Goal: Task Accomplishment & Management: Manage account settings

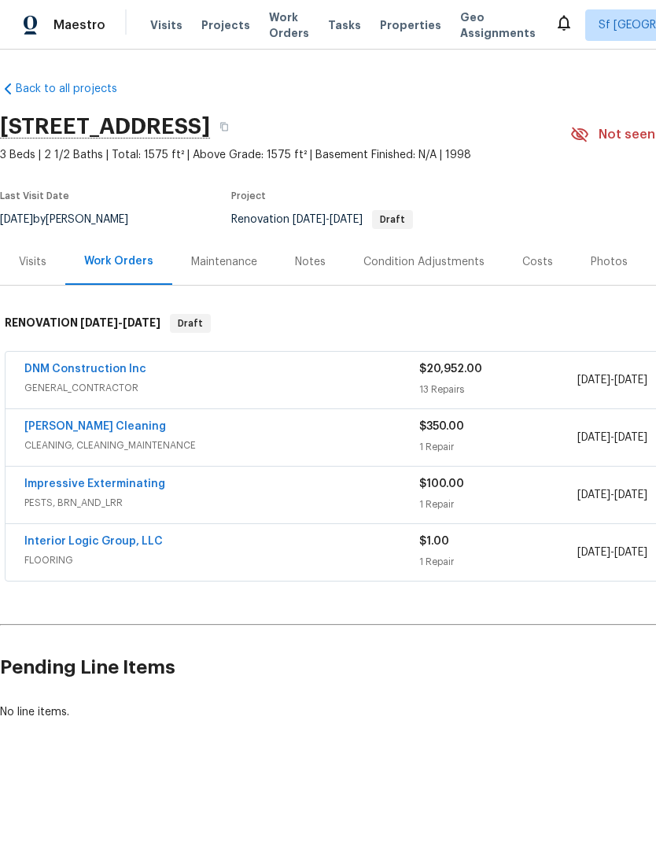
click at [95, 368] on link "DNM Construction Inc" at bounding box center [85, 369] width 122 height 11
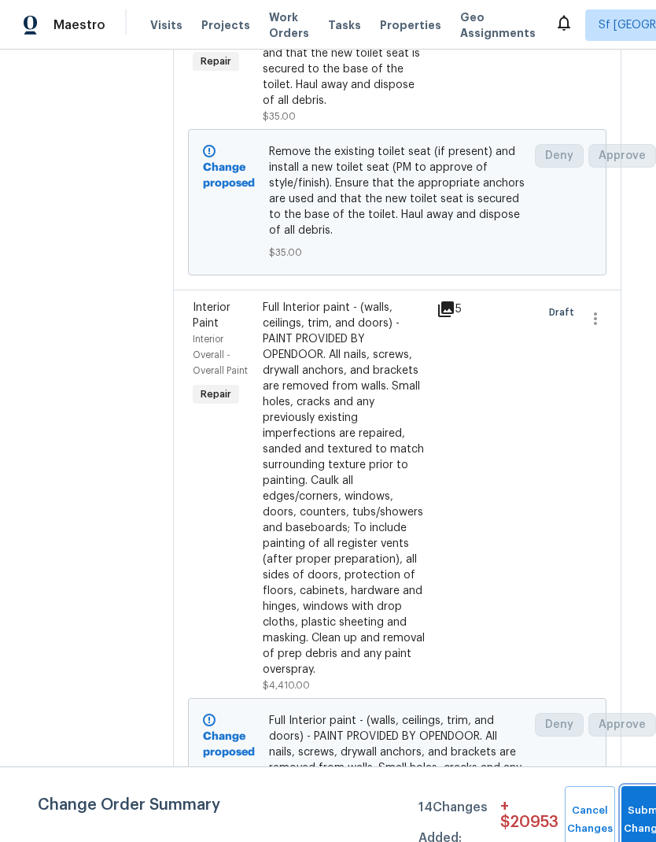
click at [637, 820] on span "Submit Changes" at bounding box center [647, 820] width 35 height 36
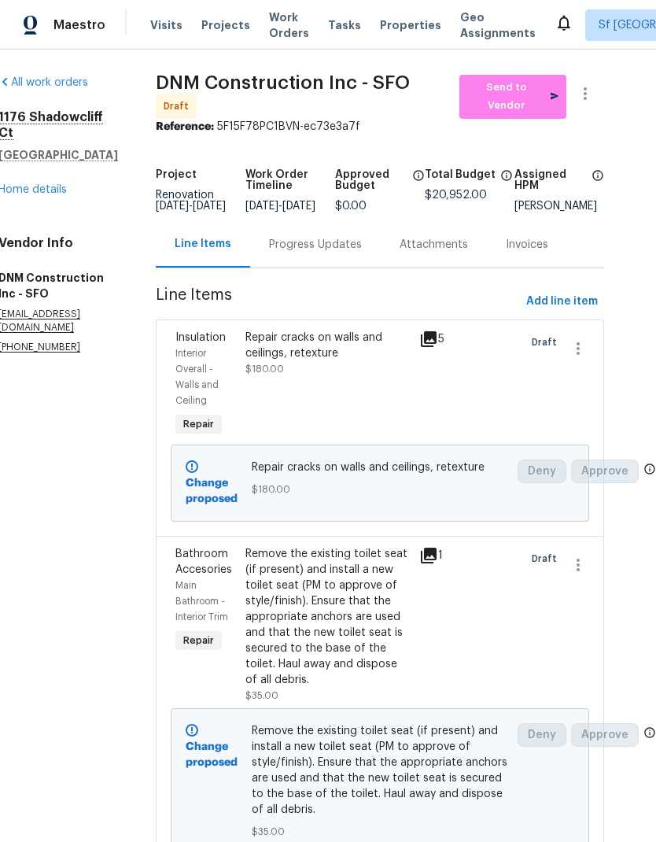
scroll to position [0, 28]
click at [569, 311] on span "Add line item" at bounding box center [562, 302] width 72 height 20
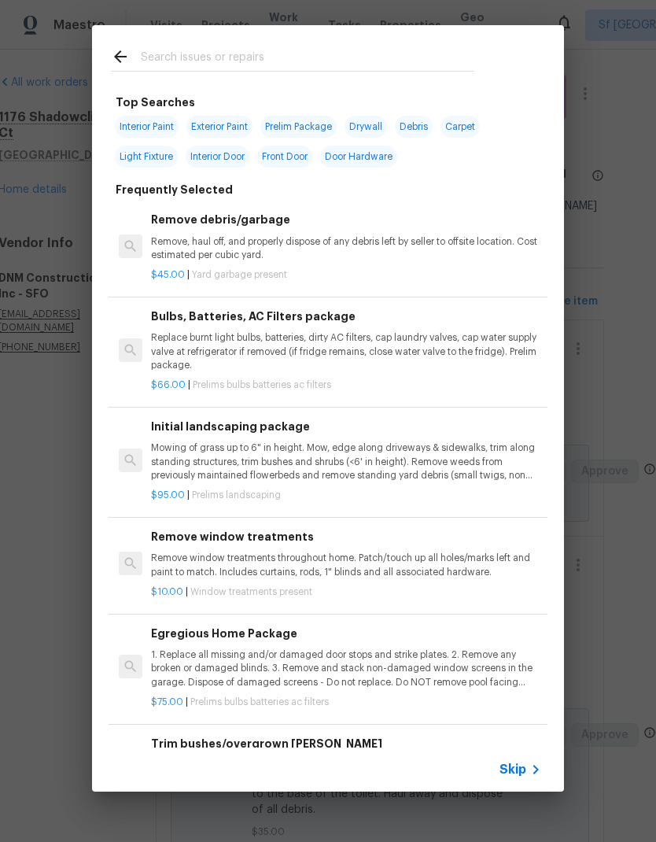
click at [270, 56] on input "text" at bounding box center [308, 59] width 334 height 24
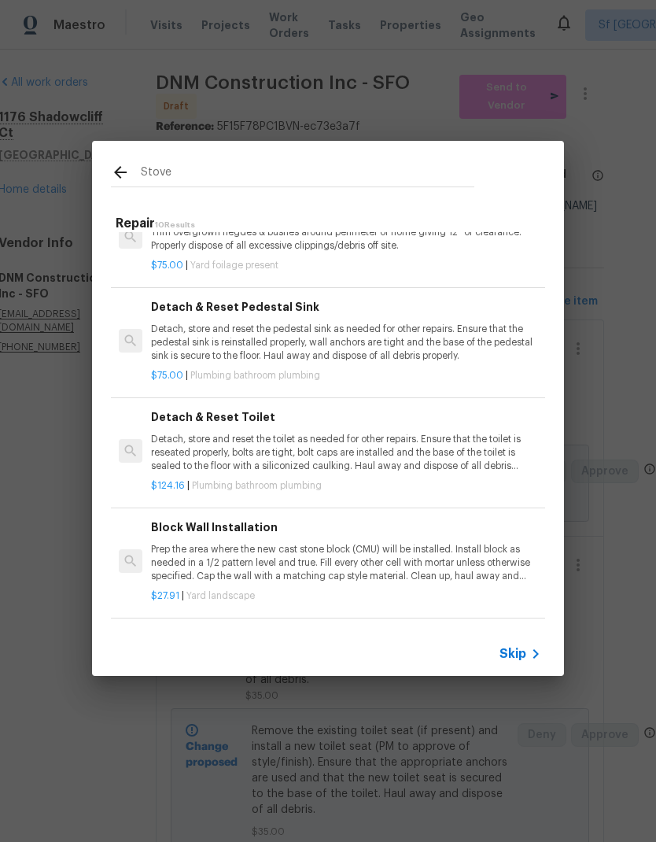
scroll to position [45, -1]
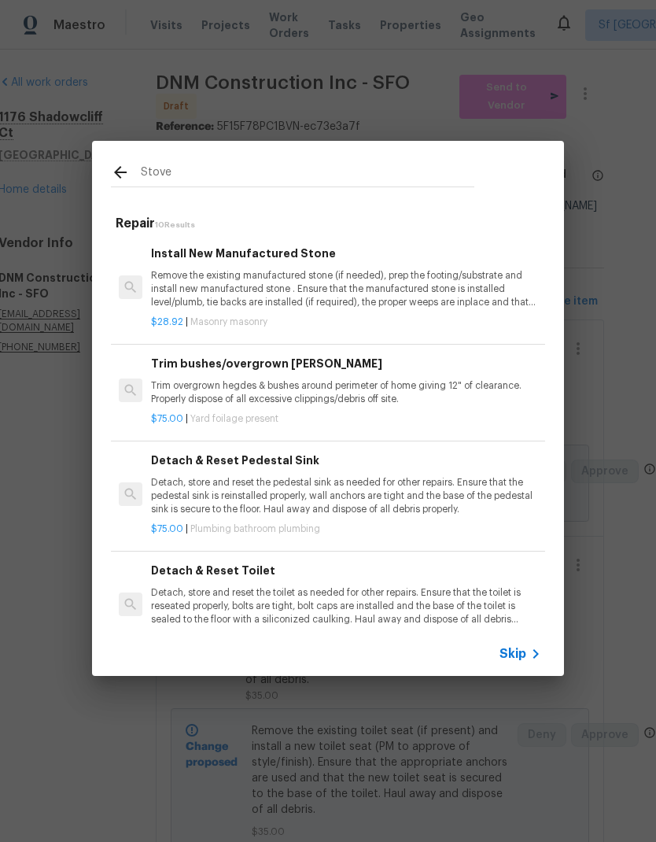
click at [275, 175] on input "Stove" at bounding box center [308, 175] width 334 height 24
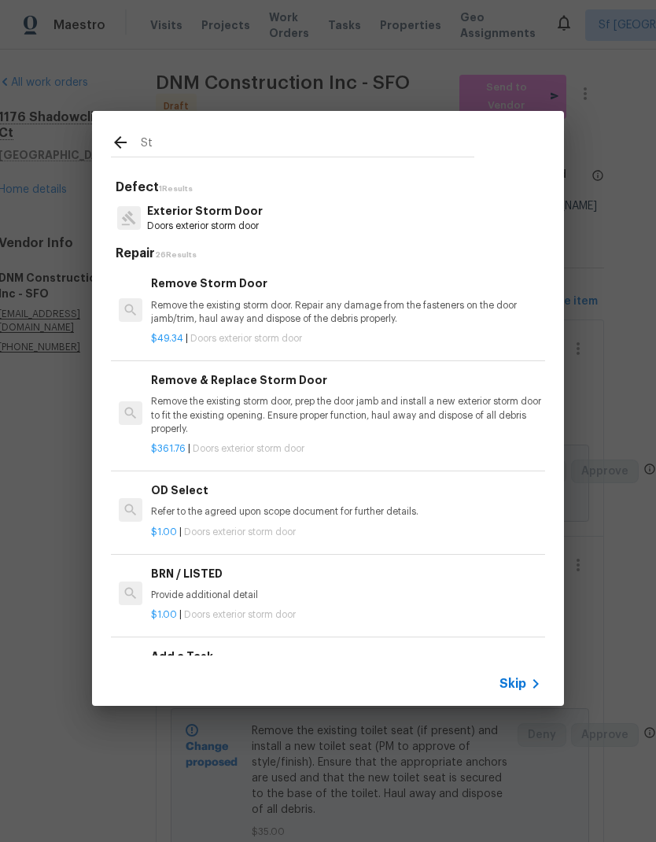
type input "S"
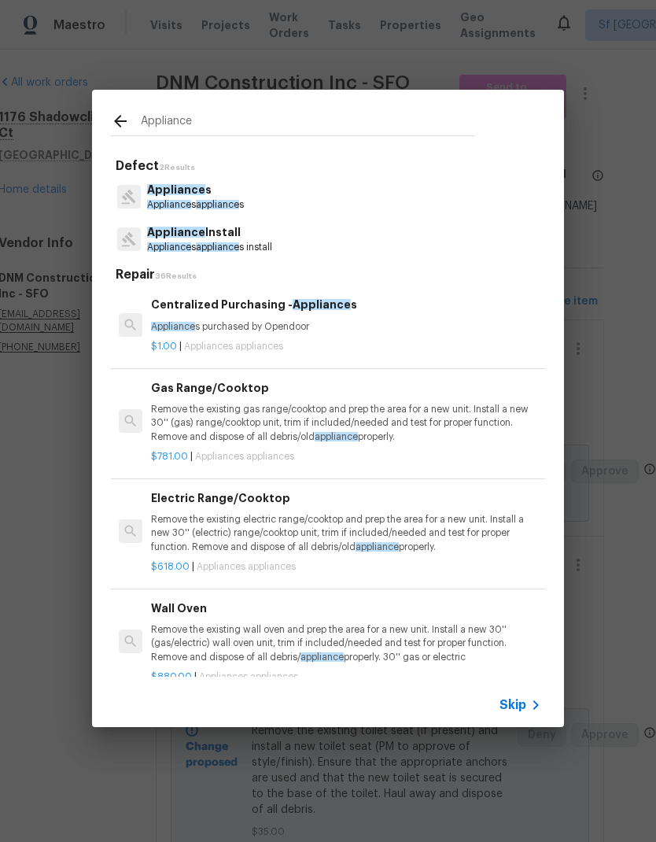
type input "Appliance"
click at [257, 192] on div "Appliance s Appliance s appliance s" at bounding box center [328, 196] width 434 height 42
click at [244, 187] on p "Appliance s" at bounding box center [195, 190] width 97 height 17
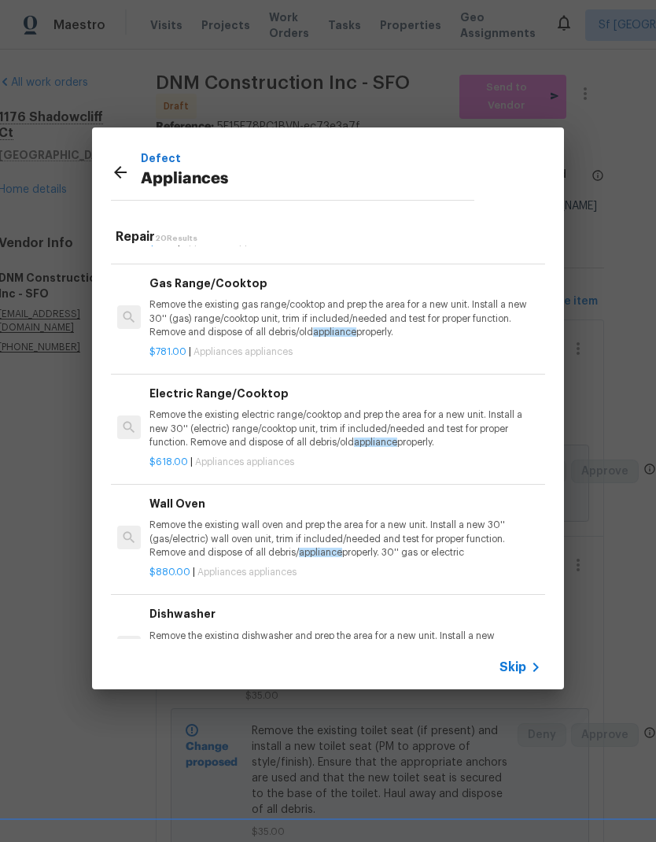
scroll to position [72, 2]
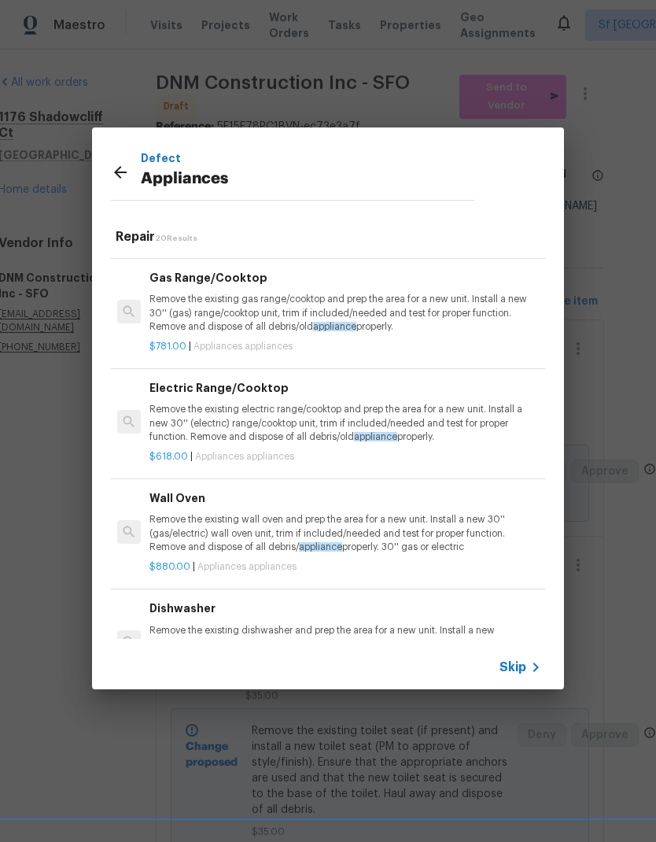
click at [283, 398] on div "Electric Range/Cooktop Remove the existing electric range/cooktop and prep the …" at bounding box center [345, 411] width 390 height 65
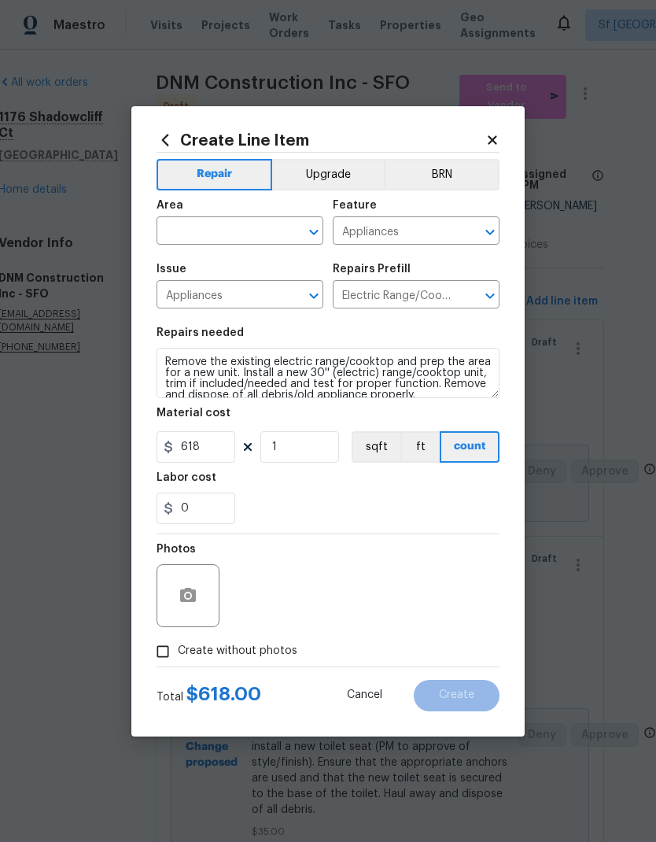
click at [226, 231] on input "text" at bounding box center [218, 232] width 123 height 24
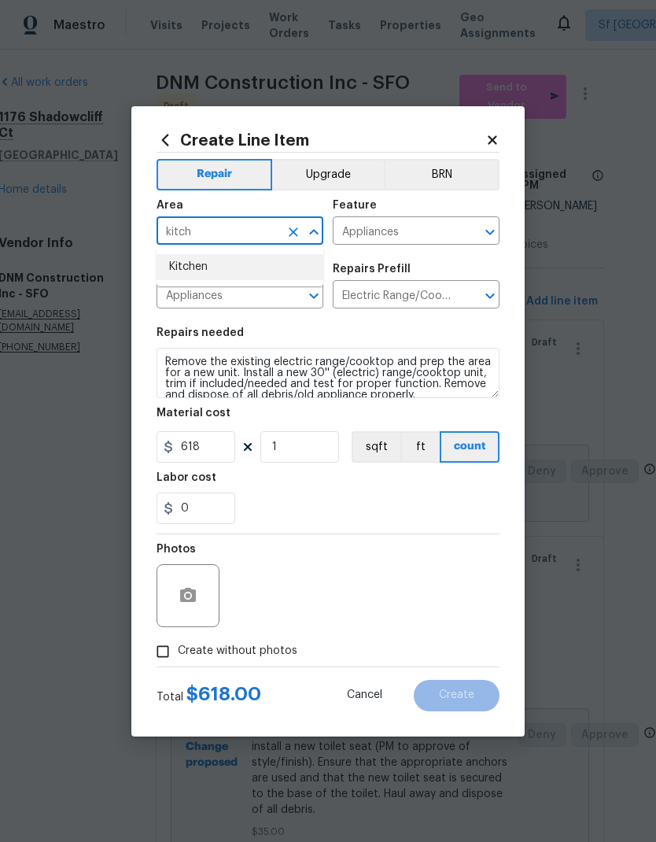
click at [231, 271] on li "Kitchen" at bounding box center [240, 267] width 167 height 26
type input "Kitchen"
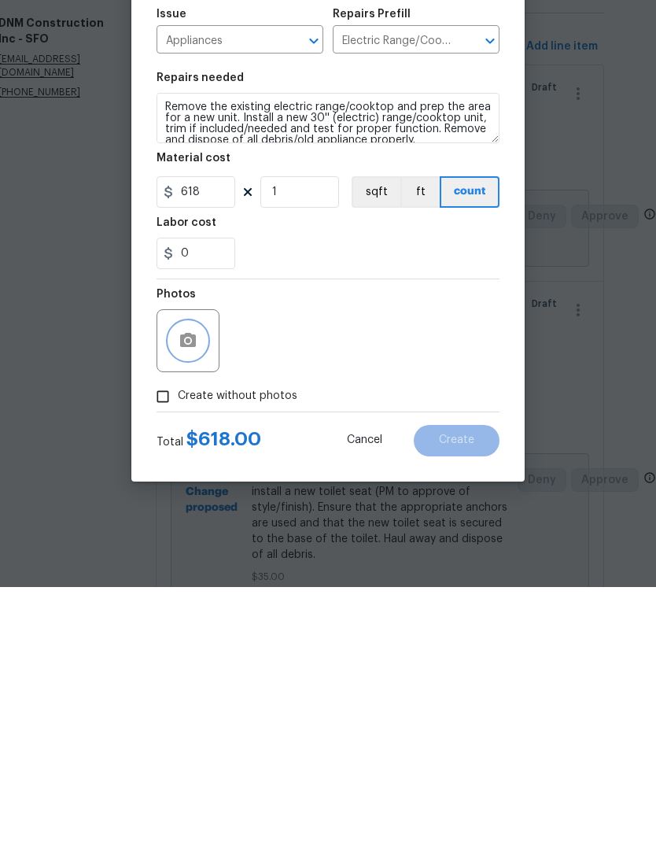
click at [201, 577] on button "button" at bounding box center [188, 596] width 38 height 38
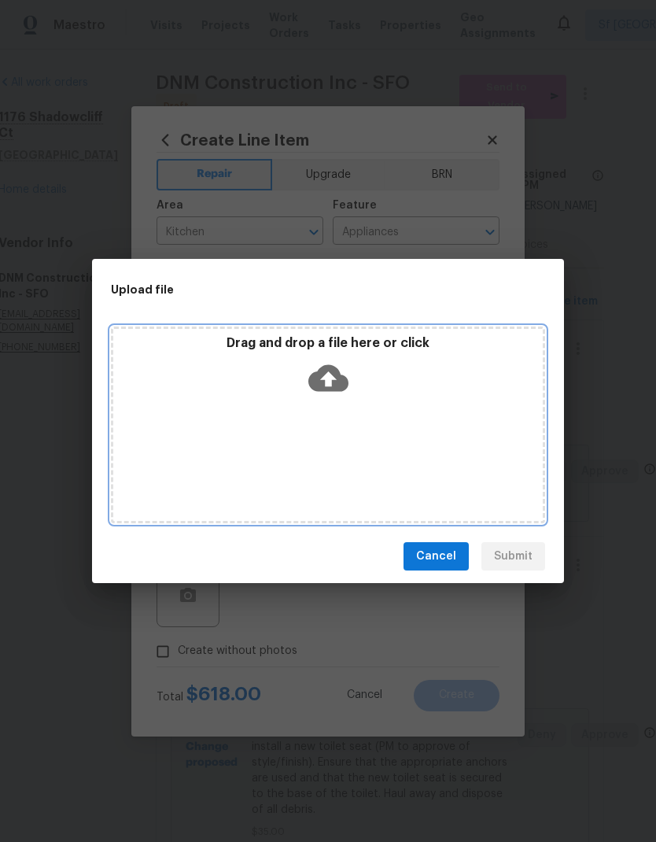
click at [345, 379] on icon at bounding box center [328, 378] width 40 height 27
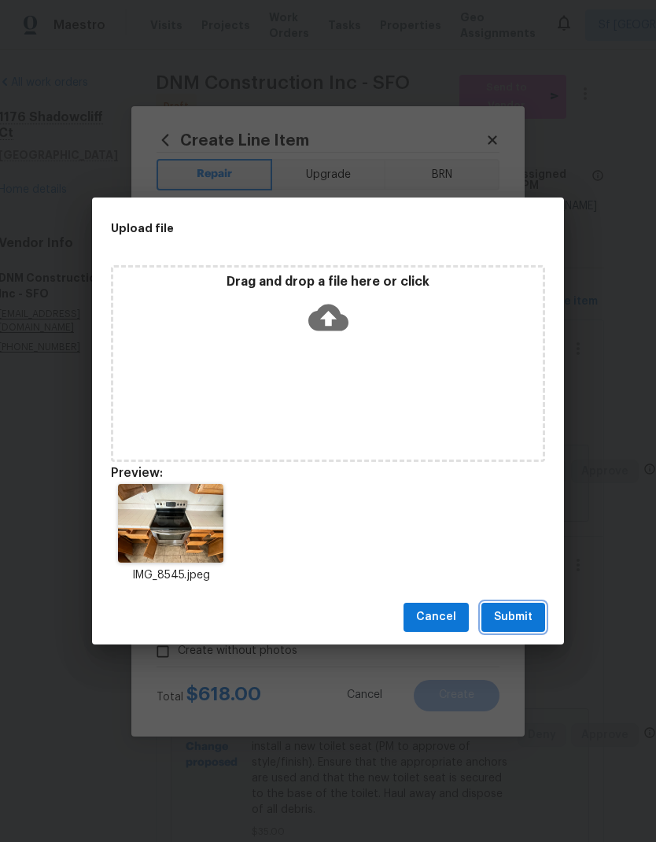
click at [523, 613] on span "Submit" at bounding box center [513, 618] width 39 height 20
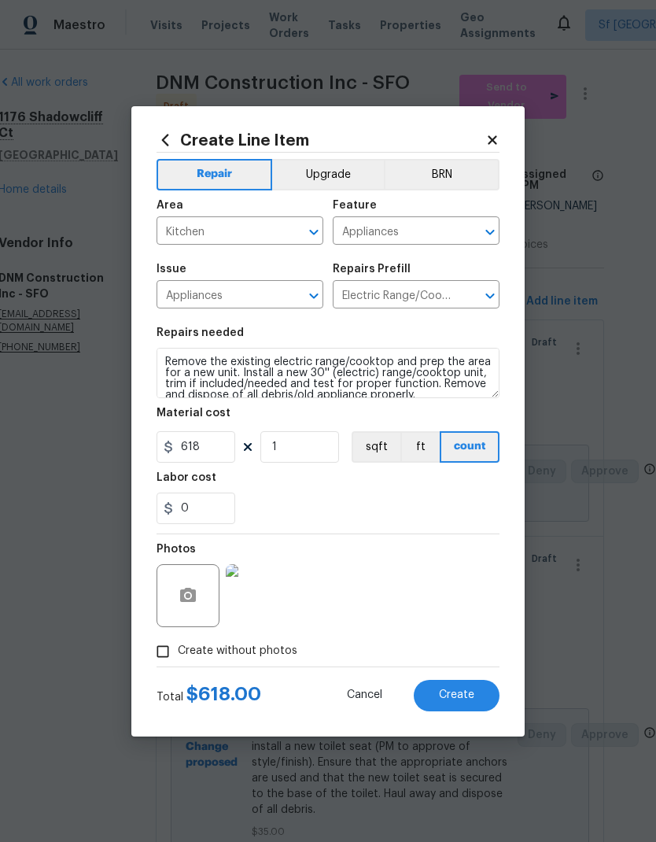
click at [460, 701] on span "Create" at bounding box center [456, 695] width 35 height 12
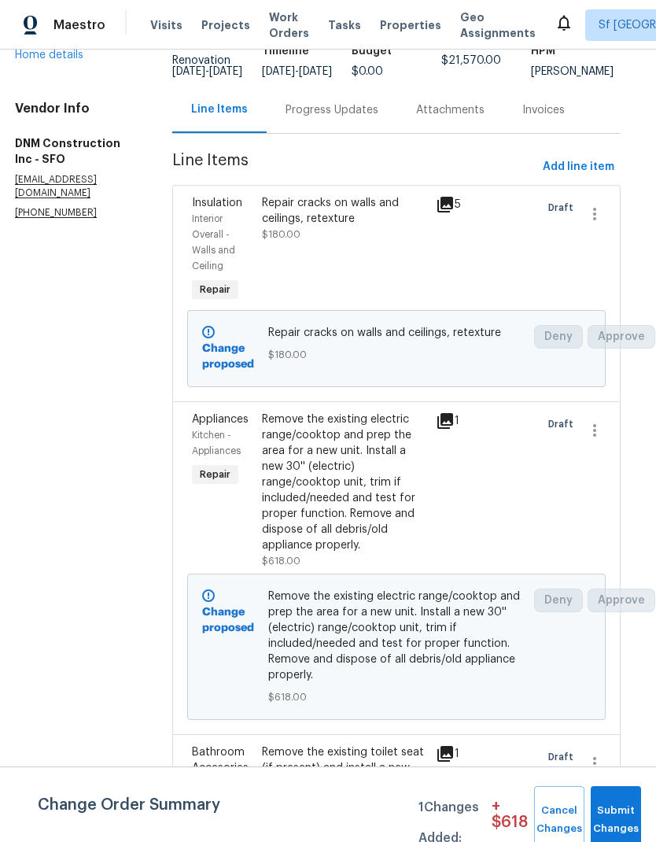
scroll to position [143, 9]
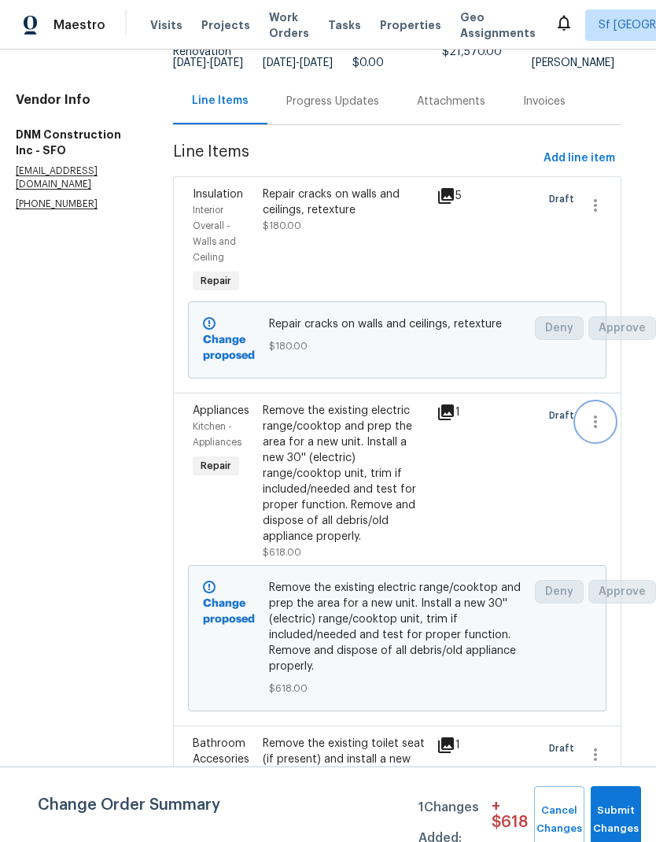
click at [597, 428] on icon "button" at bounding box center [595, 422] width 3 height 13
click at [615, 439] on li "Cancel" at bounding box center [609, 437] width 61 height 26
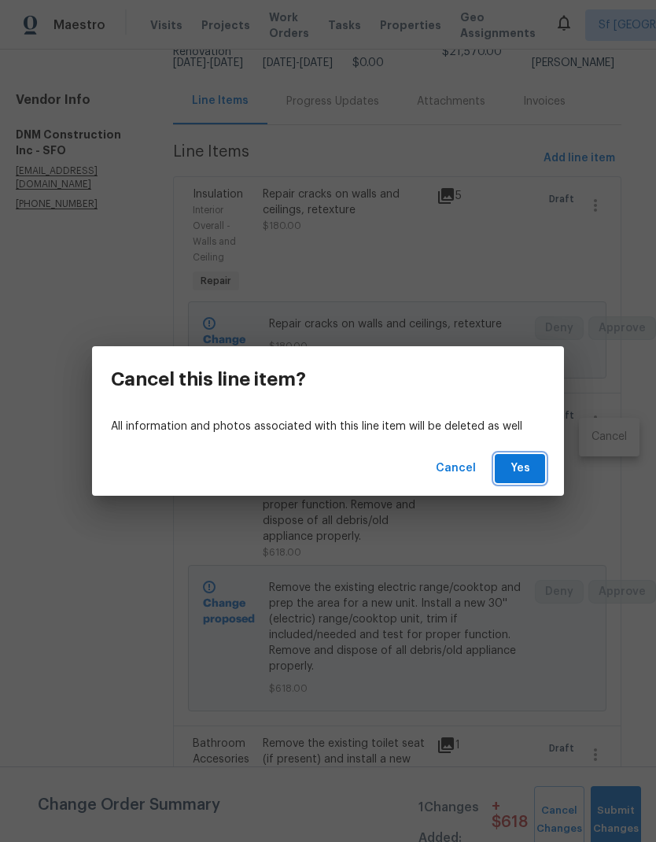
click at [515, 468] on span "Yes" at bounding box center [520, 469] width 25 height 20
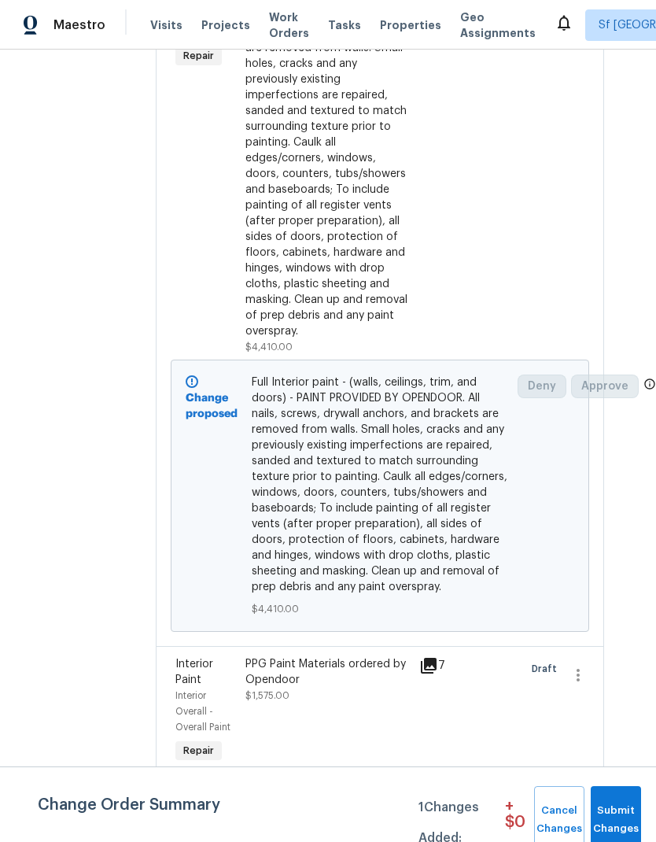
scroll to position [832, 29]
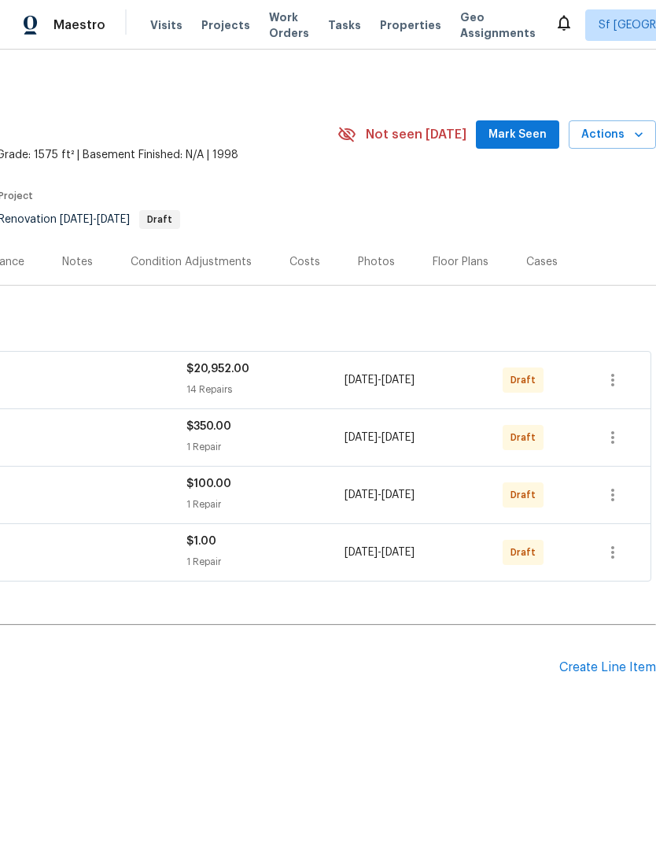
click at [607, 661] on div "Create Line Item" at bounding box center [608, 667] width 97 height 15
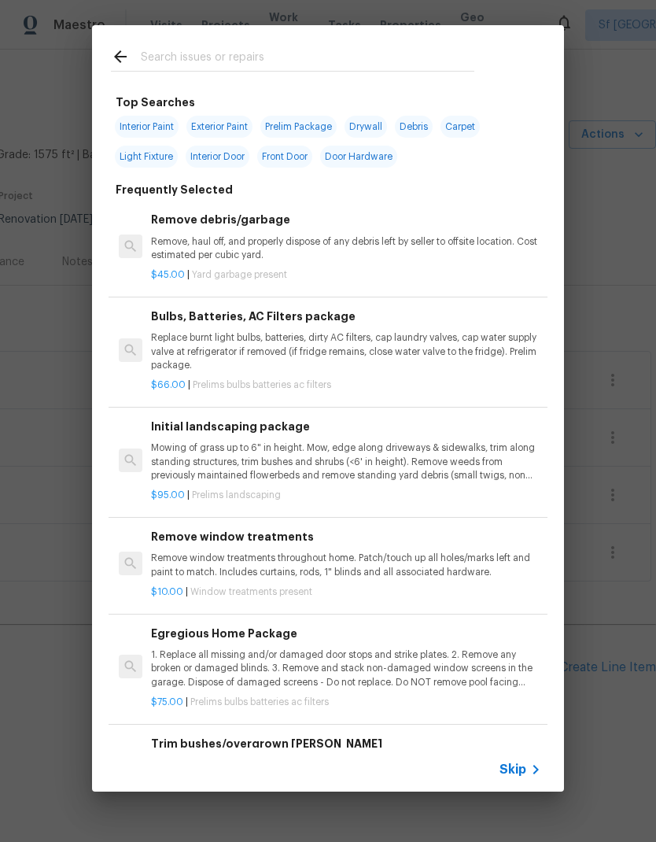
click at [249, 50] on input "text" at bounding box center [308, 59] width 334 height 24
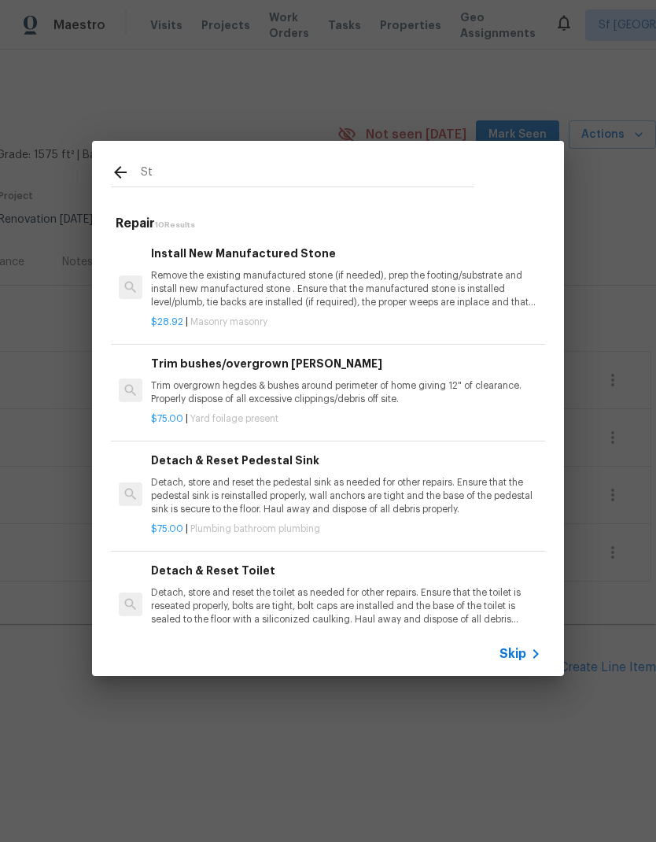
type input "S"
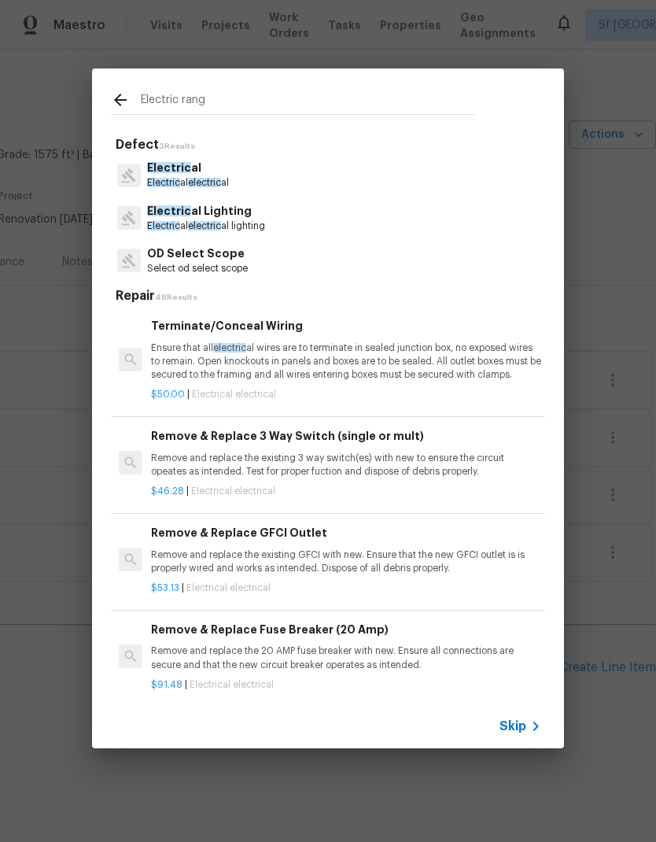
type input "Electric range"
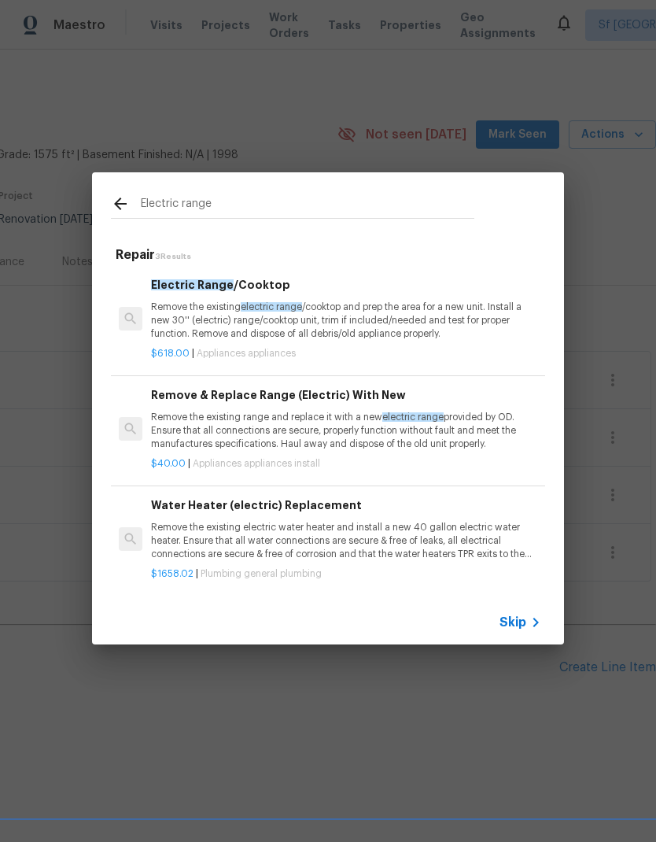
click at [250, 287] on h6 "Electric Range /Cooktop" at bounding box center [346, 284] width 390 height 17
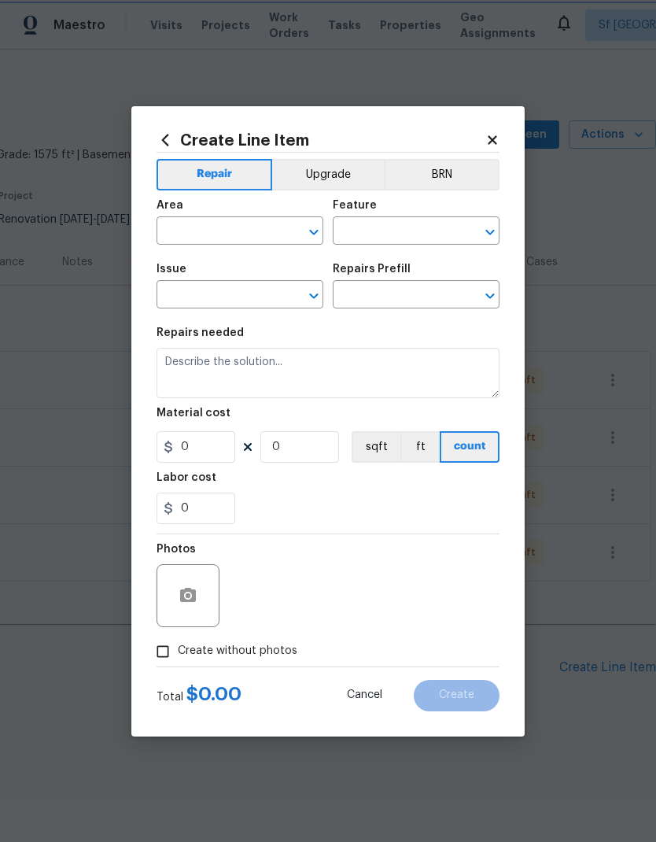
type input "Appliances"
type input "Electric Range/Cooktop $618.00"
type textarea "Remove the existing electric range/cooktop and prep the area for a new unit. In…"
type input "618"
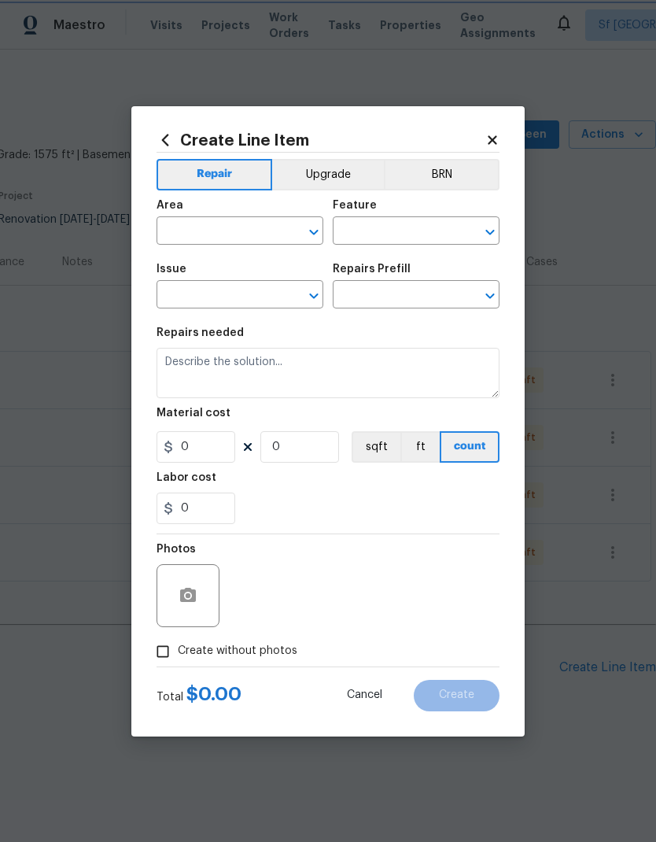
type input "1"
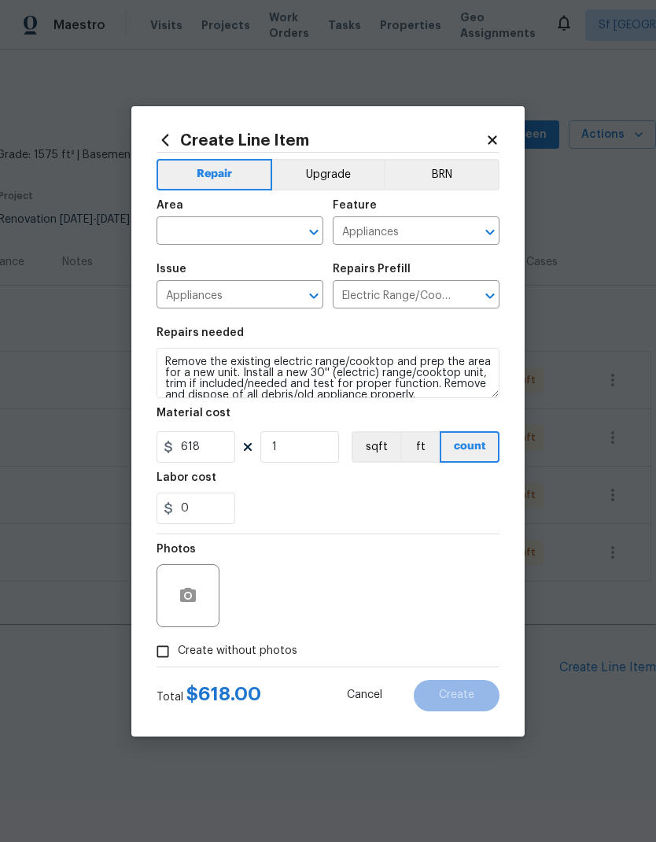
click at [233, 227] on input "text" at bounding box center [218, 232] width 123 height 24
click at [231, 264] on li "Kitchen" at bounding box center [240, 267] width 167 height 26
type input "Kitchen"
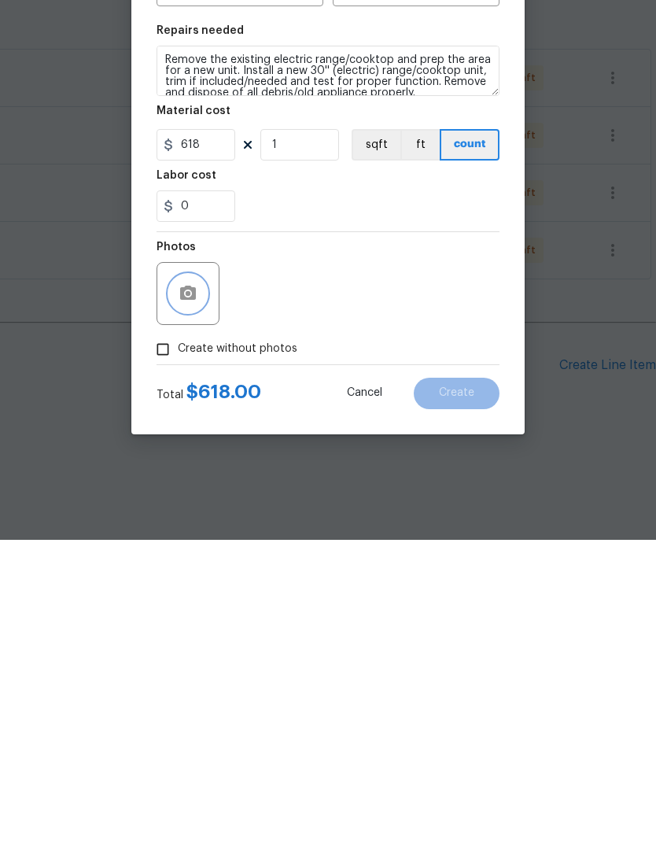
click at [186, 577] on button "button" at bounding box center [188, 596] width 38 height 38
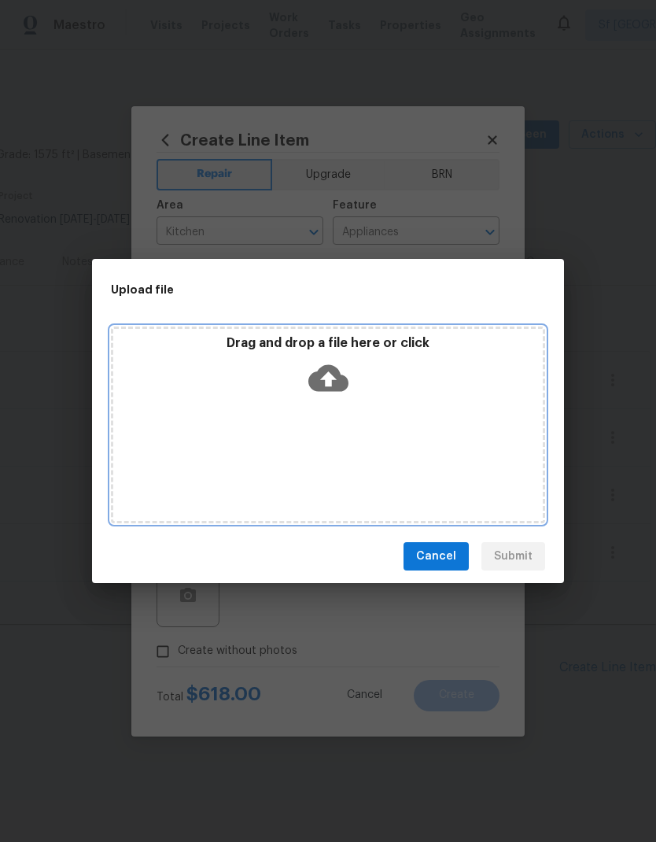
click at [326, 381] on icon at bounding box center [328, 378] width 40 height 40
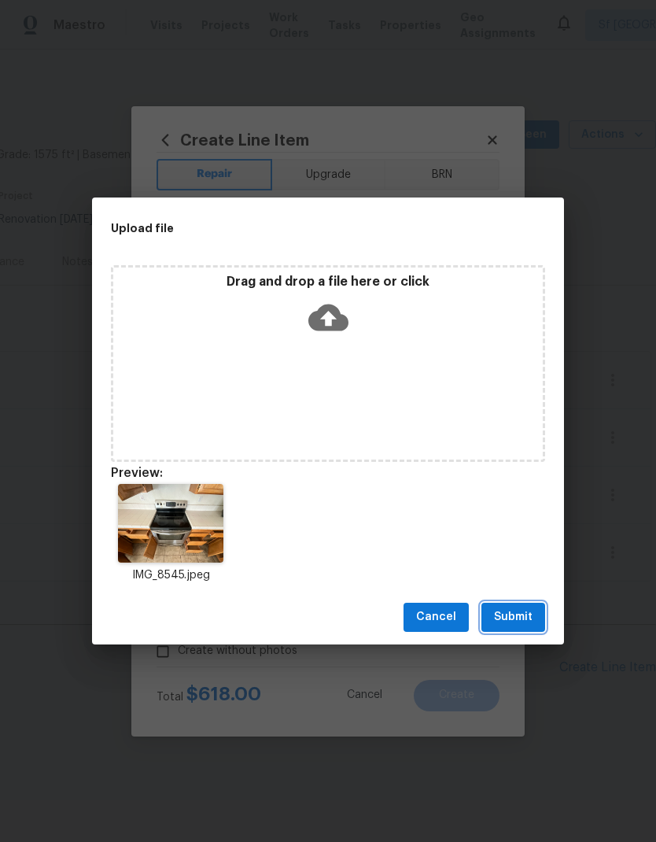
click at [518, 622] on span "Submit" at bounding box center [513, 618] width 39 height 20
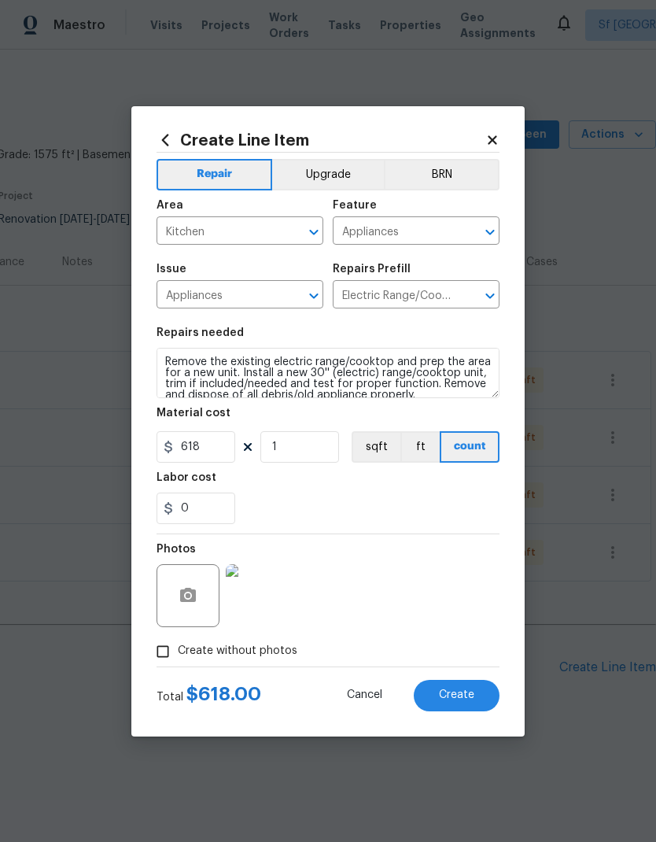
click at [452, 693] on span "Create" at bounding box center [456, 695] width 35 height 12
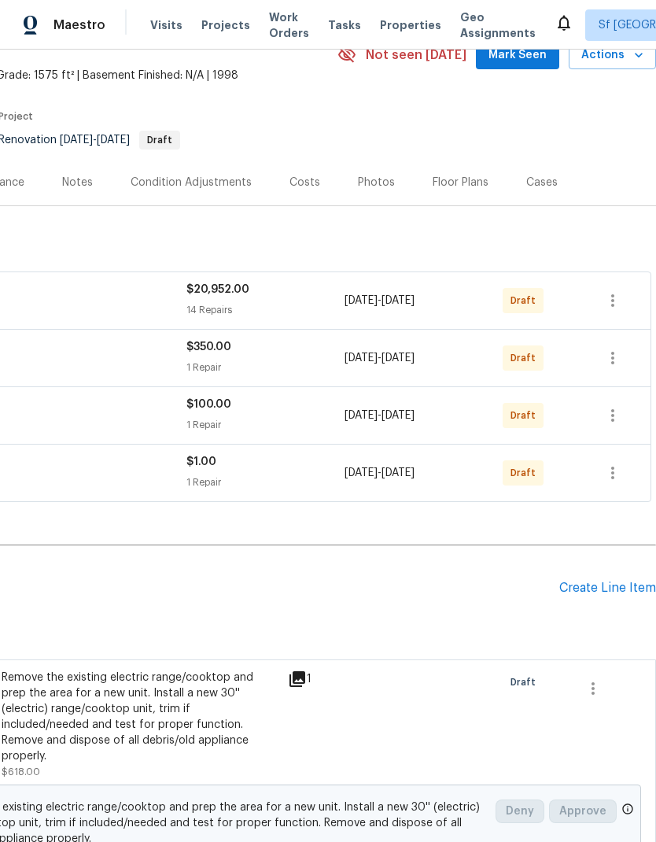
scroll to position [79, 233]
click at [620, 587] on div "Create Line Item" at bounding box center [608, 588] width 97 height 15
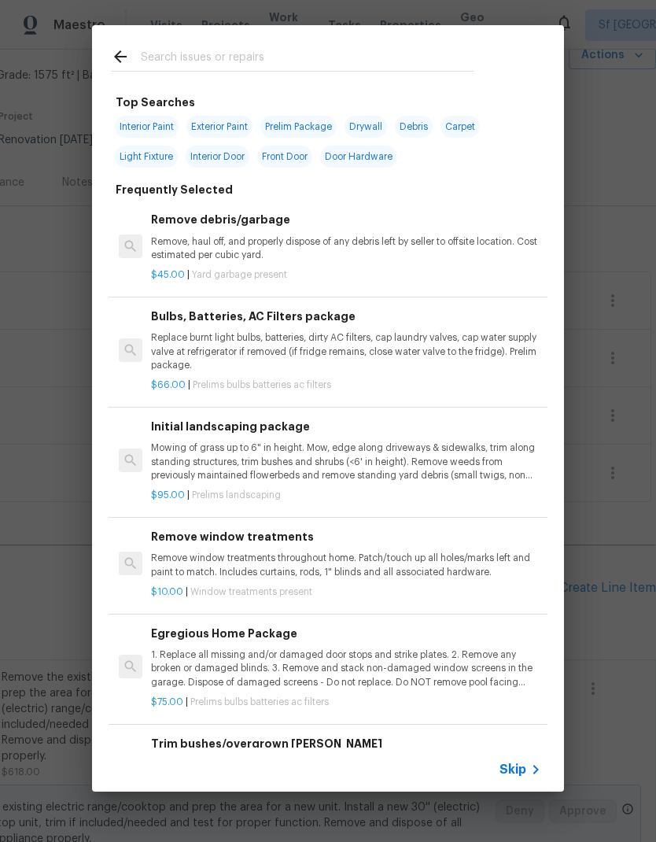
click at [250, 62] on input "text" at bounding box center [308, 59] width 334 height 24
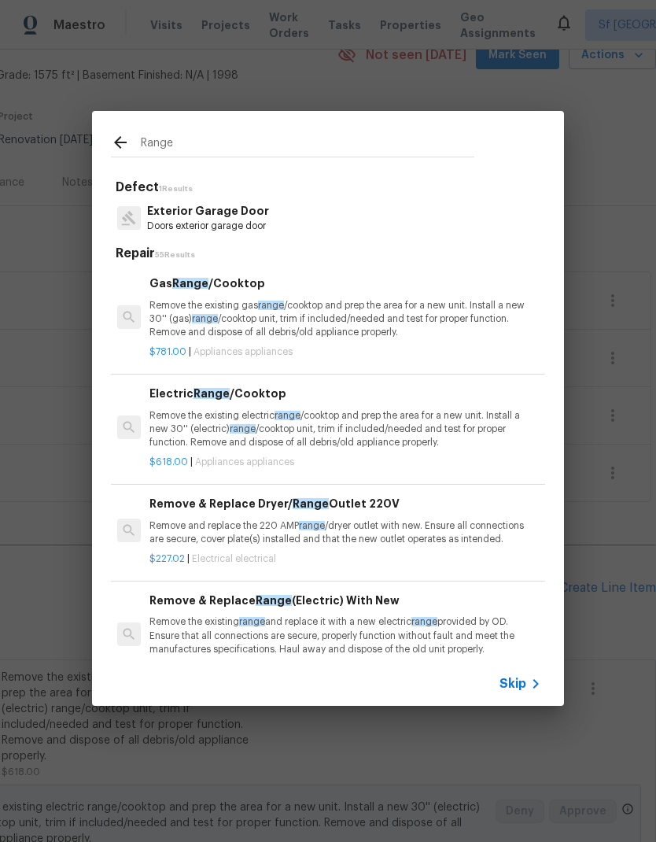
scroll to position [102, 2]
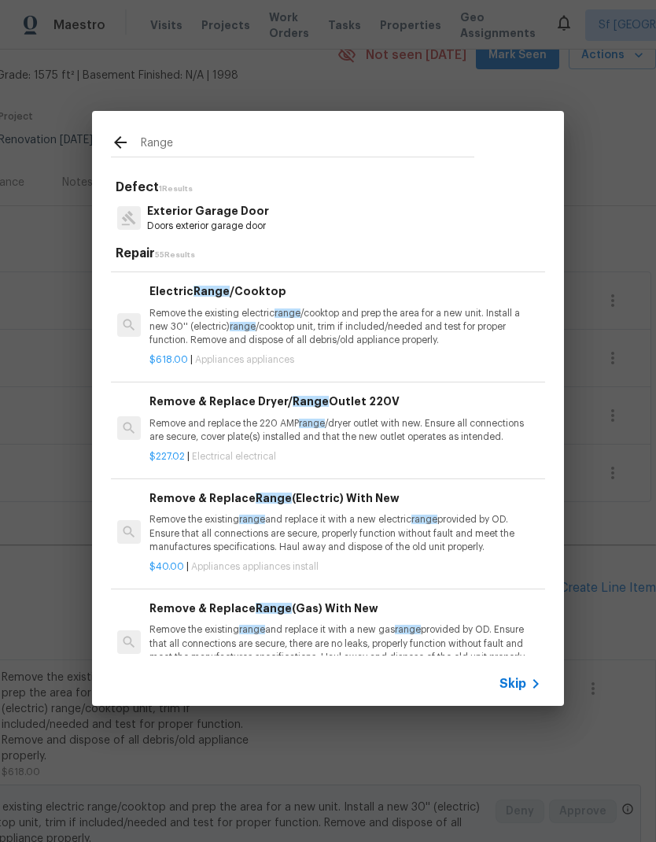
type input "Range"
click at [104, 141] on div "Range" at bounding box center [292, 142] width 401 height 62
click at [190, 148] on input "Range" at bounding box center [308, 145] width 334 height 24
click at [119, 135] on icon at bounding box center [120, 142] width 19 height 19
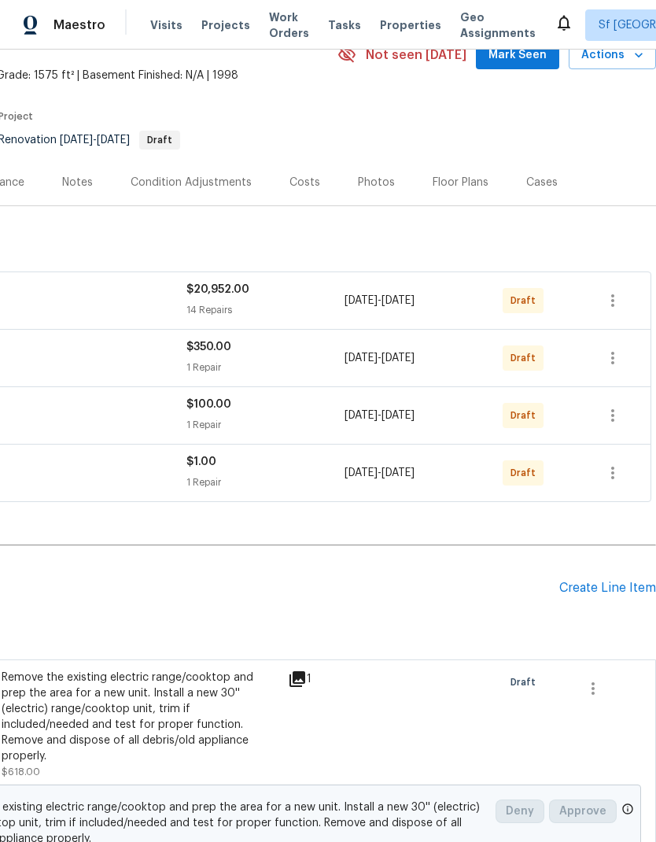
click at [590, 587] on div "Create Line Item" at bounding box center [608, 588] width 97 height 15
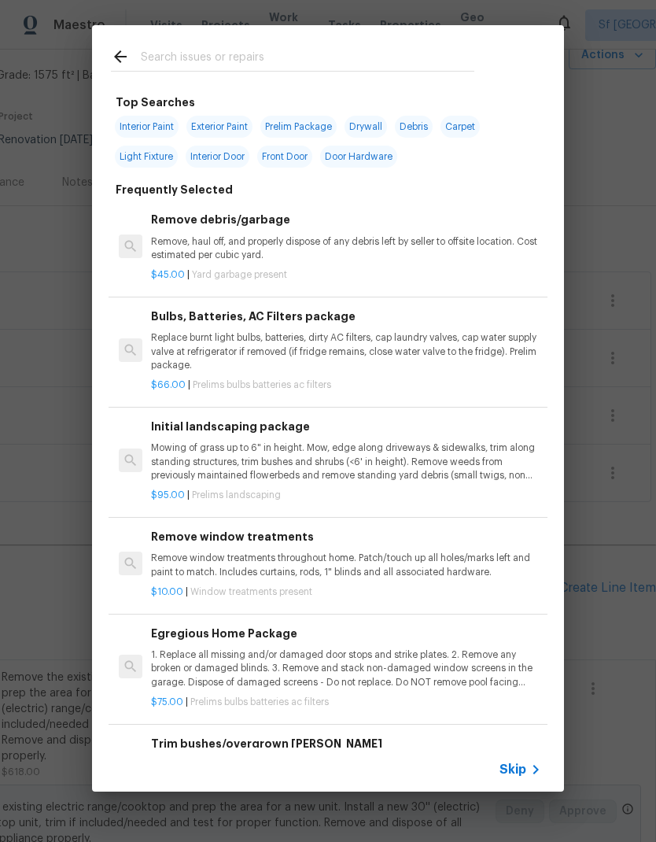
click at [218, 49] on input "text" at bounding box center [308, 59] width 334 height 24
type input "Appliances"
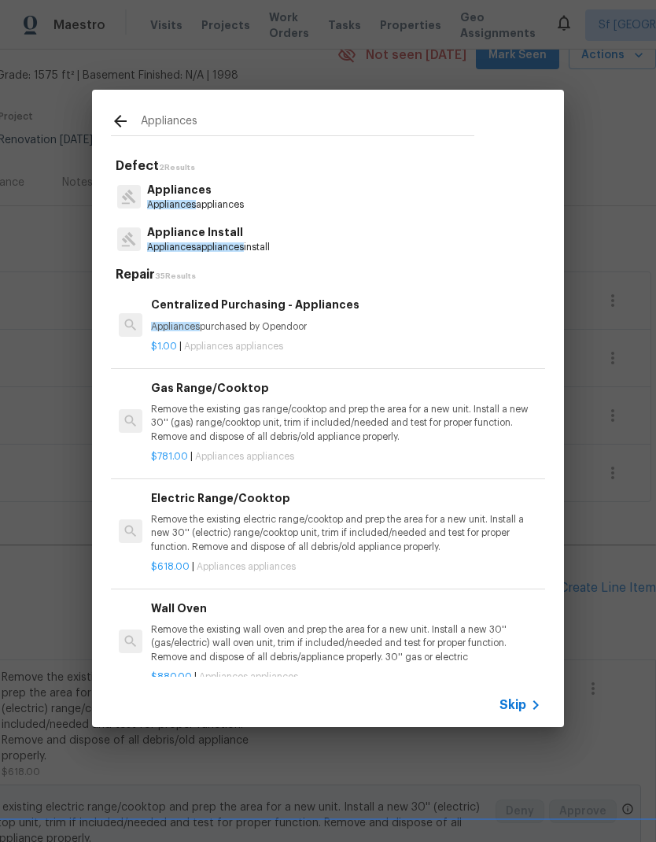
click at [224, 194] on p "Appliances" at bounding box center [195, 190] width 97 height 17
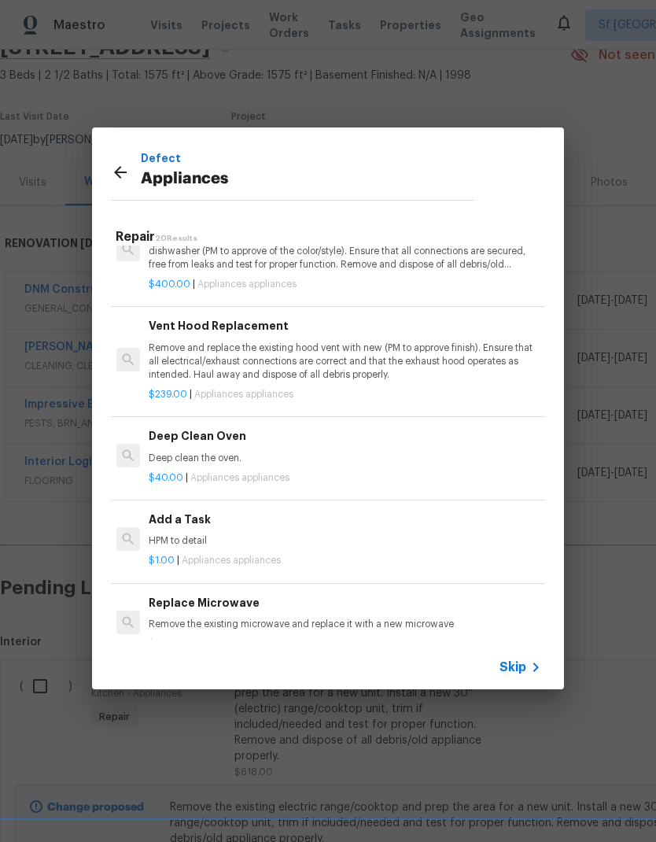
scroll to position [465, 2]
click at [271, 336] on div "Vent Hood Replacement Remove and replace the existing hood vent with new (PM to…" at bounding box center [344, 349] width 390 height 65
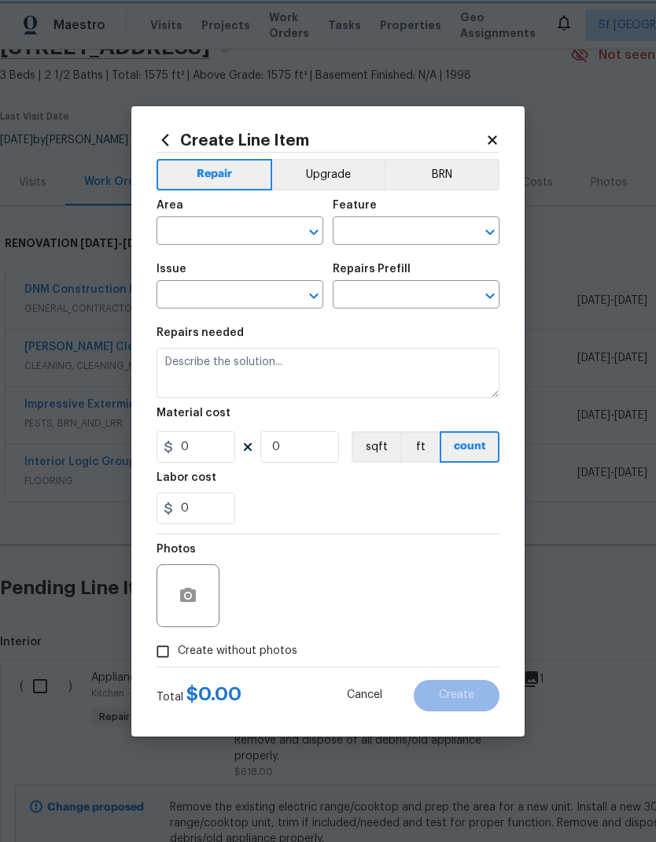
type input "Appliances"
type textarea "Remove and replace the existing hood vent with new (PM to approve finish). Ensu…"
type input "1"
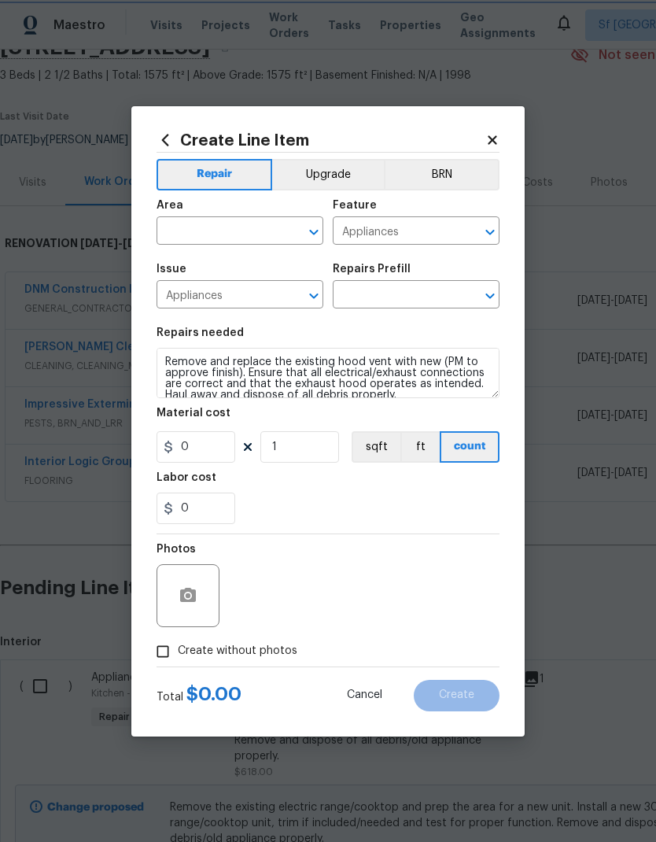
type input "Vent Hood Replacement $239.00"
type input "239"
click at [239, 231] on input "text" at bounding box center [218, 232] width 123 height 24
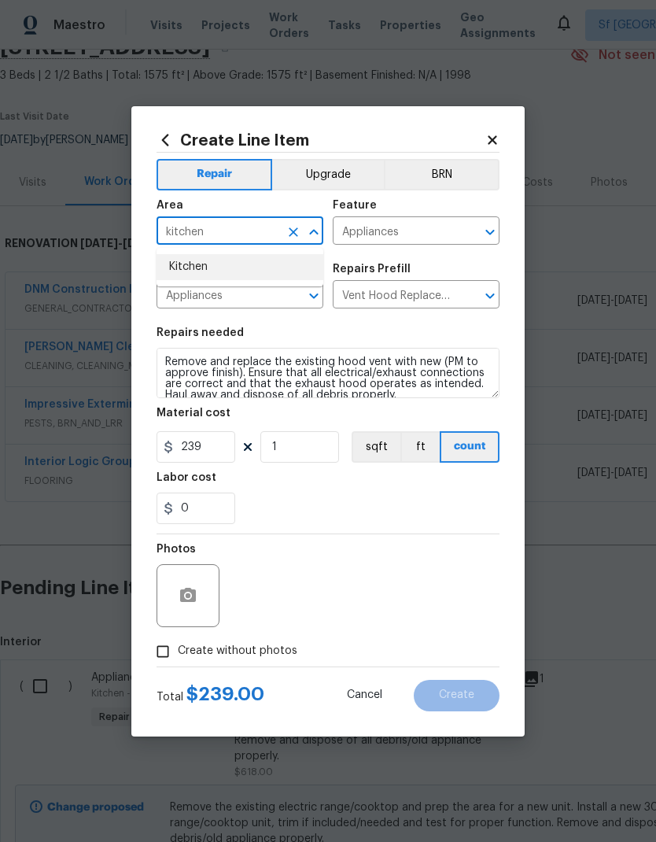
click at [219, 275] on li "Kitchen" at bounding box center [240, 267] width 167 height 26
type input "Kitchen"
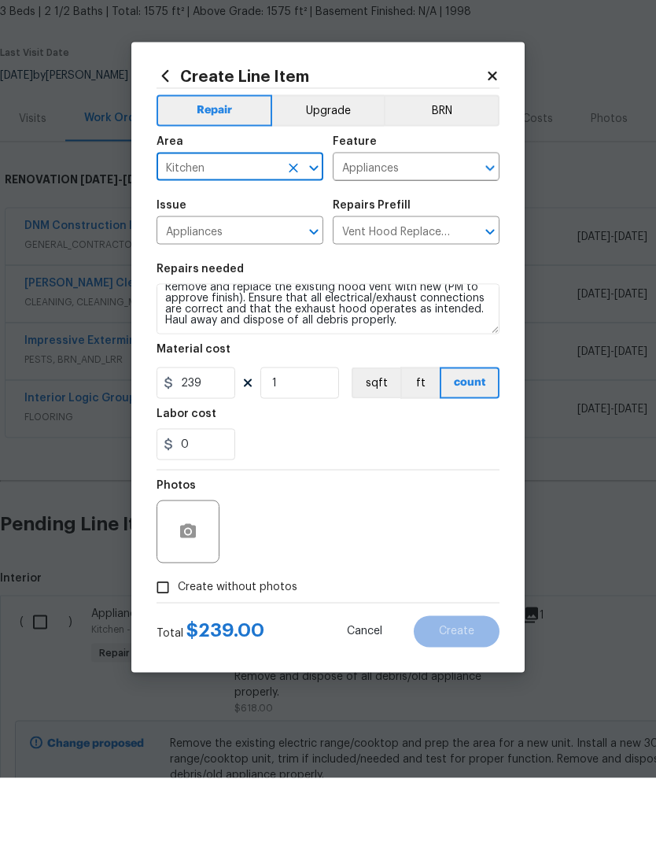
scroll to position [11, 0]
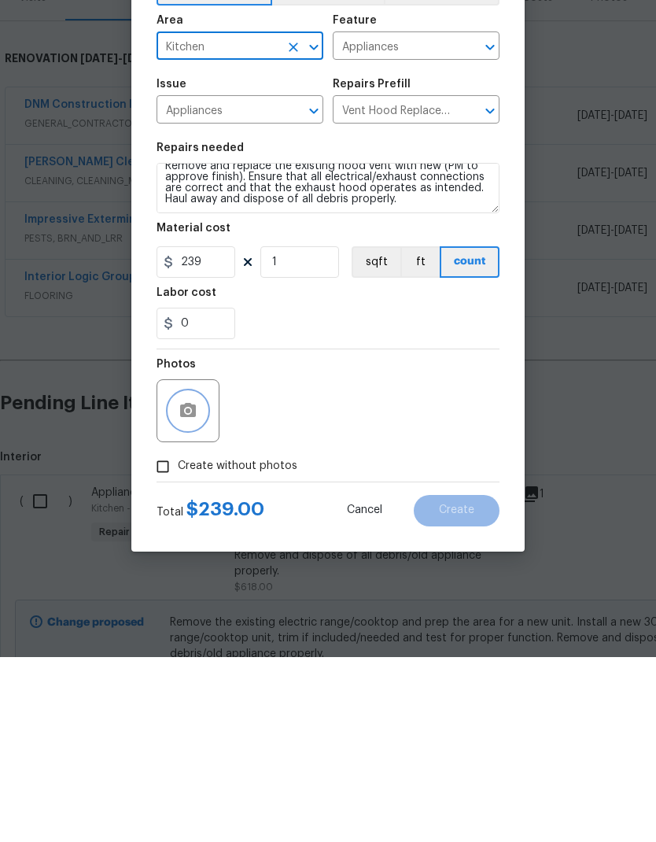
click at [184, 586] on icon "button" at bounding box center [188, 595] width 19 height 19
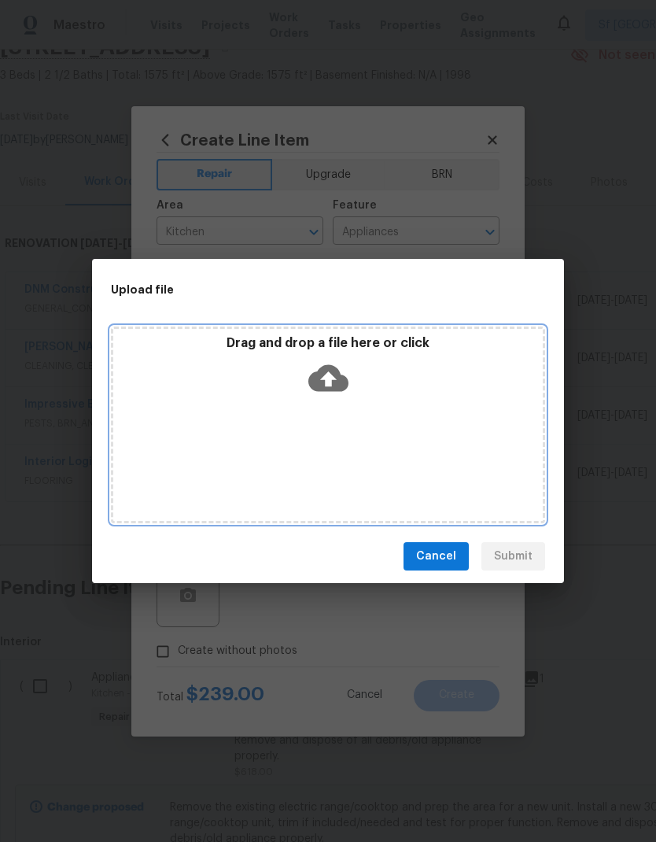
click at [339, 373] on icon at bounding box center [328, 378] width 40 height 27
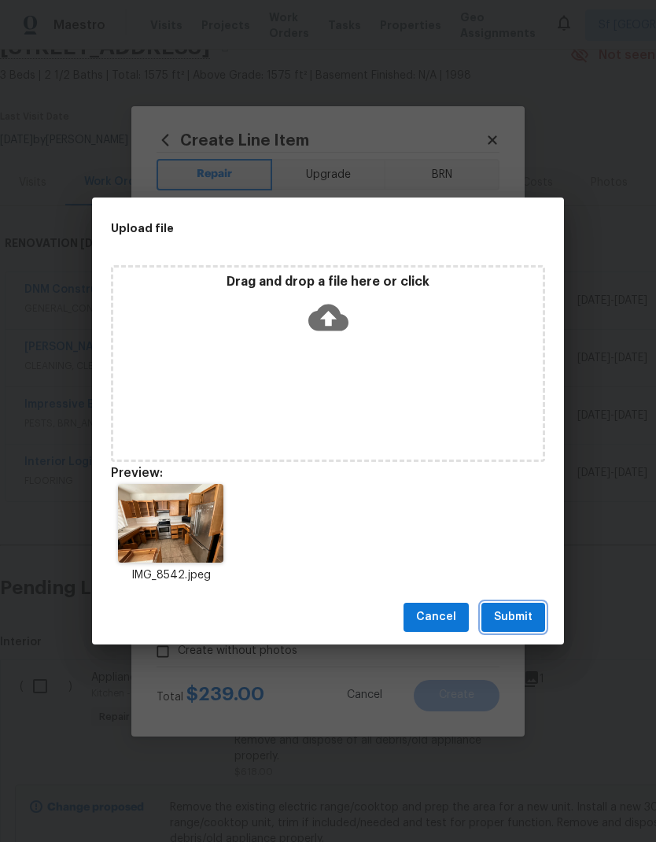
click at [525, 610] on span "Submit" at bounding box center [513, 618] width 39 height 20
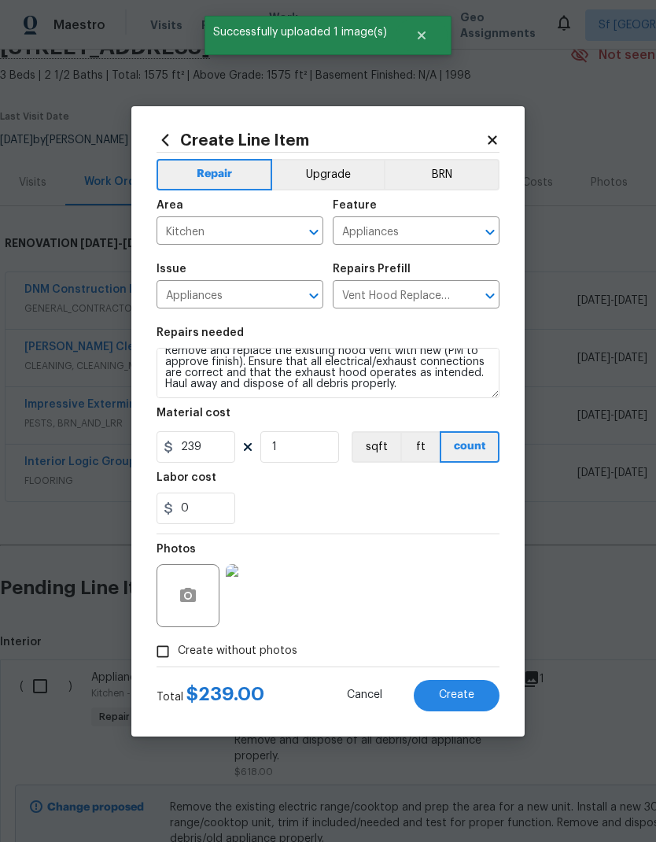
click at [455, 696] on span "Create" at bounding box center [456, 695] width 35 height 12
type input "0"
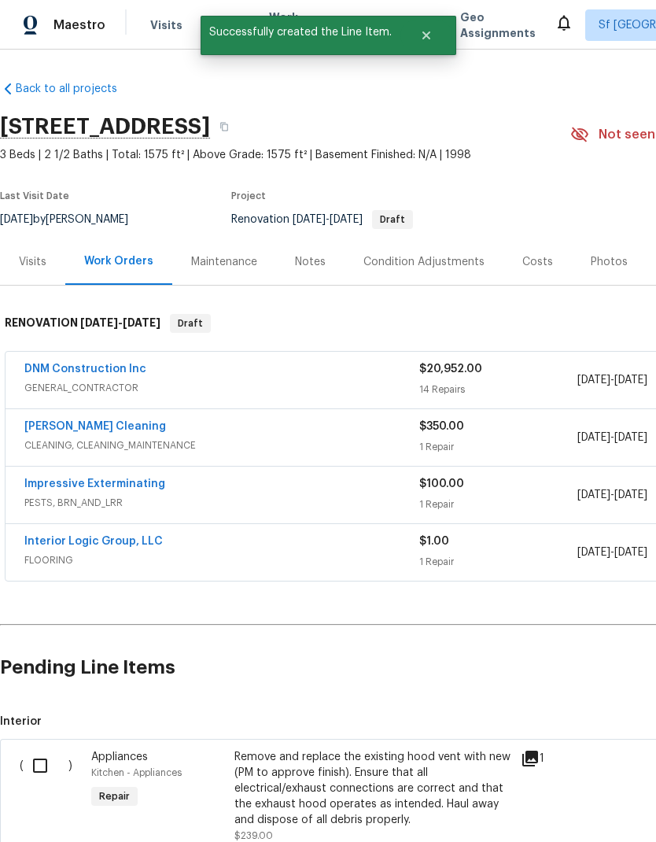
scroll to position [0, 0]
click at [109, 374] on link "DNM Construction Inc" at bounding box center [85, 369] width 122 height 11
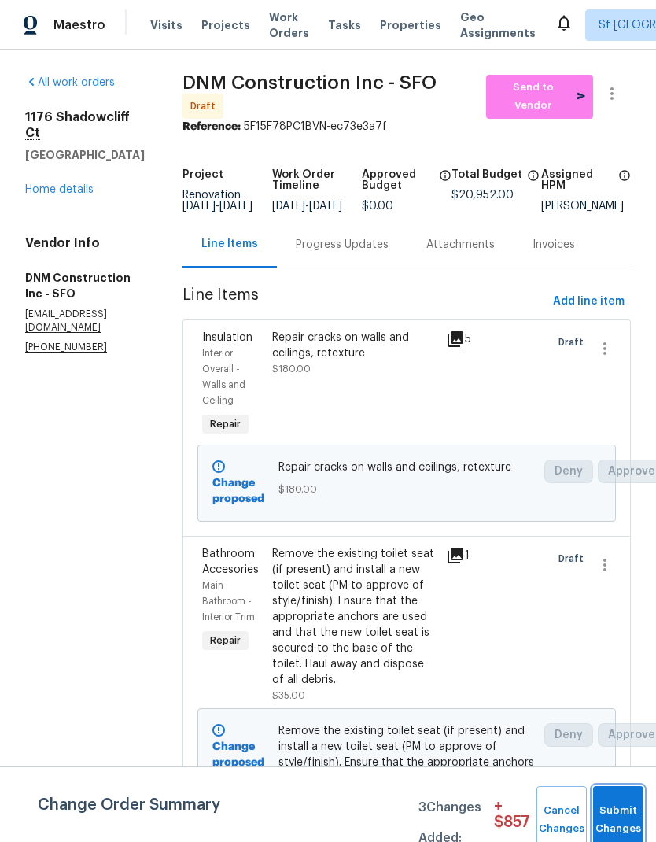
click at [620, 812] on button "Submit Changes" at bounding box center [618, 820] width 50 height 68
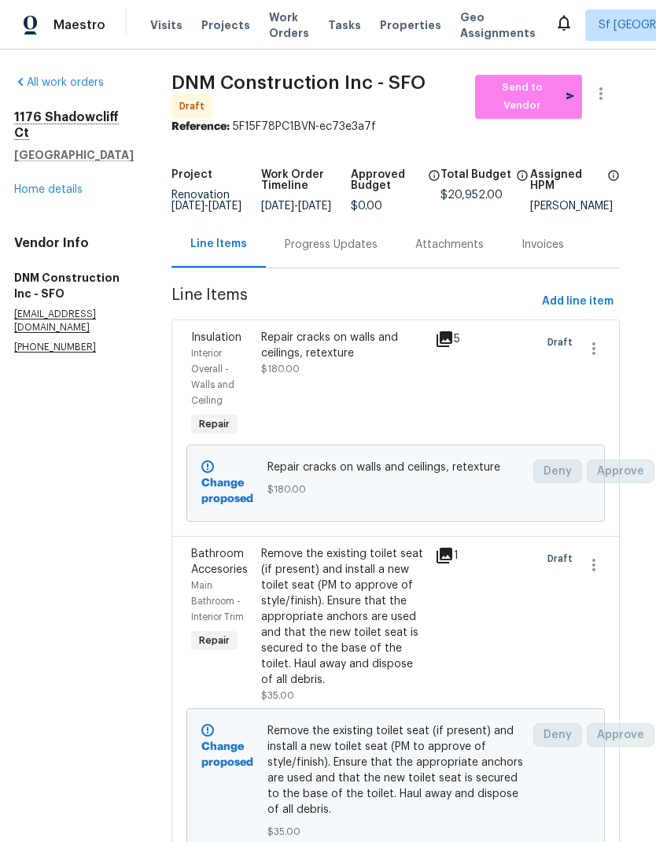
scroll to position [0, 10]
click at [581, 312] on span "Add line item" at bounding box center [579, 302] width 72 height 20
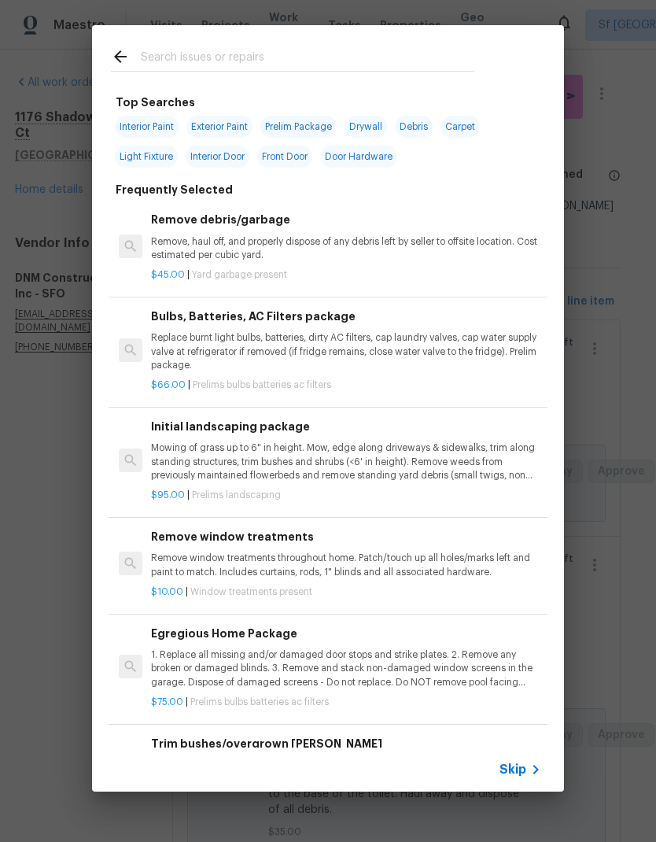
click at [305, 49] on input "text" at bounding box center [308, 59] width 334 height 24
type input "Thermostat"
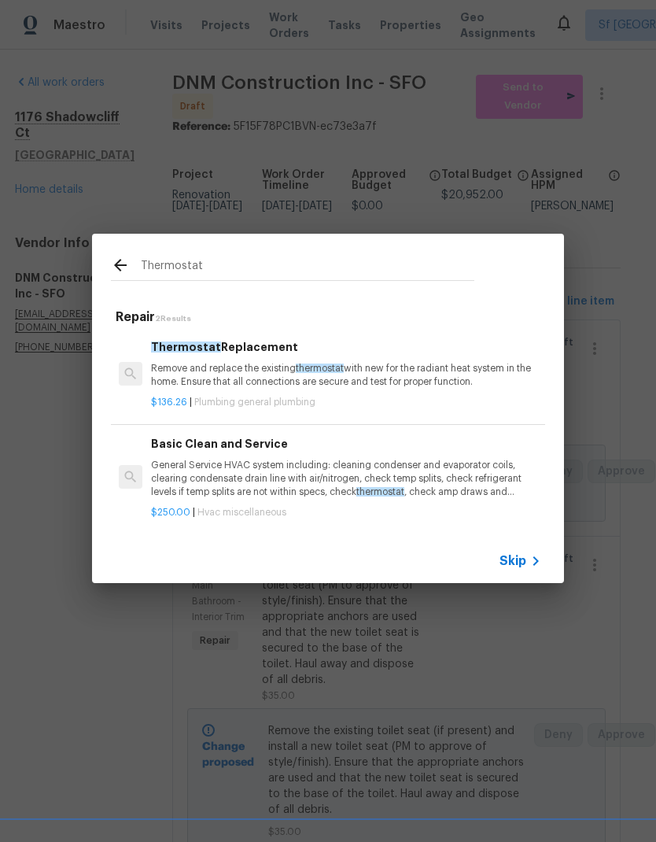
click at [270, 367] on p "Remove and replace the existing thermostat with new for the radiant heat system…" at bounding box center [346, 375] width 390 height 27
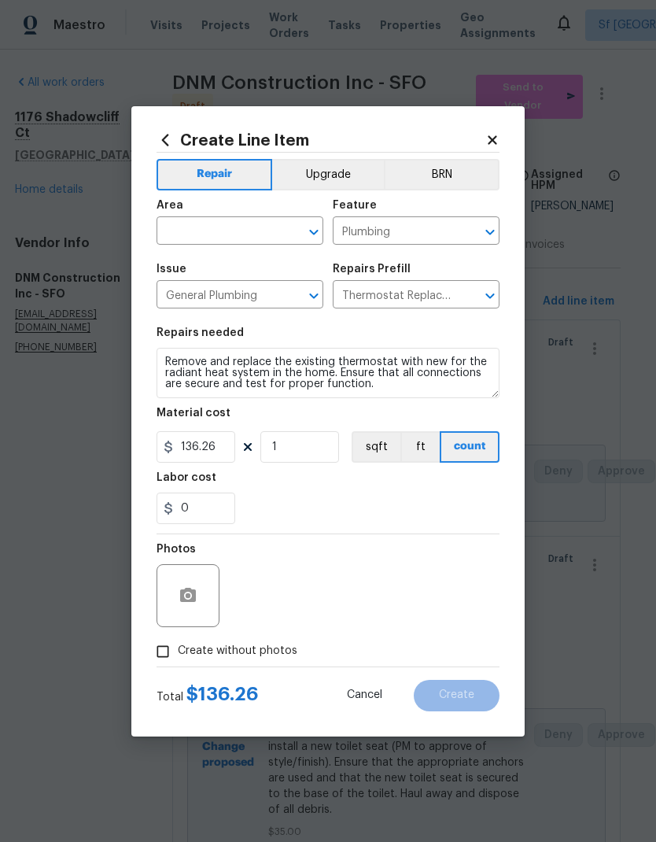
click at [239, 223] on input "text" at bounding box center [218, 232] width 123 height 24
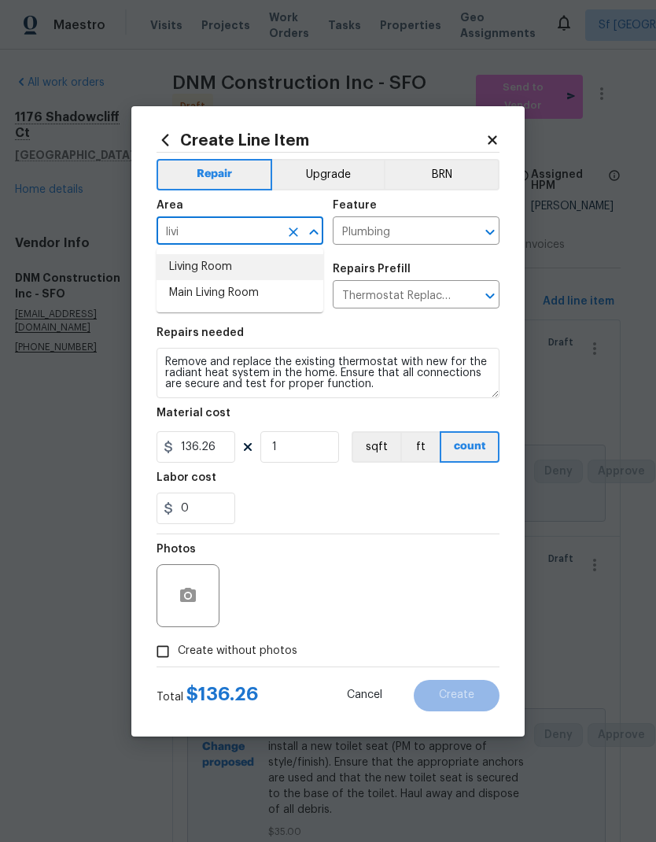
click at [217, 264] on li "Living Room" at bounding box center [240, 267] width 167 height 26
type input "Living Room"
click at [226, 261] on span "Issue General Plumbing ​" at bounding box center [240, 286] width 167 height 64
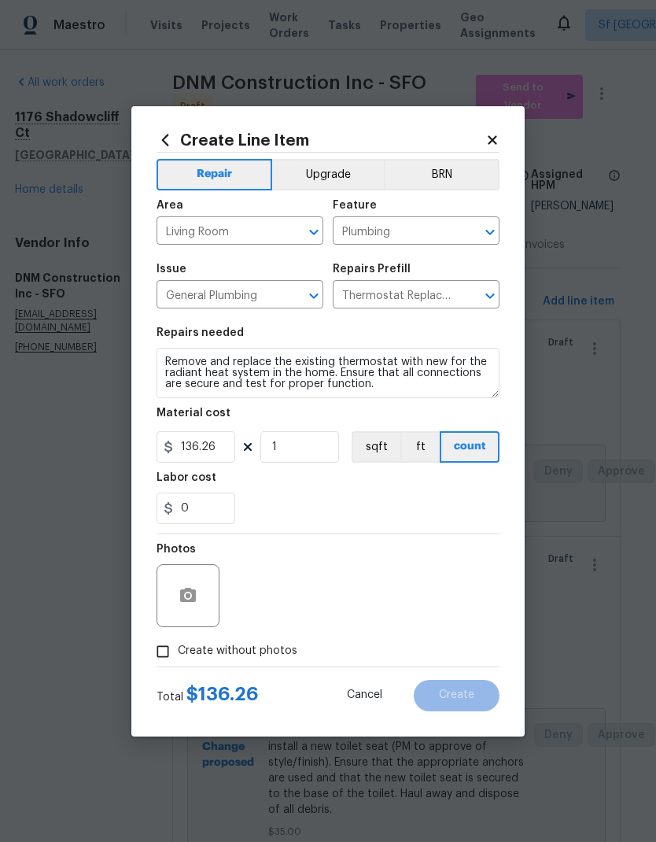
click at [398, 328] on div "Repairs needed" at bounding box center [328, 337] width 343 height 20
click at [184, 590] on icon "button" at bounding box center [188, 595] width 16 height 14
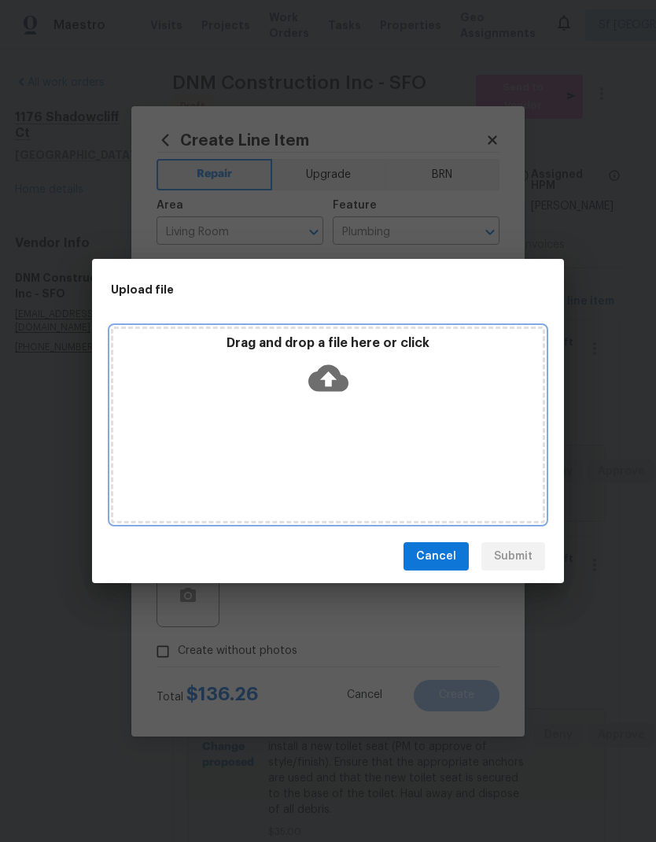
click at [342, 376] on icon at bounding box center [328, 378] width 40 height 27
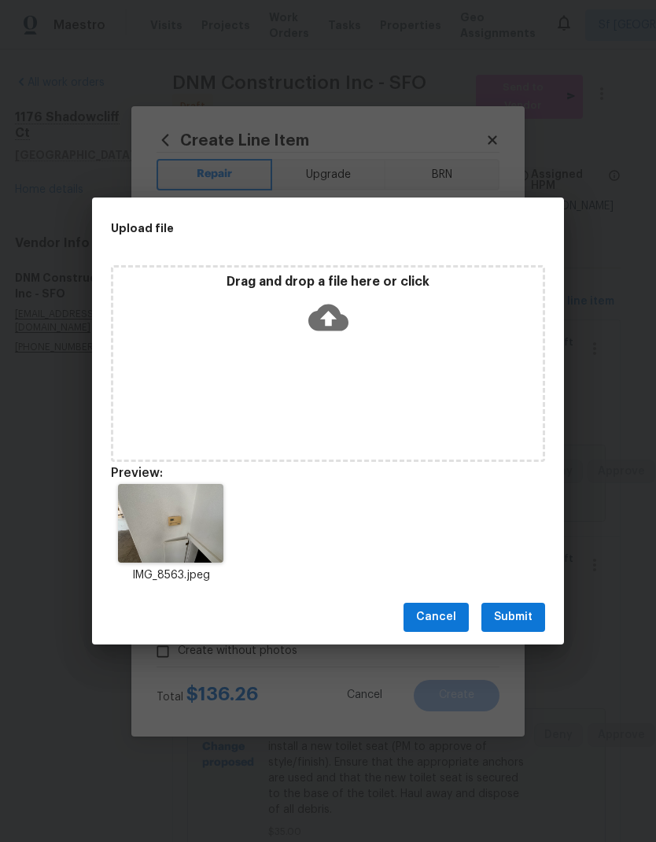
click at [516, 626] on span "Submit" at bounding box center [513, 618] width 39 height 20
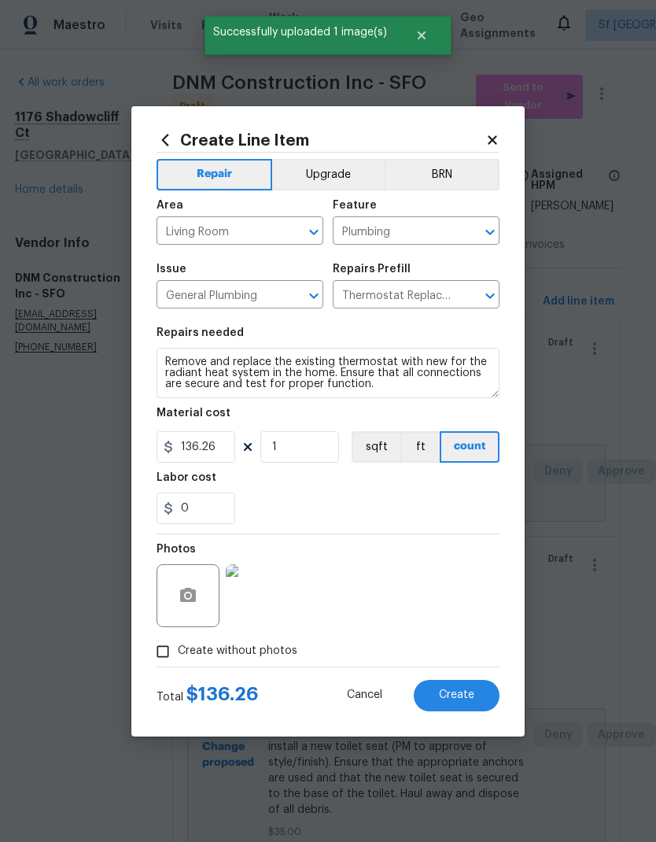
click at [459, 693] on span "Create" at bounding box center [456, 695] width 35 height 12
type input "0"
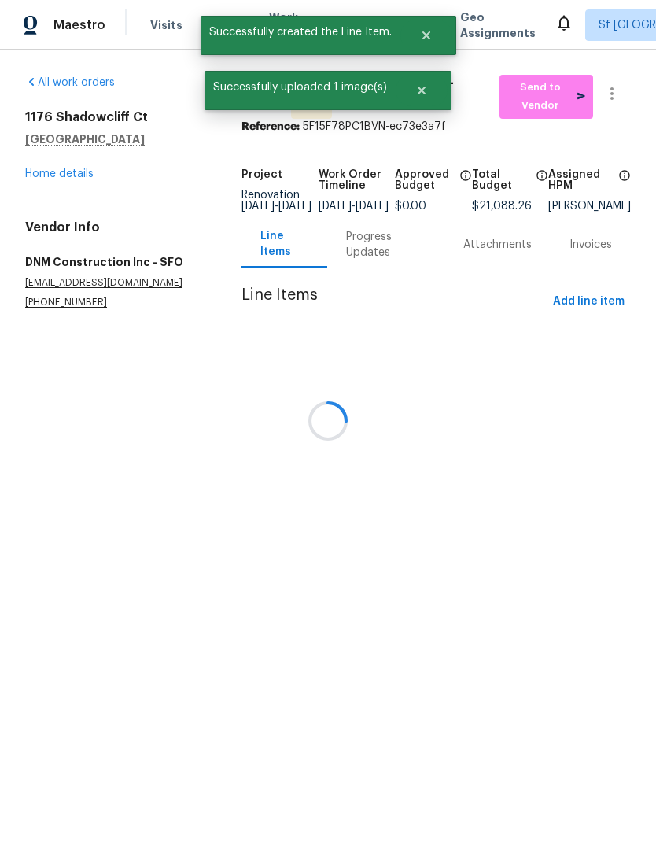
scroll to position [0, 0]
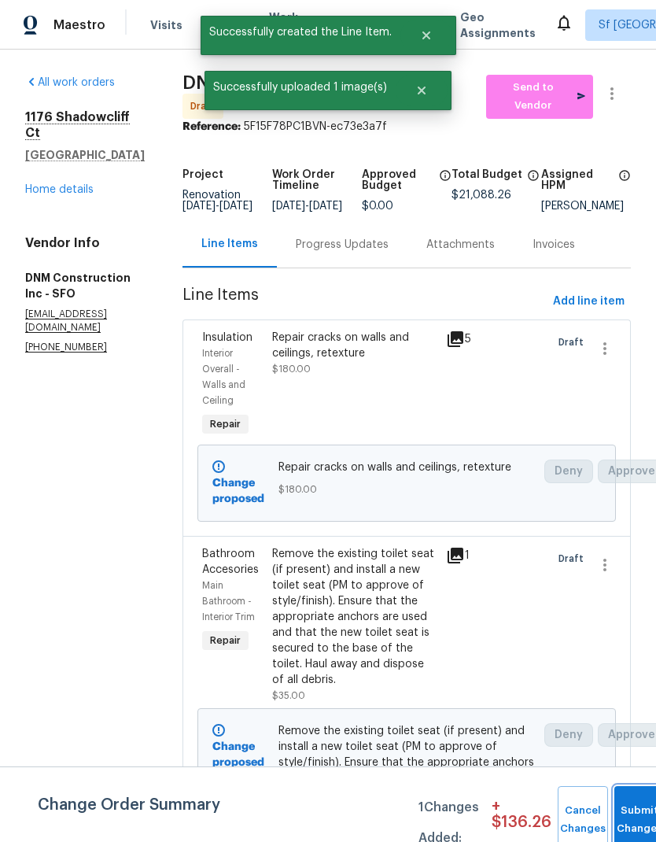
click at [630, 804] on button "Submit Changes" at bounding box center [640, 820] width 50 height 68
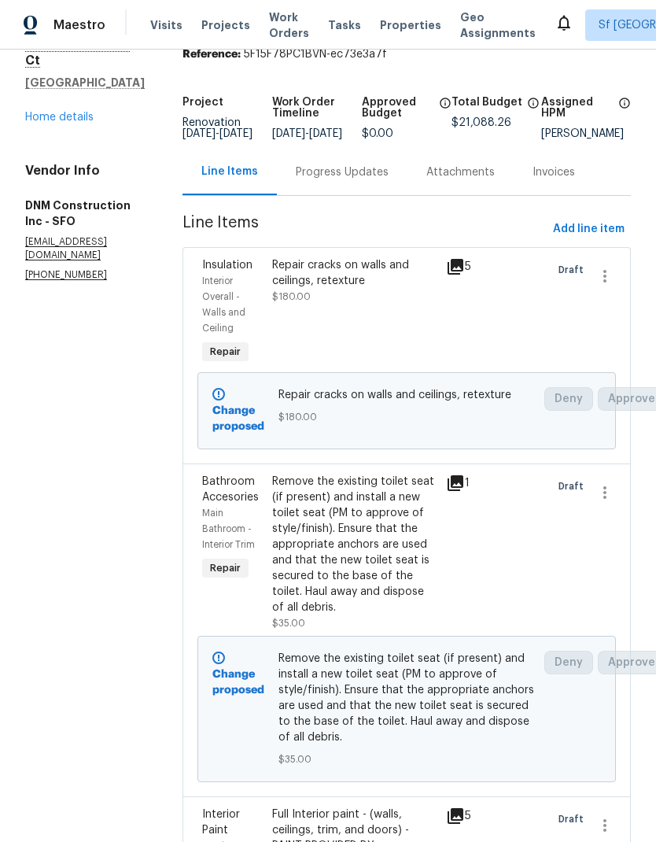
scroll to position [73, 0]
click at [585, 229] on button "Add line item" at bounding box center [589, 228] width 84 height 29
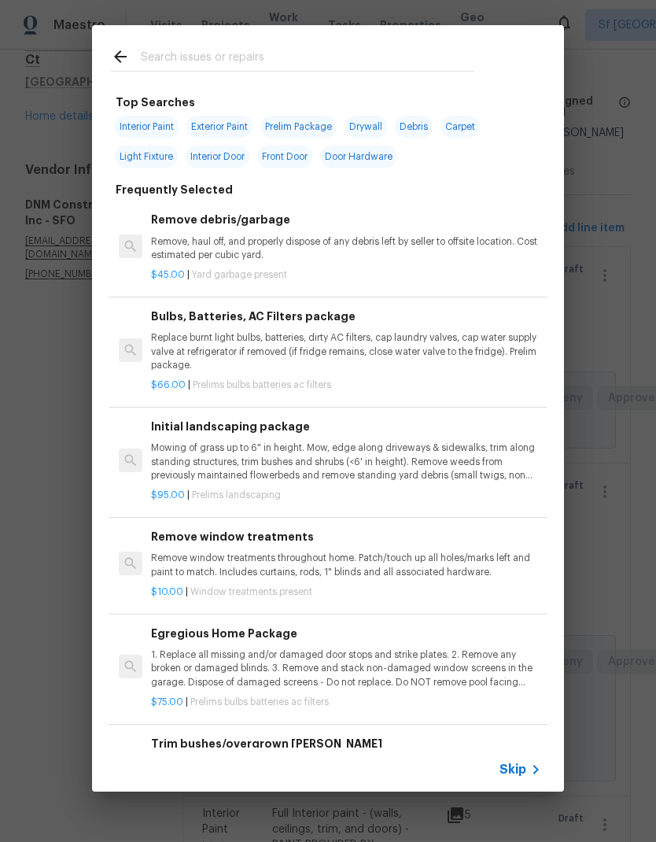
click at [294, 63] on input "text" at bounding box center [308, 59] width 334 height 24
type input "Fireplace"
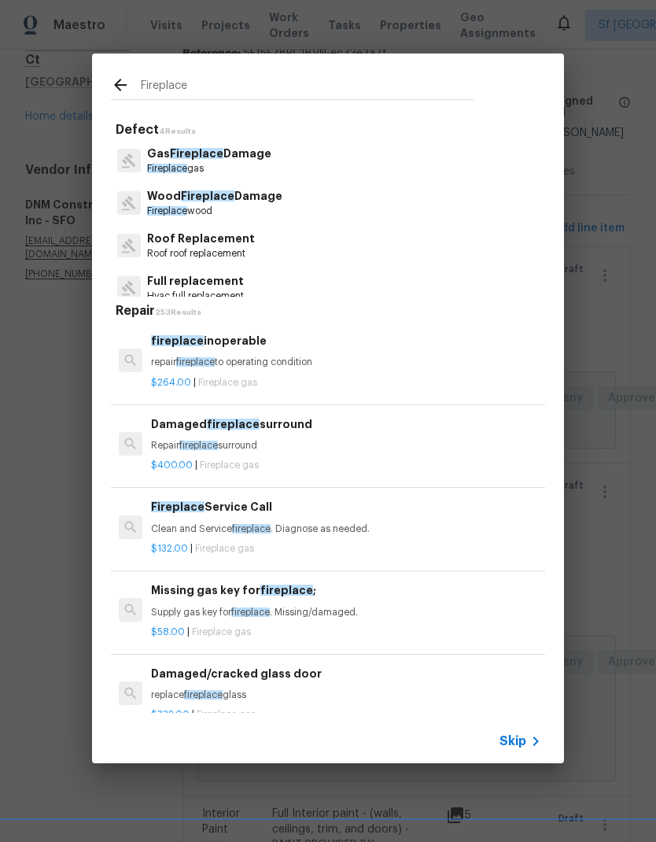
click at [258, 193] on p "Wood Fireplace Damage" at bounding box center [214, 196] width 135 height 17
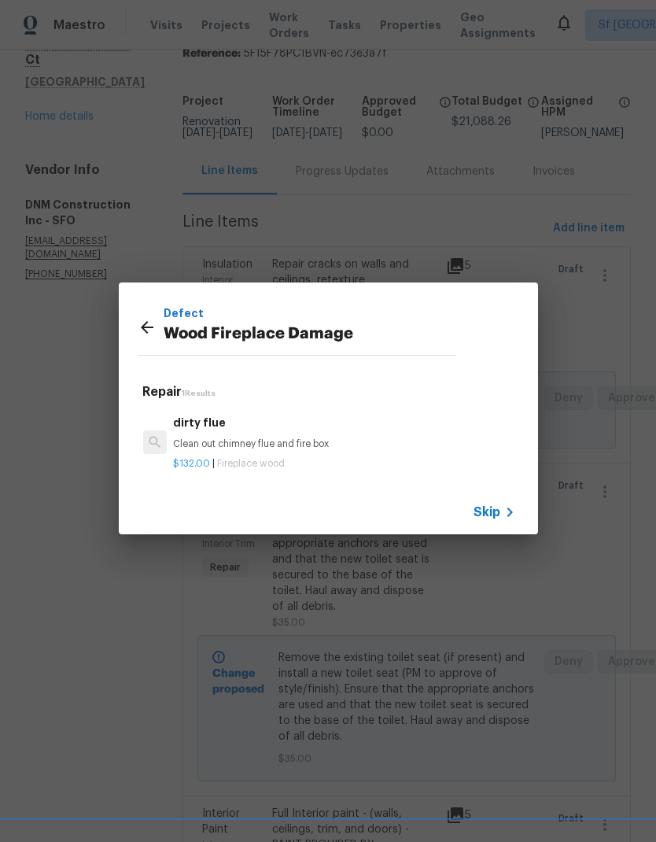
click at [143, 326] on icon at bounding box center [147, 327] width 13 height 13
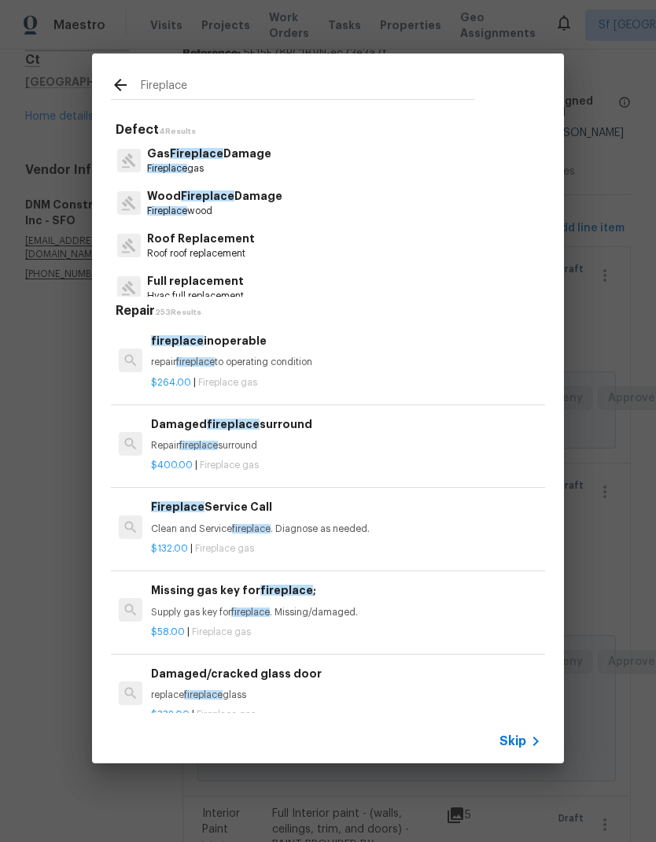
click at [211, 83] on input "Fireplace" at bounding box center [308, 88] width 334 height 24
type input "F"
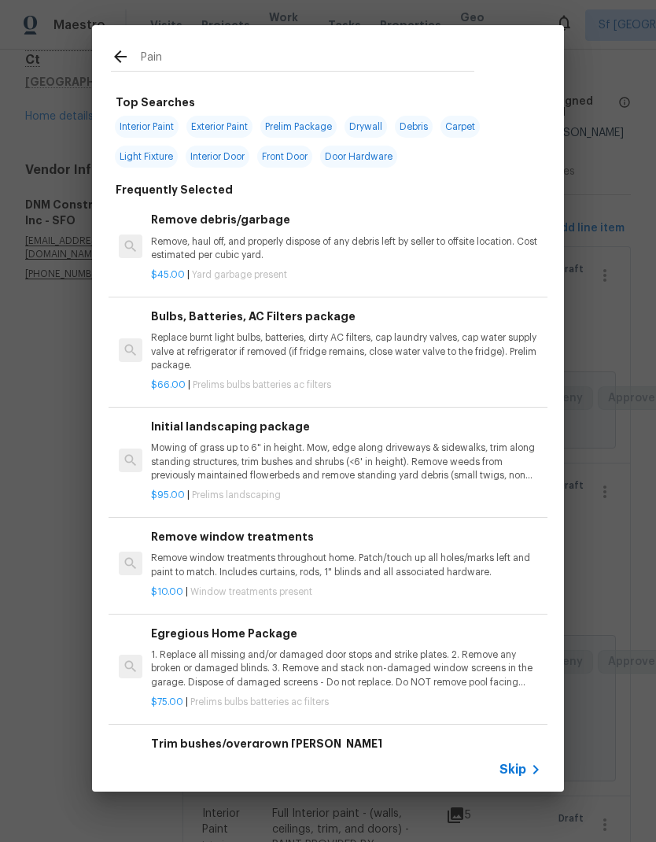
type input "Paint"
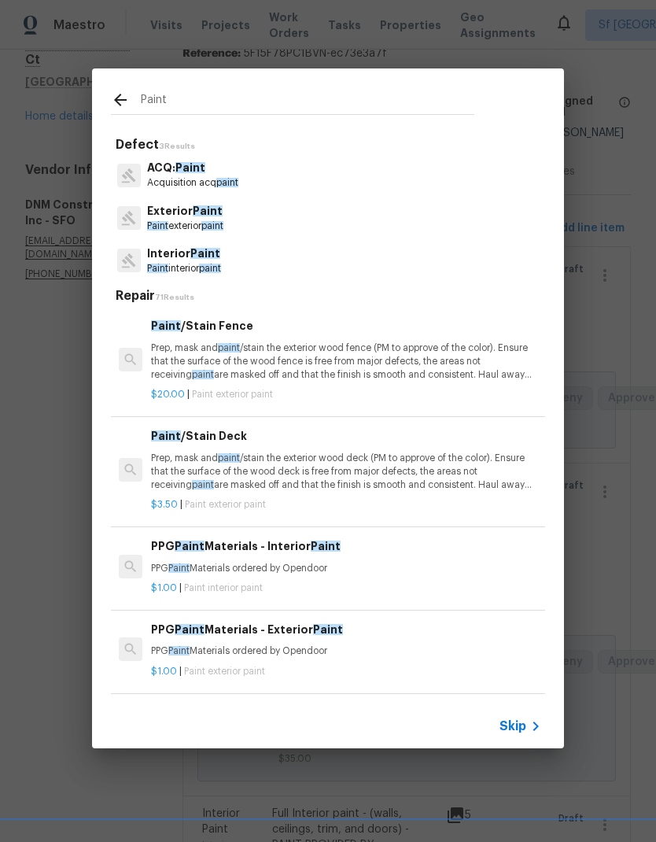
click at [221, 262] on p "Paint interior paint" at bounding box center [184, 268] width 74 height 13
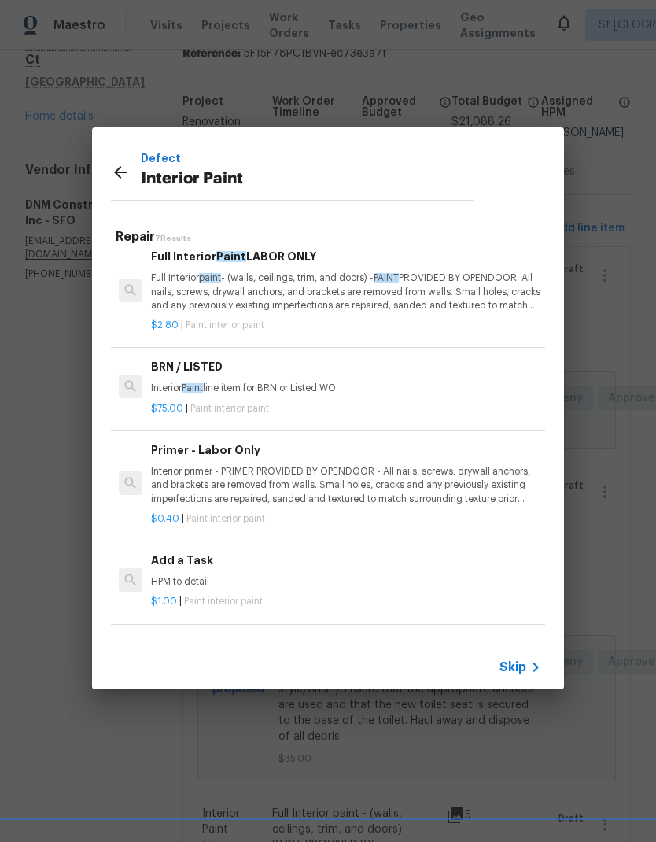
scroll to position [206, 0]
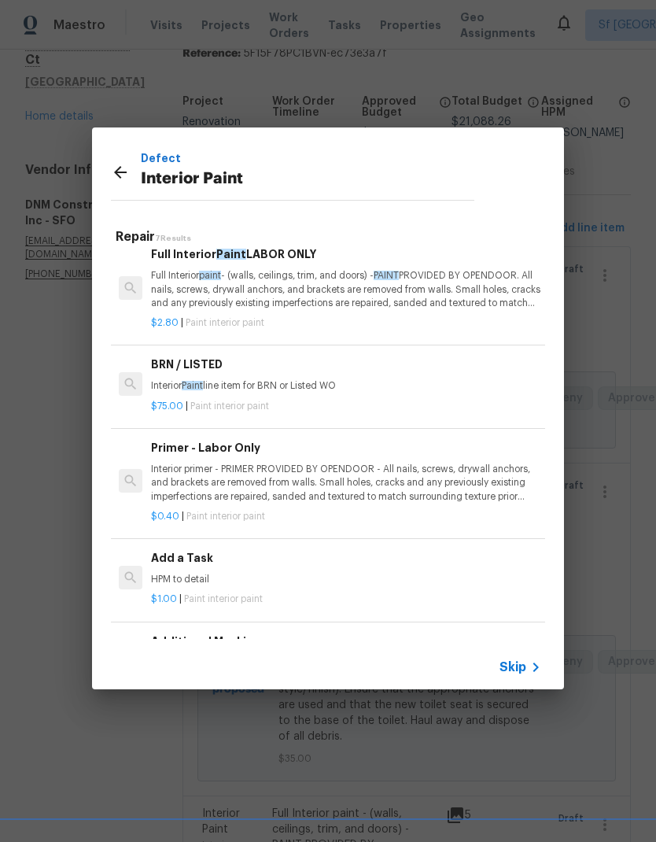
click at [229, 586] on div "$1.00 | Paint interior paint" at bounding box center [346, 596] width 390 height 20
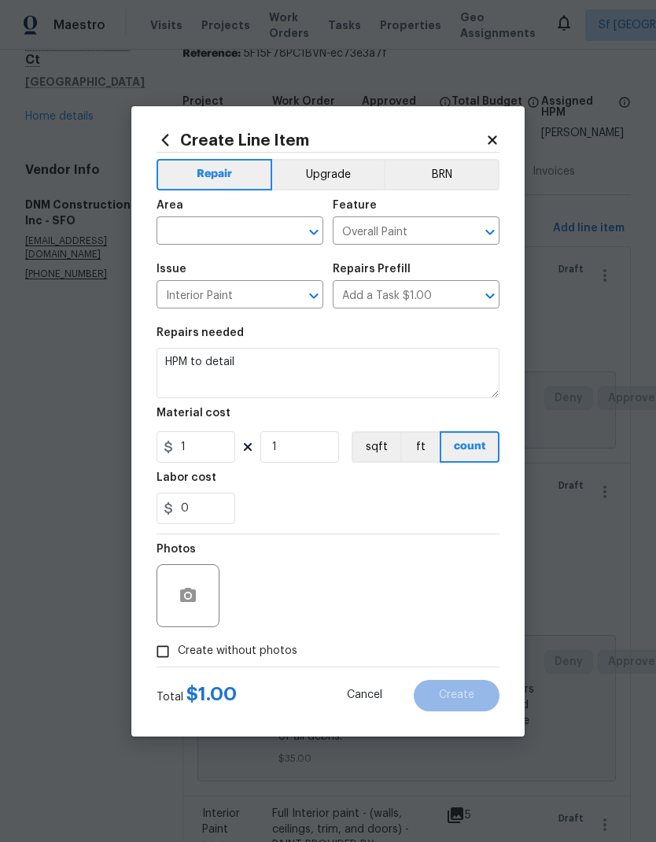
click at [231, 227] on input "text" at bounding box center [218, 232] width 123 height 24
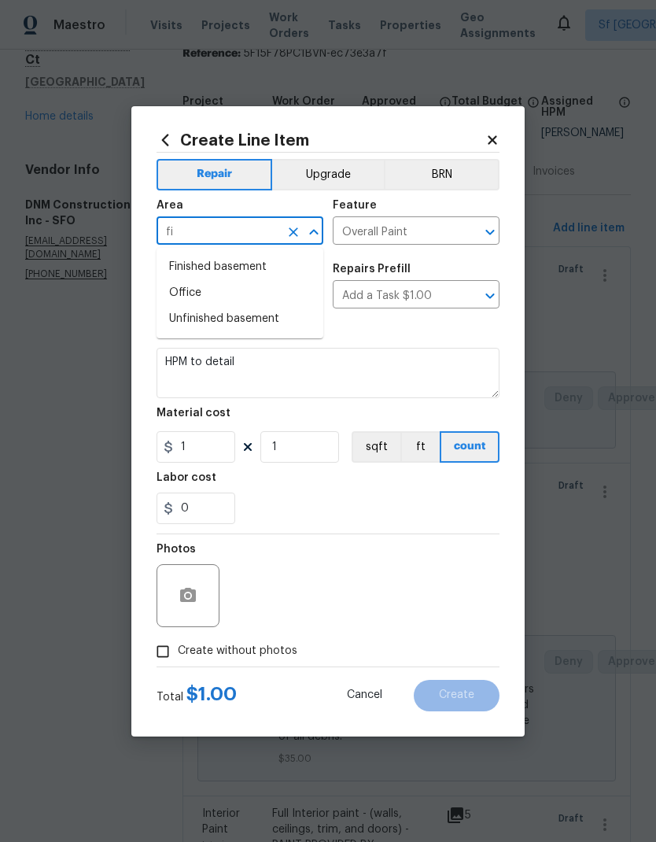
type input "f"
click at [253, 294] on li "Interior Overall" at bounding box center [240, 293] width 167 height 26
type input "Interior Overall"
click at [443, 233] on input "Overall Paint" at bounding box center [394, 232] width 123 height 24
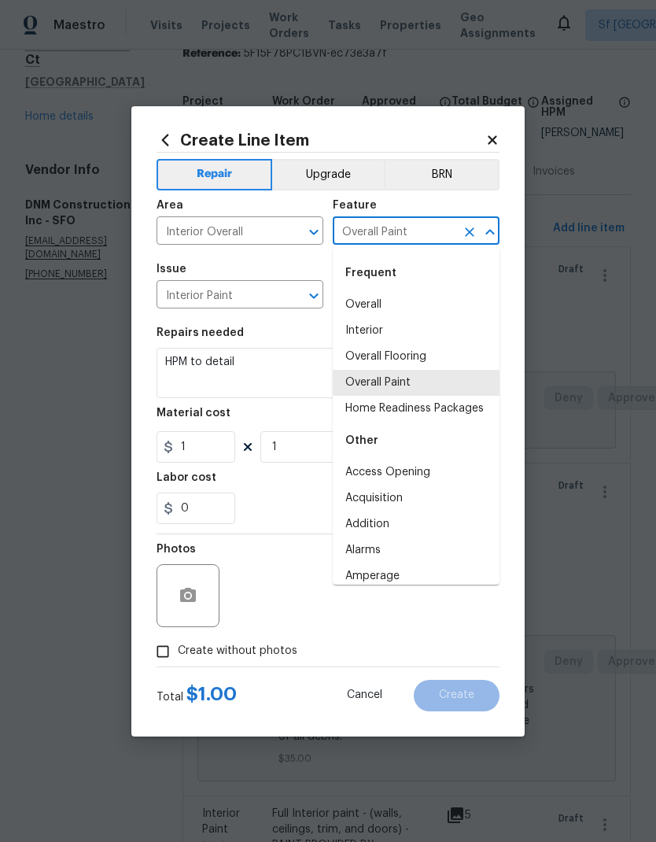
click at [264, 295] on input "Interior Paint" at bounding box center [218, 296] width 123 height 24
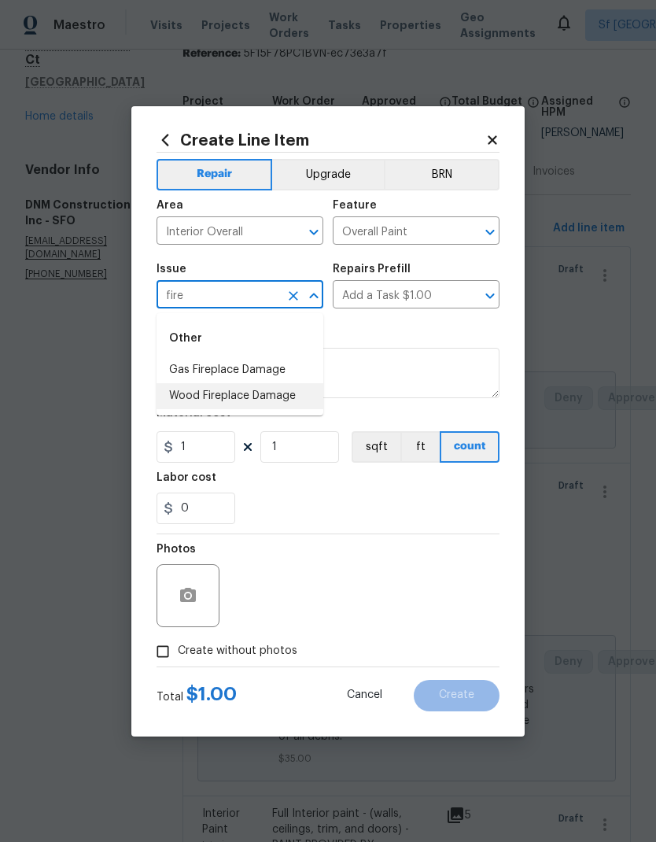
click at [260, 396] on li "Wood Fireplace Damage" at bounding box center [240, 396] width 167 height 26
type input "Wood Fireplace Damage"
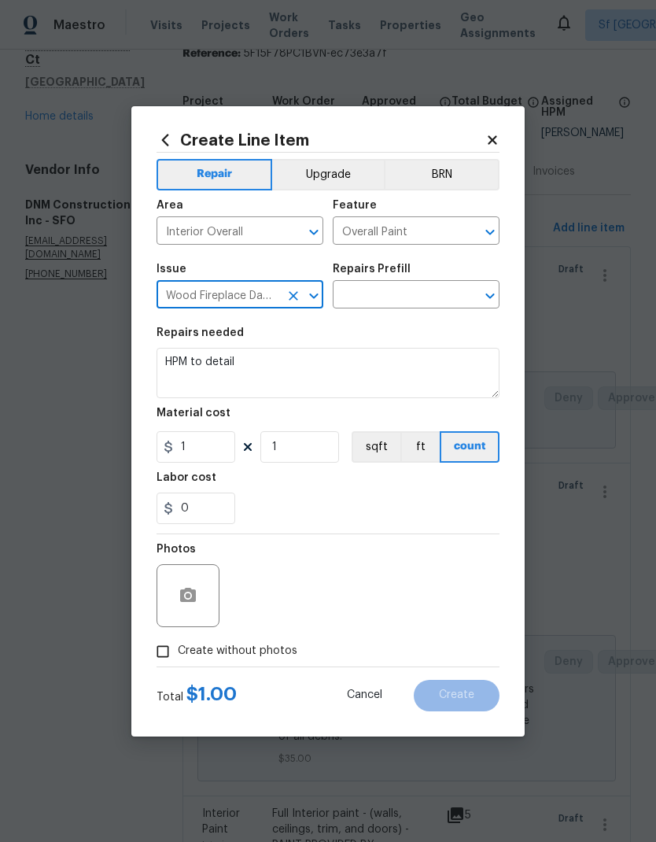
click at [439, 295] on input "text" at bounding box center [394, 296] width 123 height 24
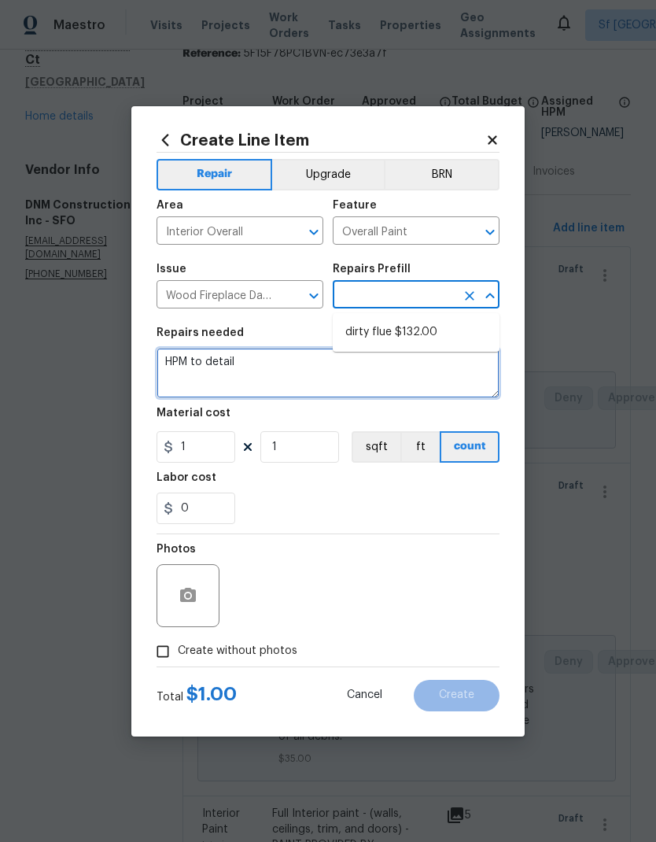
click at [467, 382] on textarea "HPM to detail" at bounding box center [328, 373] width 343 height 50
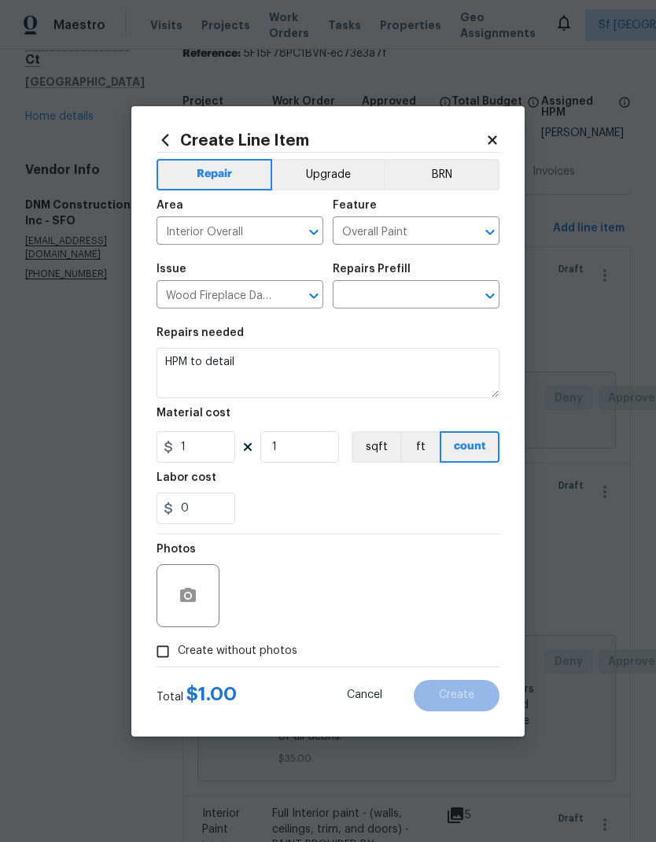
click at [245, 300] on input "Wood Fireplace Damage" at bounding box center [218, 296] width 123 height 24
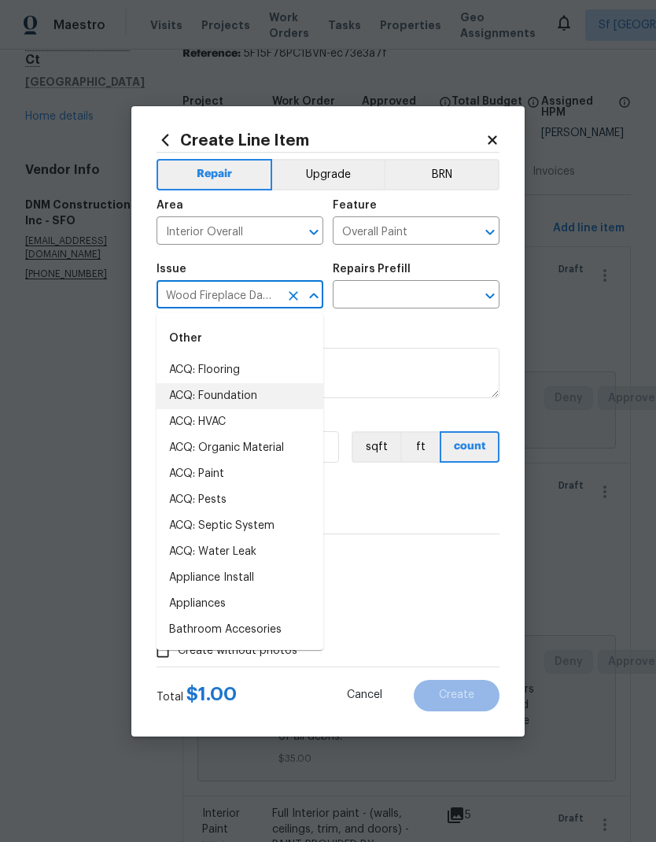
click at [245, 299] on input "Wood Fireplace Damage" at bounding box center [218, 296] width 123 height 24
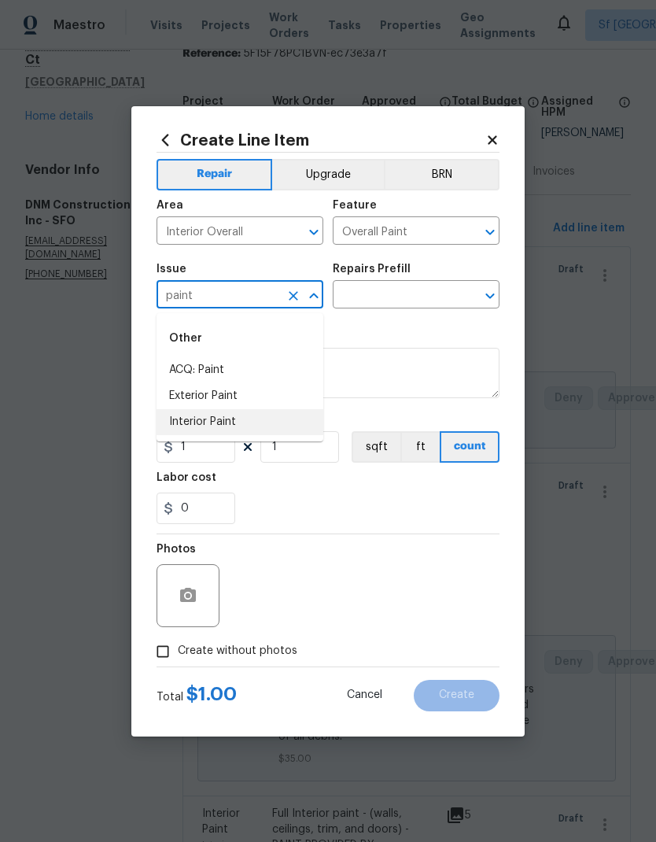
click at [242, 423] on li "Interior Paint" at bounding box center [240, 422] width 167 height 26
type input "Interior Paint"
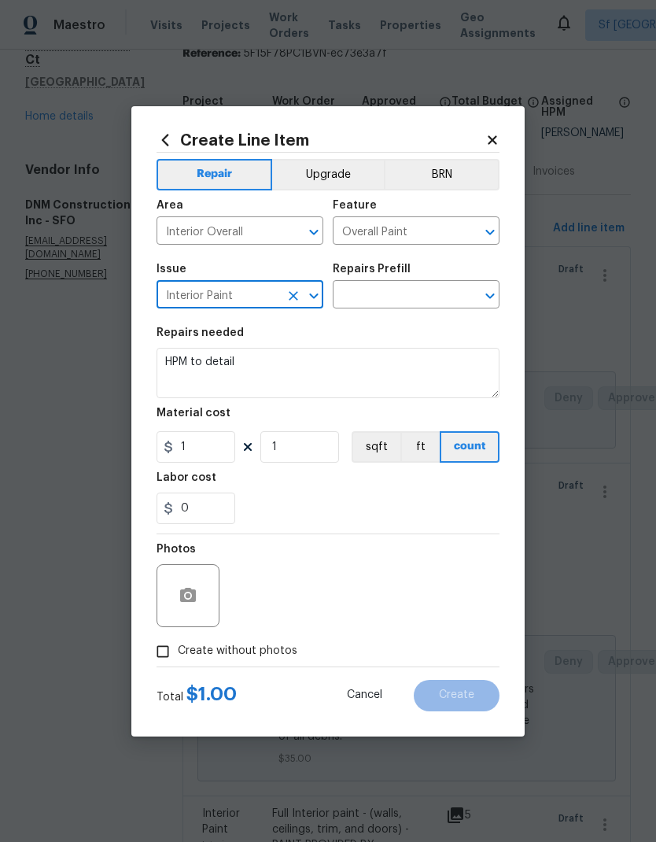
click at [426, 343] on div "Repairs needed" at bounding box center [328, 337] width 343 height 20
click at [422, 294] on input "text" at bounding box center [394, 296] width 123 height 24
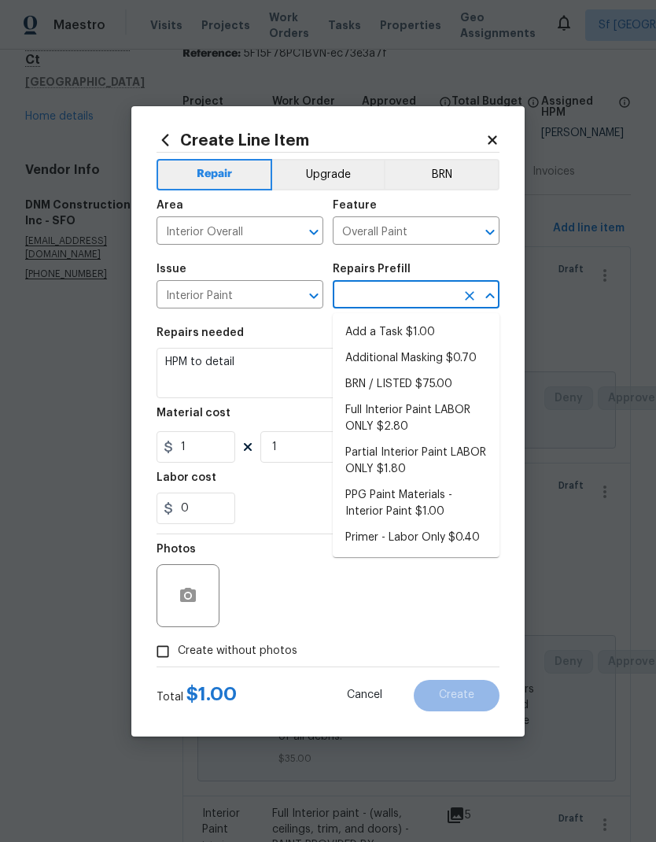
click at [431, 333] on li "Add a Task $1.00" at bounding box center [416, 332] width 167 height 26
type input "Add a Task $1.00"
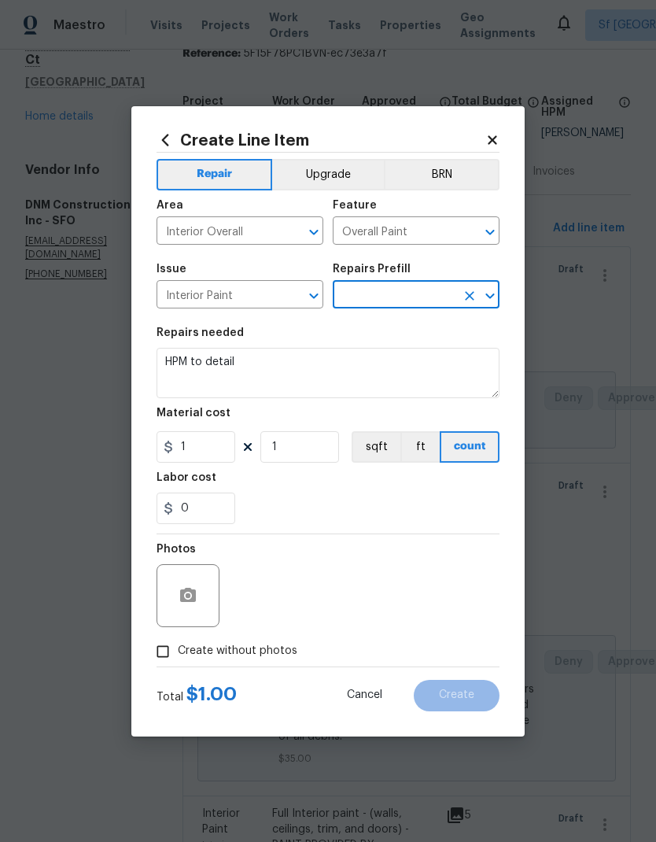
type input "Add a Task $1.00"
click at [280, 367] on textarea "HPM to detail" at bounding box center [328, 373] width 343 height 50
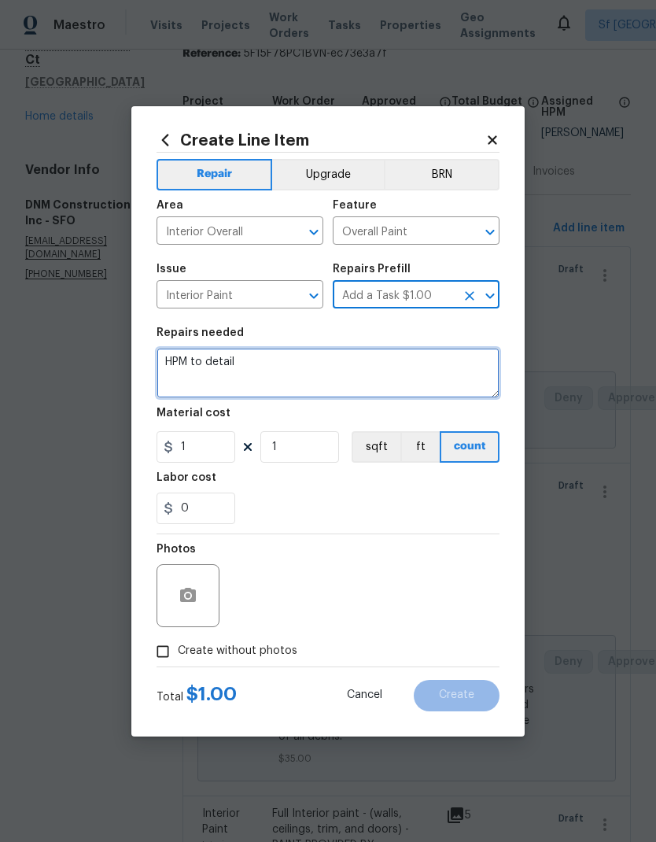
click at [280, 367] on textarea "HPM to detail" at bounding box center [328, 373] width 343 height 50
click at [286, 371] on textarea "HPM to detail" at bounding box center [328, 373] width 343 height 50
click at [288, 375] on textarea "HPM to detail" at bounding box center [328, 373] width 343 height 50
click at [264, 360] on textarea "HPM to detail" at bounding box center [328, 373] width 343 height 50
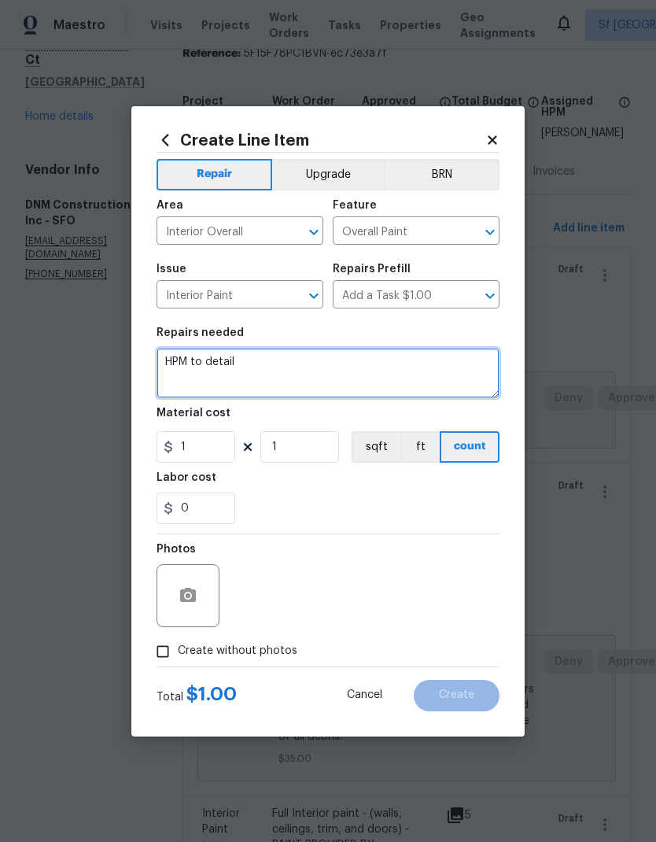
click at [264, 359] on textarea "HPM to detail" at bounding box center [328, 373] width 343 height 50
click at [264, 358] on textarea "HPM to detail" at bounding box center [328, 373] width 343 height 50
type textarea "H"
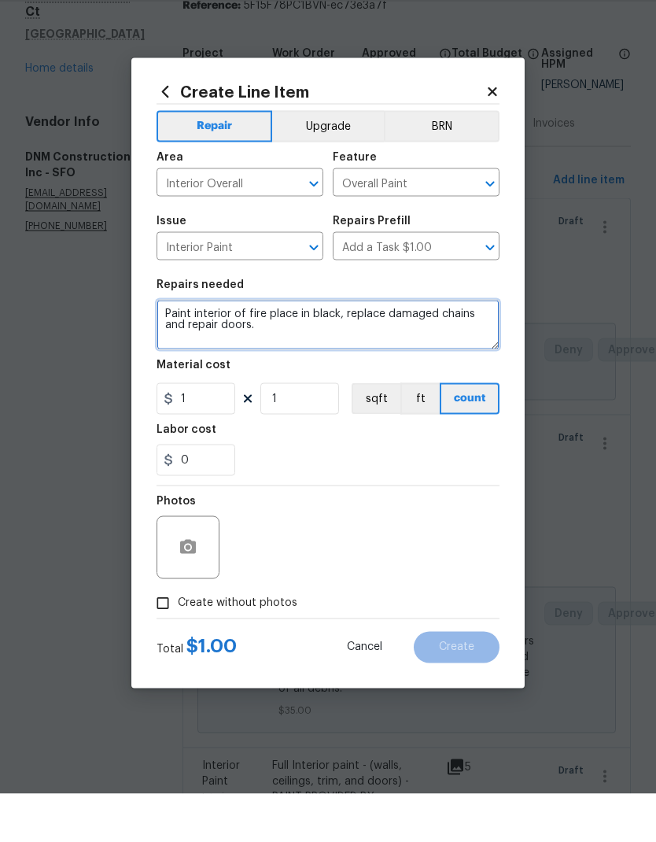
type textarea "Paint interior of fire place in black, replace damaged chains and repair doors."
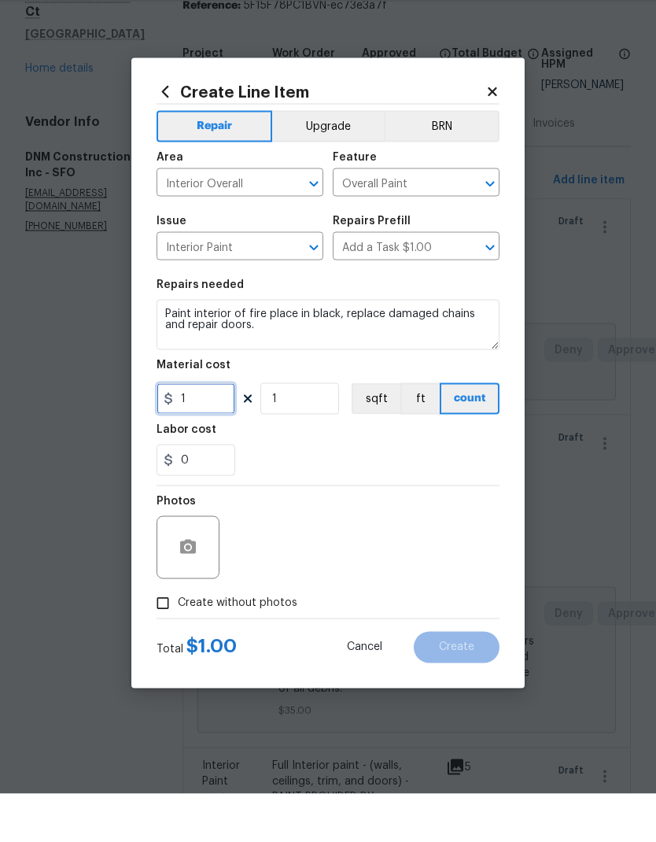
click at [216, 431] on input "1" at bounding box center [196, 446] width 79 height 31
click at [211, 431] on input "1" at bounding box center [196, 446] width 79 height 31
type input "400"
click at [393, 534] on div "Photos" at bounding box center [328, 585] width 343 height 102
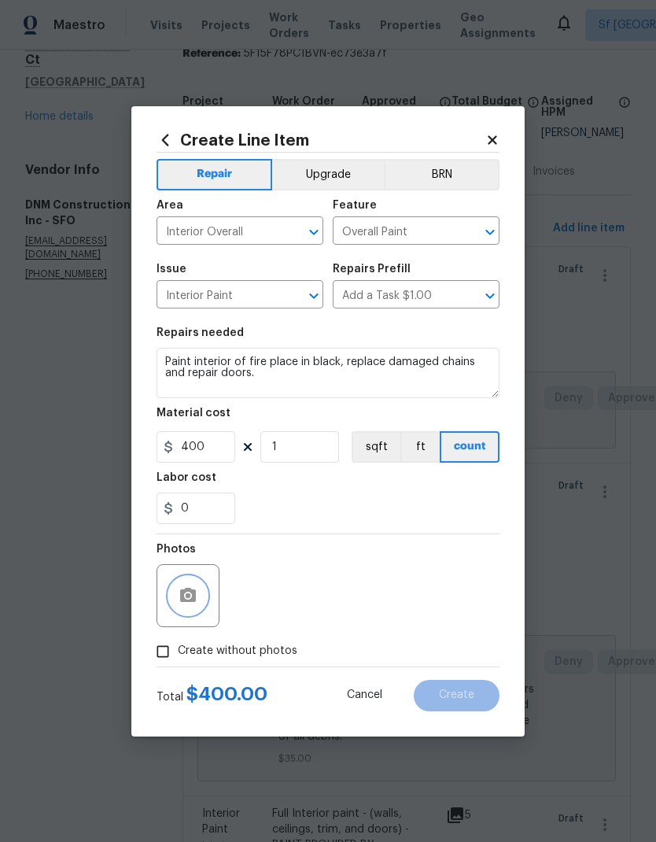
click at [190, 600] on icon "button" at bounding box center [188, 595] width 19 height 19
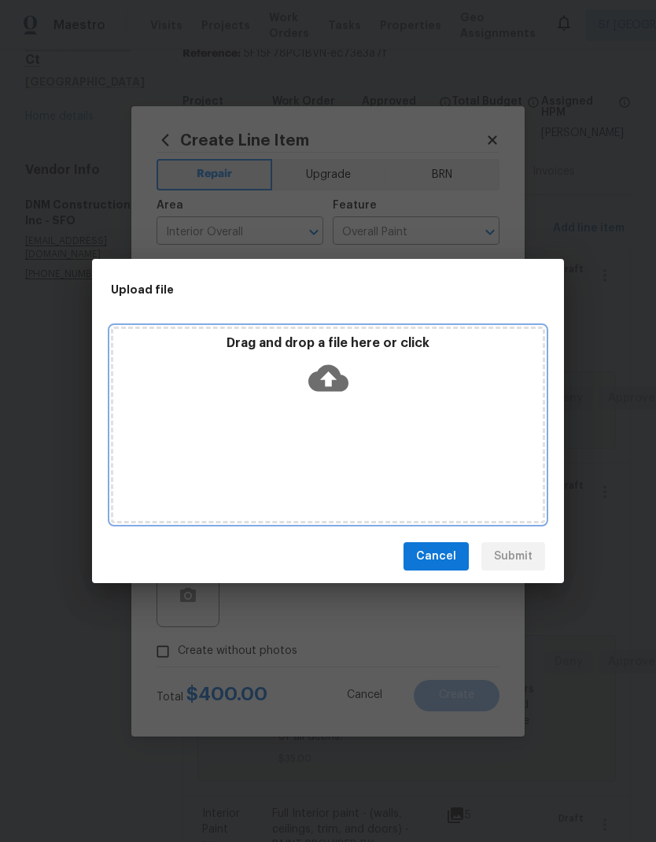
click at [334, 384] on icon at bounding box center [328, 378] width 40 height 27
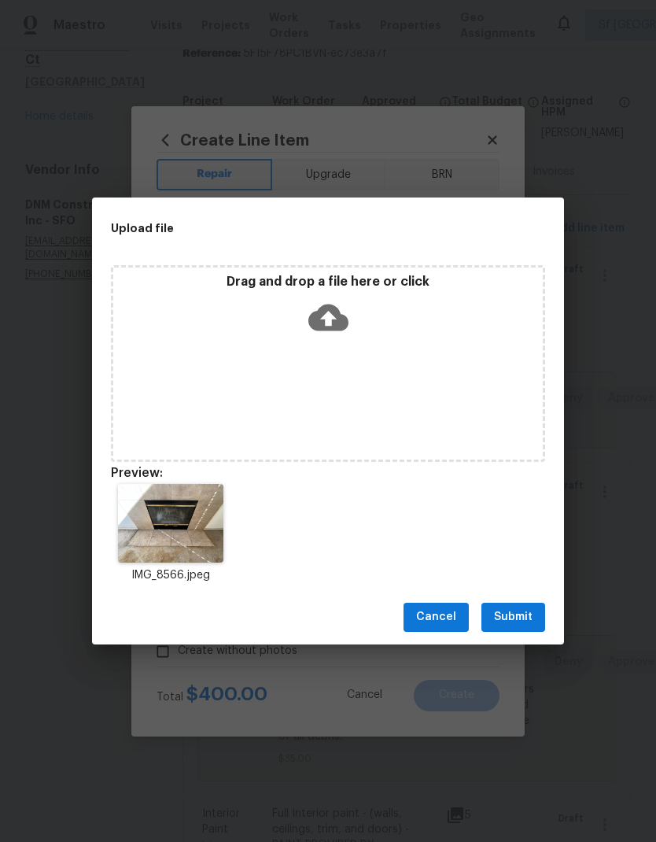
click at [525, 609] on span "Submit" at bounding box center [513, 618] width 39 height 20
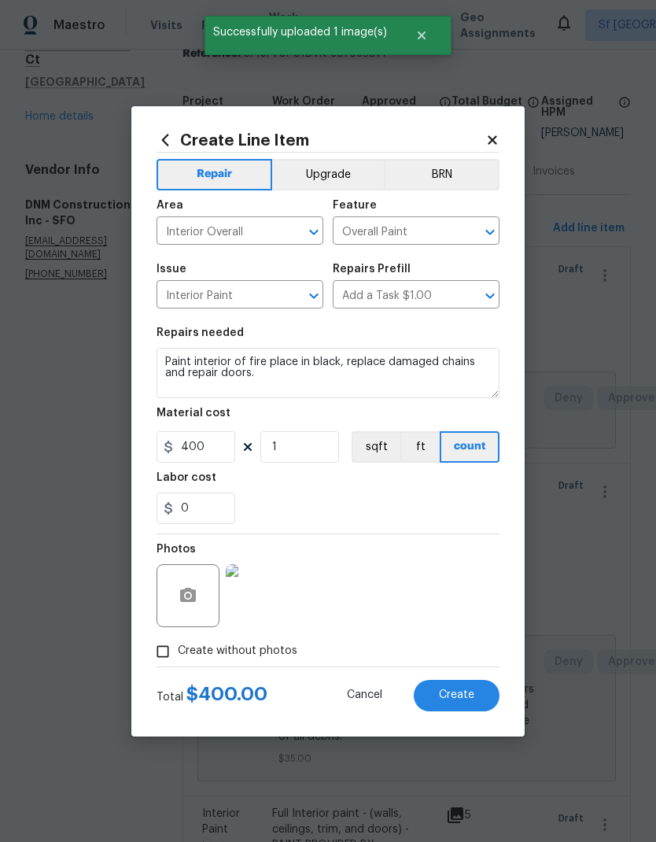
click at [465, 685] on button "Create" at bounding box center [457, 695] width 86 height 31
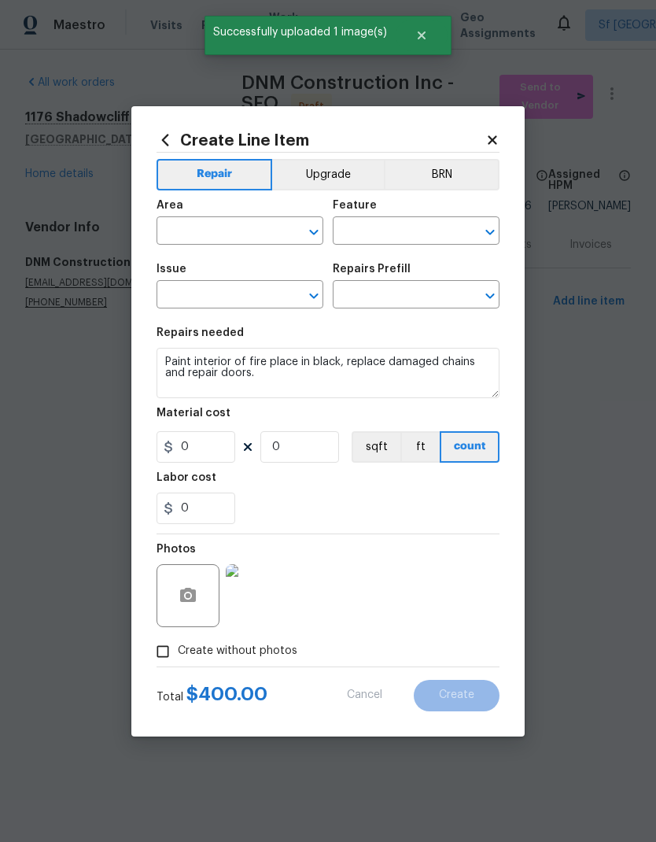
scroll to position [0, 0]
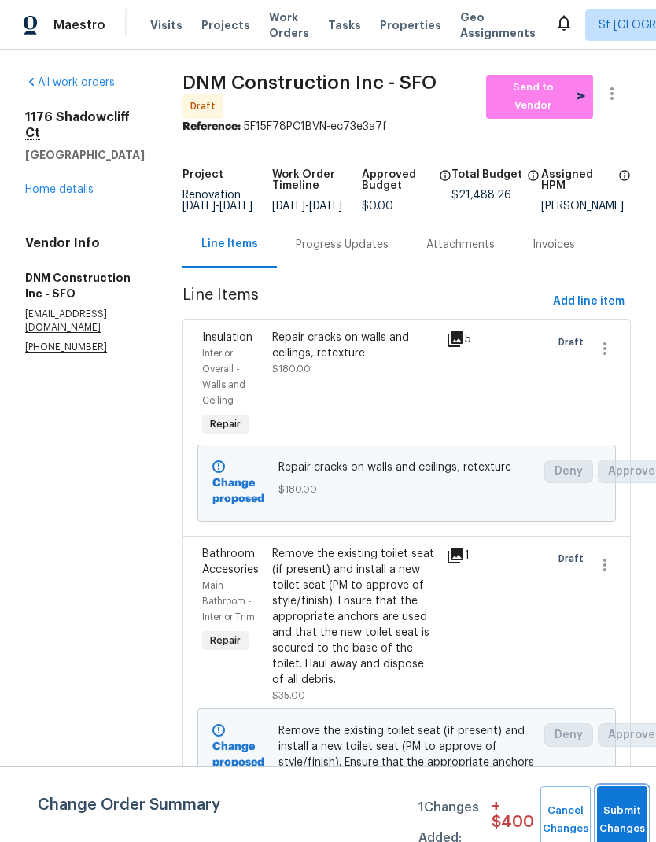
click at [627, 808] on button "Submit Changes" at bounding box center [622, 820] width 50 height 68
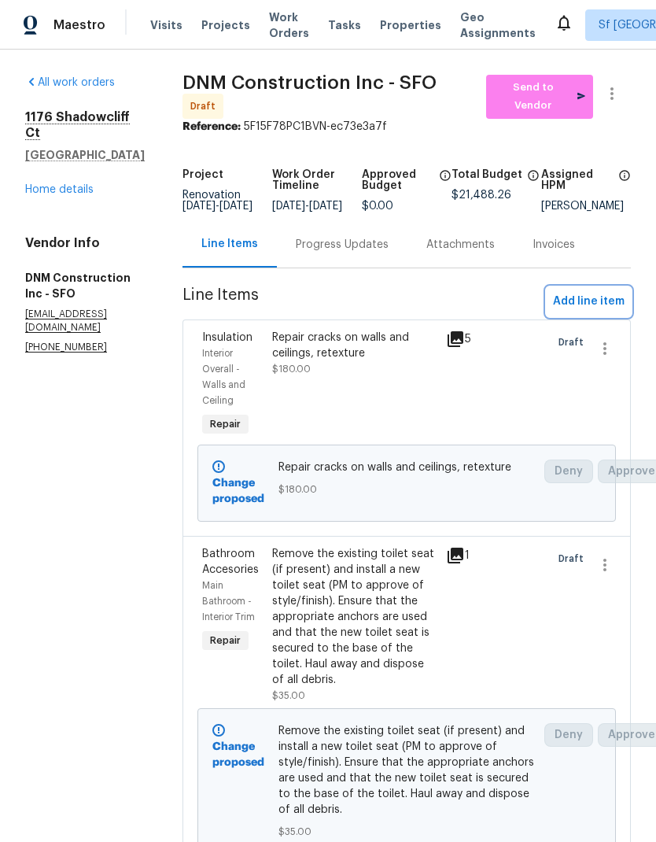
click at [565, 312] on span "Add line item" at bounding box center [589, 302] width 72 height 20
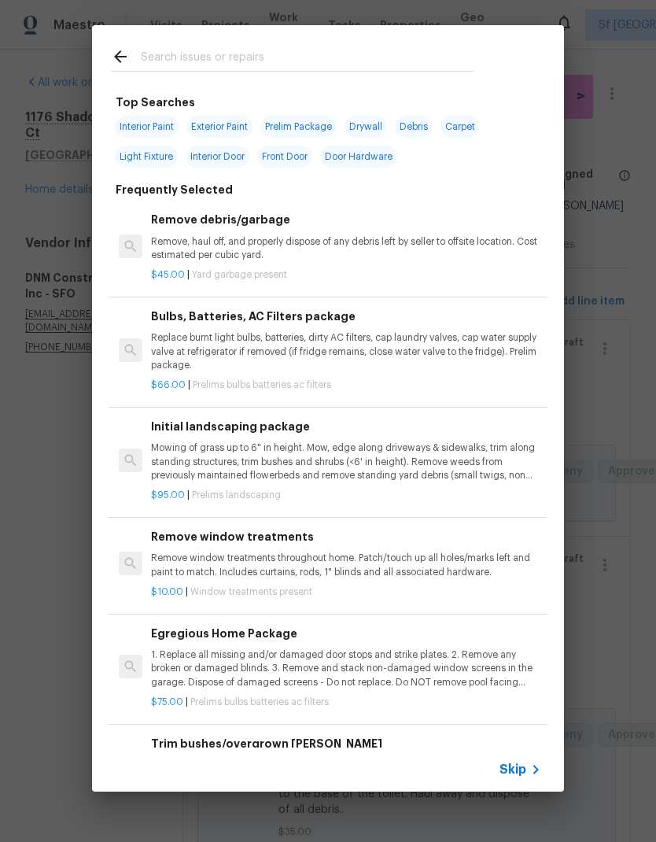
click at [283, 61] on input "text" at bounding box center [308, 59] width 334 height 24
type input "Doorbell"
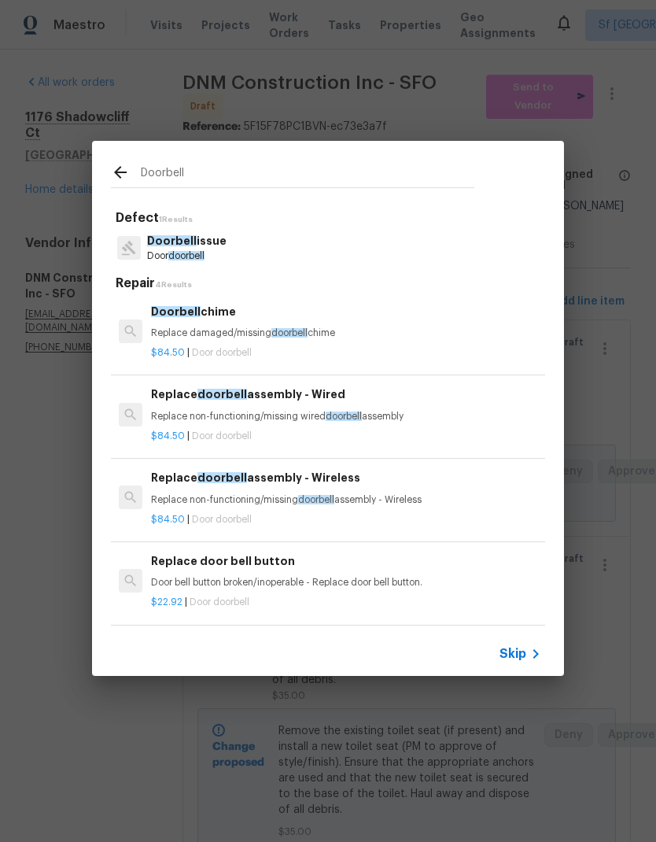
scroll to position [2, 0]
click at [297, 334] on span "doorbell" at bounding box center [289, 332] width 36 height 9
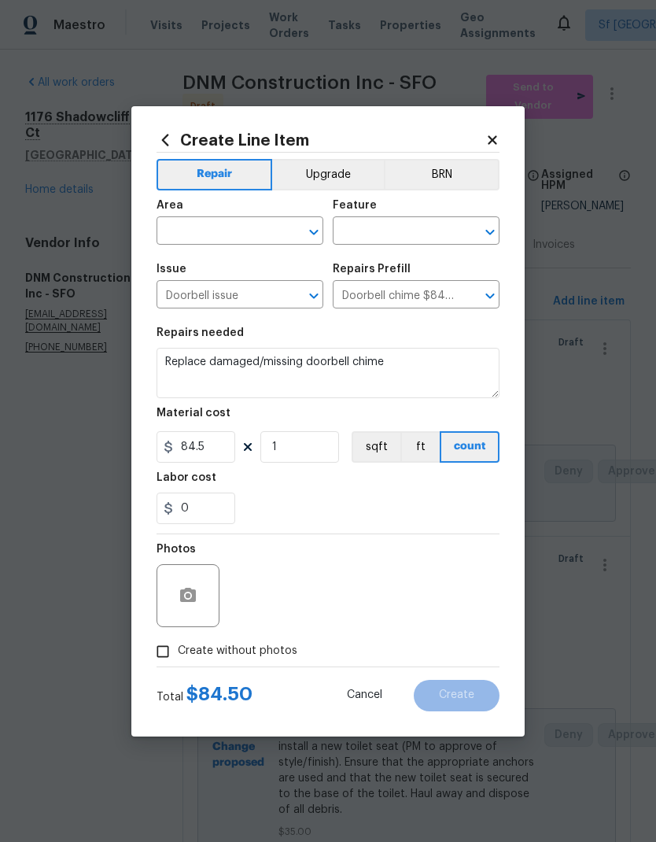
click at [226, 234] on input "text" at bounding box center [218, 232] width 123 height 24
click at [226, 282] on ul "Entryway" at bounding box center [240, 267] width 167 height 39
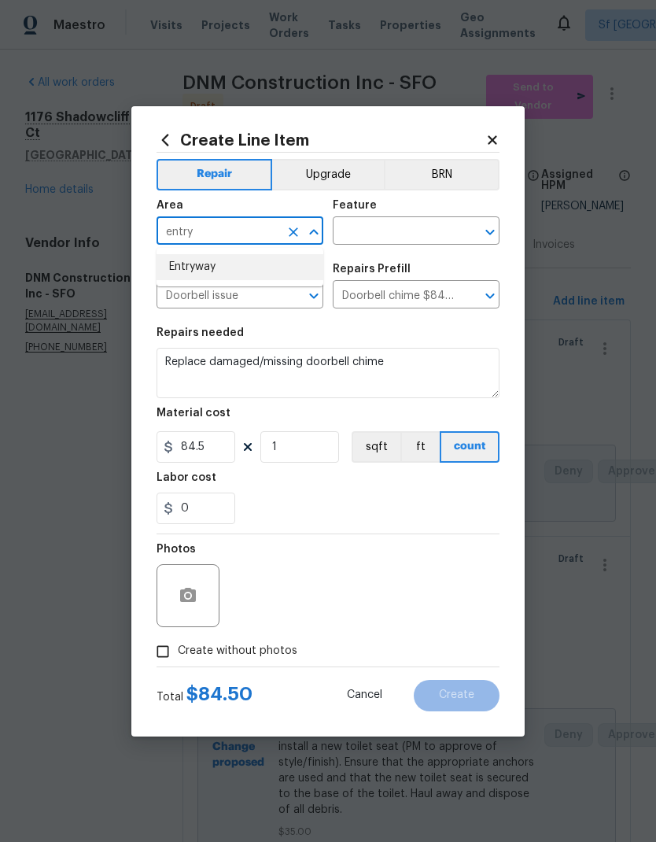
click at [242, 275] on li "Entryway" at bounding box center [240, 267] width 167 height 26
type input "Entryway"
click at [400, 234] on input "text" at bounding box center [394, 232] width 123 height 24
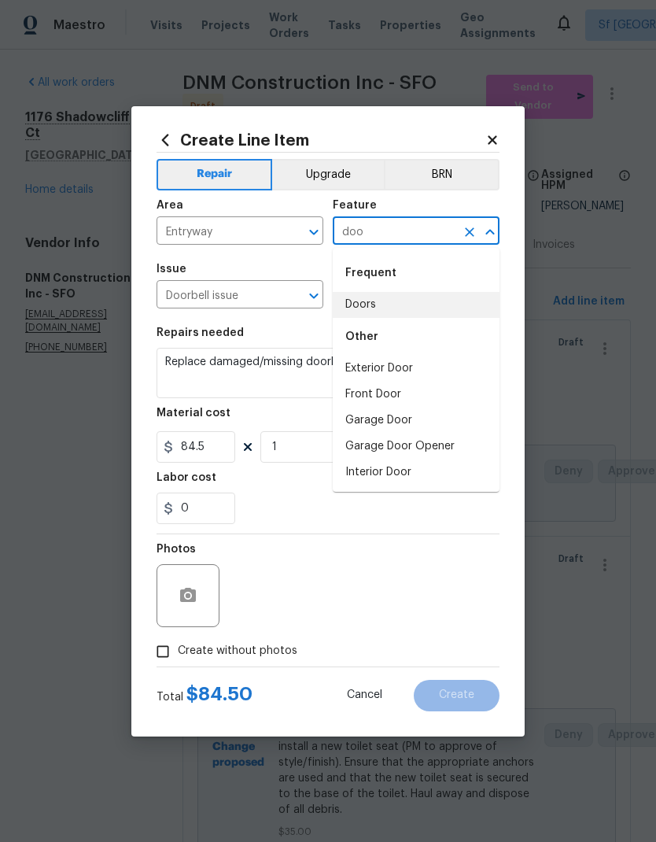
click at [403, 309] on li "Doors" at bounding box center [416, 305] width 167 height 26
type input "Doors"
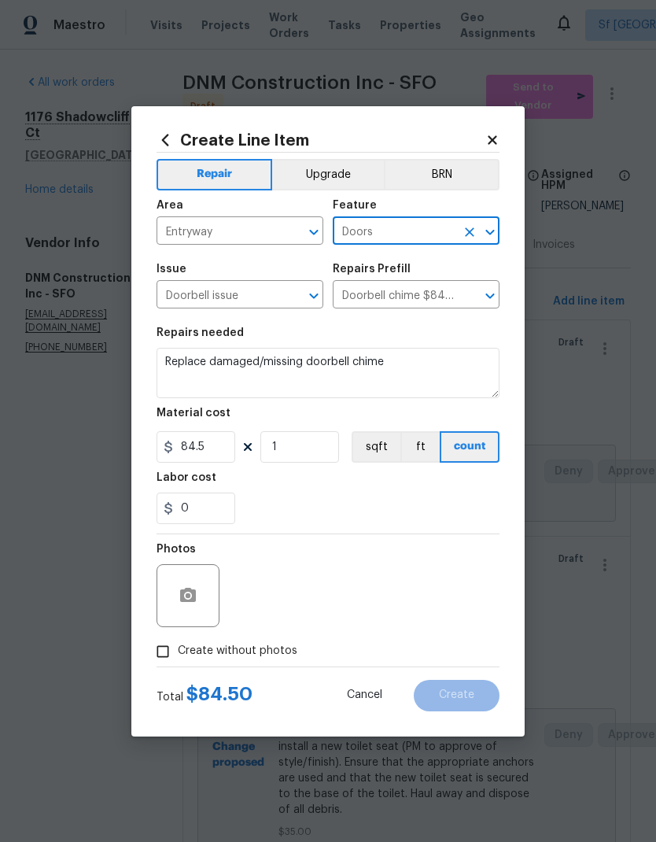
click at [431, 353] on textarea "Replace damaged/missing doorbell chime" at bounding box center [328, 373] width 343 height 50
click at [375, 506] on div "0" at bounding box center [328, 508] width 343 height 31
click at [186, 593] on icon "button" at bounding box center [188, 595] width 16 height 14
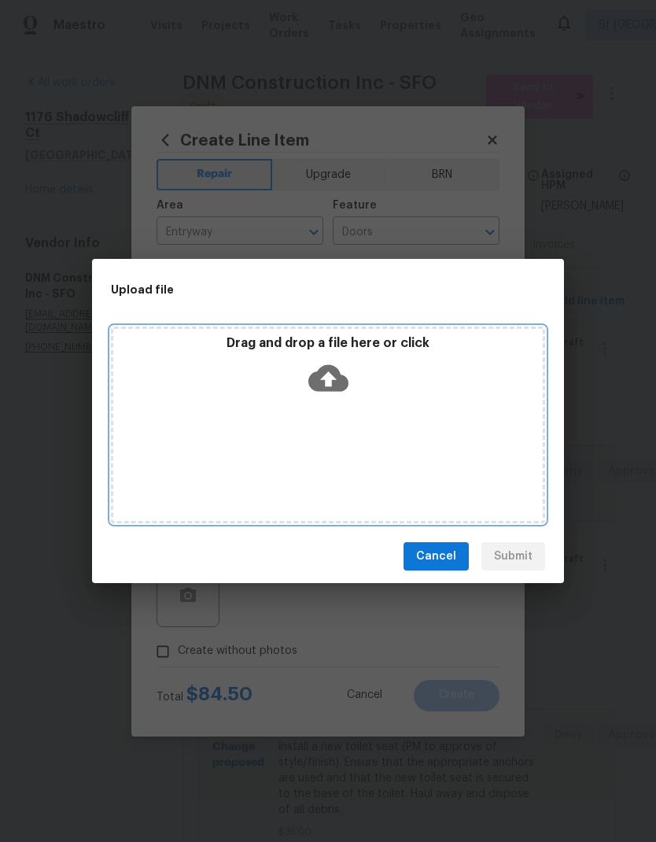
click at [294, 358] on div "Drag and drop a file here or click" at bounding box center [328, 369] width 430 height 68
click at [332, 378] on icon at bounding box center [328, 378] width 40 height 40
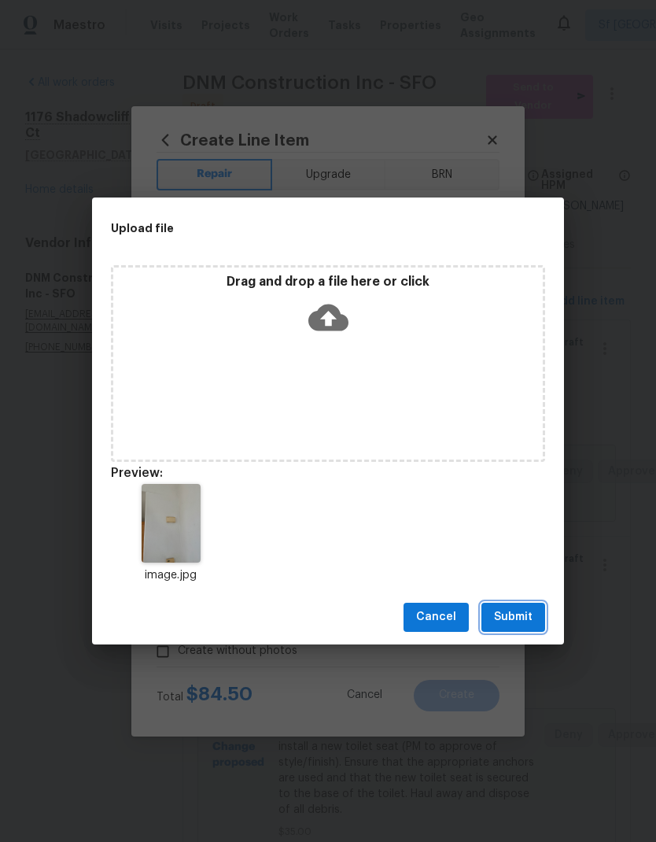
click at [516, 603] on button "Submit" at bounding box center [514, 617] width 64 height 29
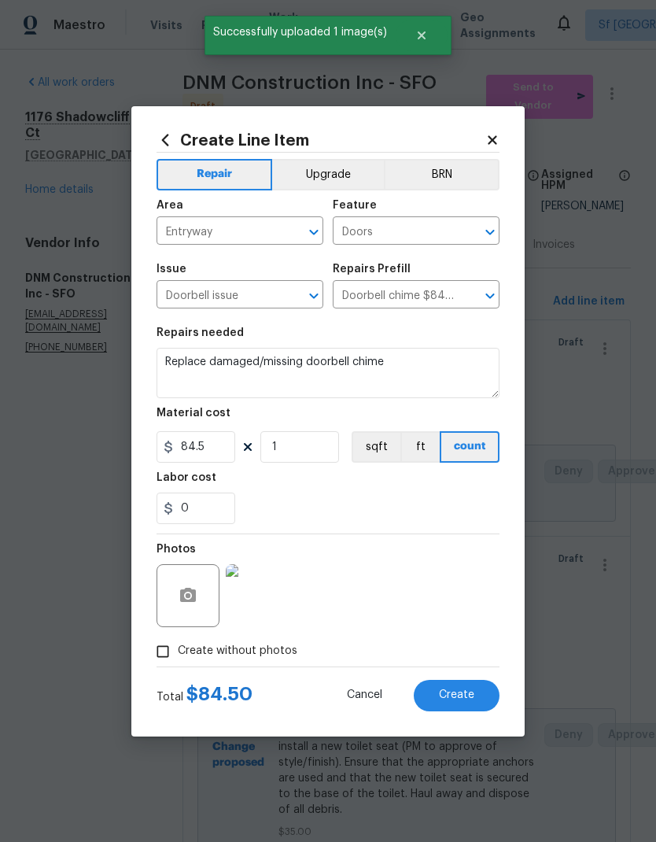
click at [467, 698] on span "Create" at bounding box center [456, 695] width 35 height 12
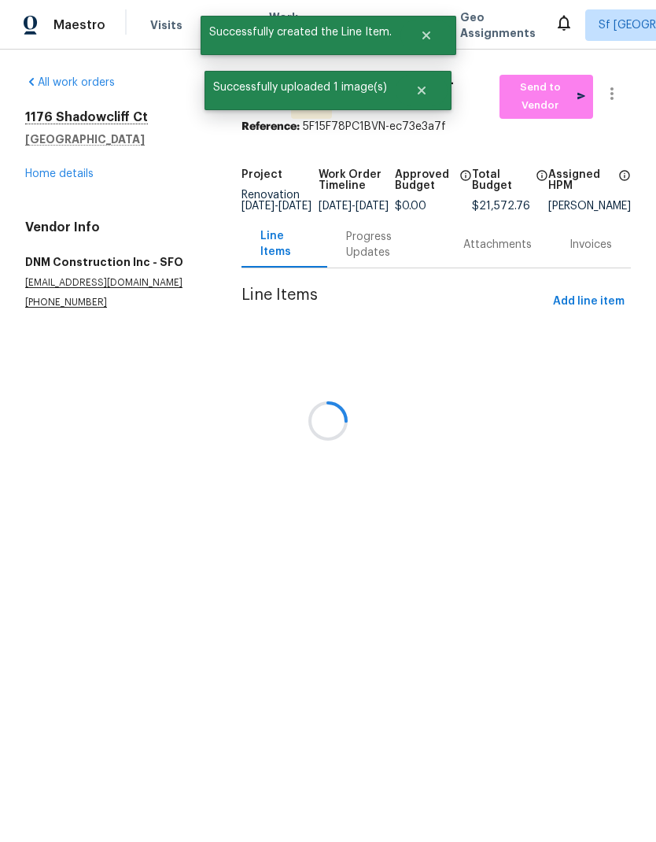
click at [456, 695] on div at bounding box center [328, 421] width 656 height 842
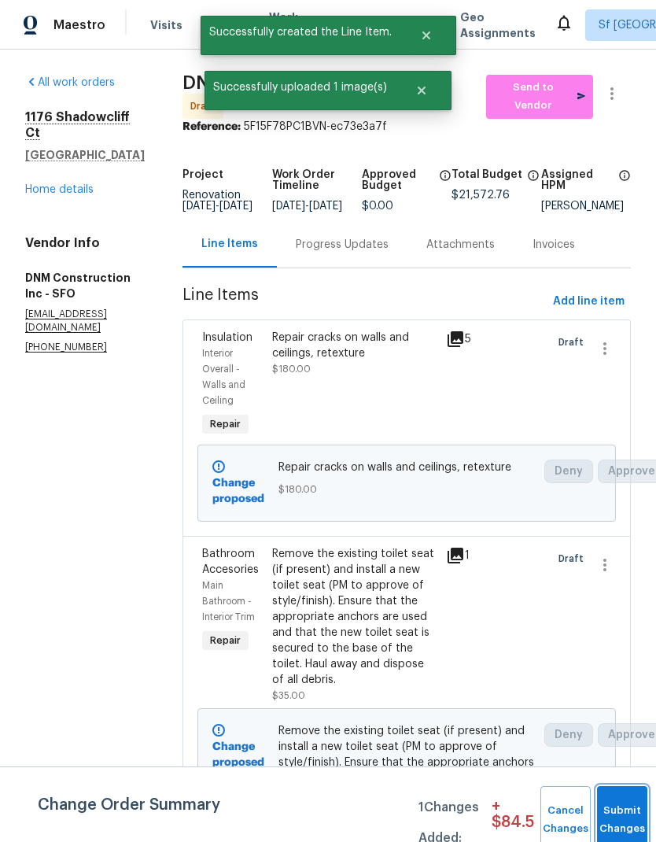
click at [609, 815] on button "Submit Changes" at bounding box center [622, 820] width 50 height 68
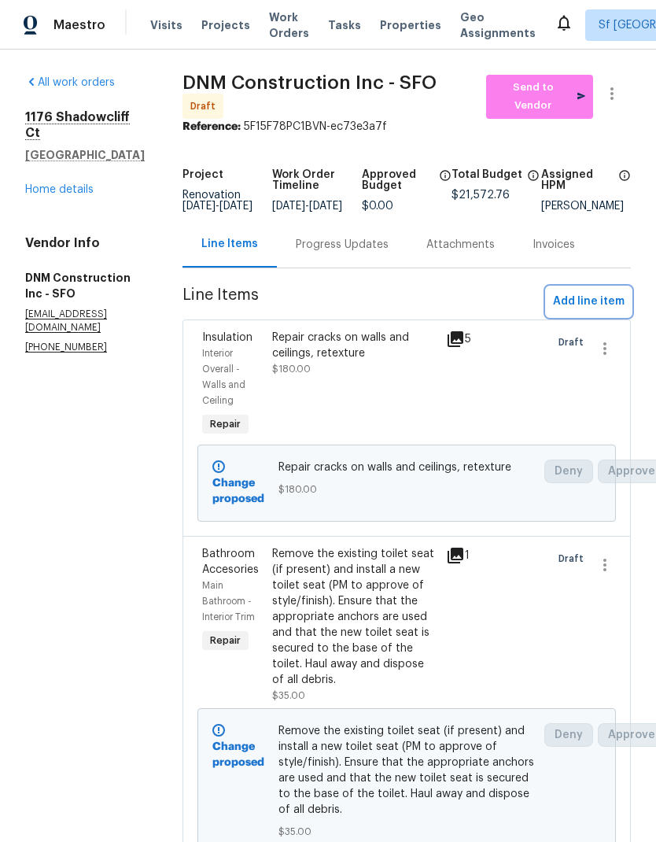
click at [585, 309] on span "Add line item" at bounding box center [589, 302] width 72 height 20
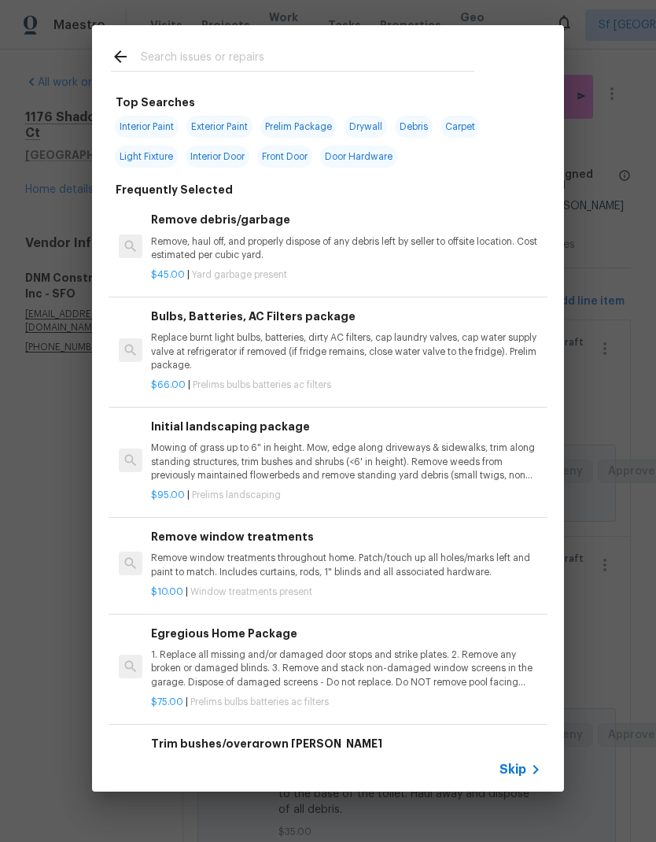
click at [286, 55] on input "text" at bounding box center [308, 59] width 334 height 24
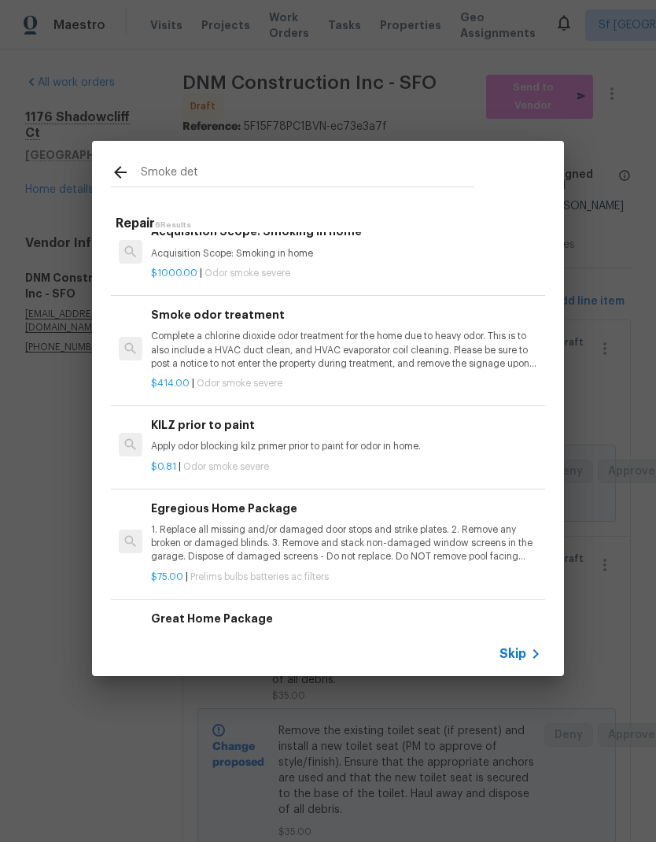
scroll to position [47, 0]
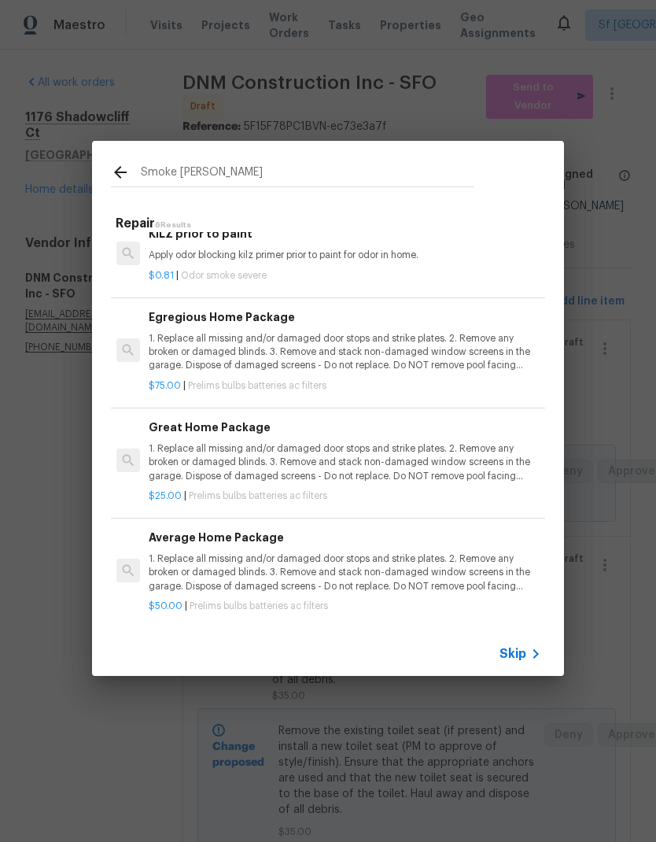
click at [275, 171] on input "Smoke Dey" at bounding box center [308, 175] width 334 height 24
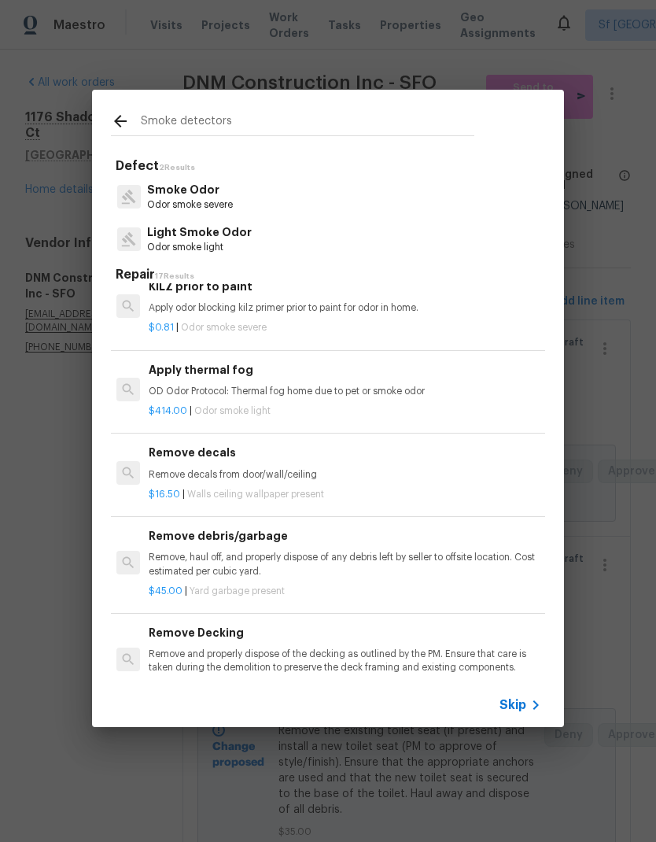
click at [237, 120] on input "Smoke detectors" at bounding box center [308, 124] width 334 height 24
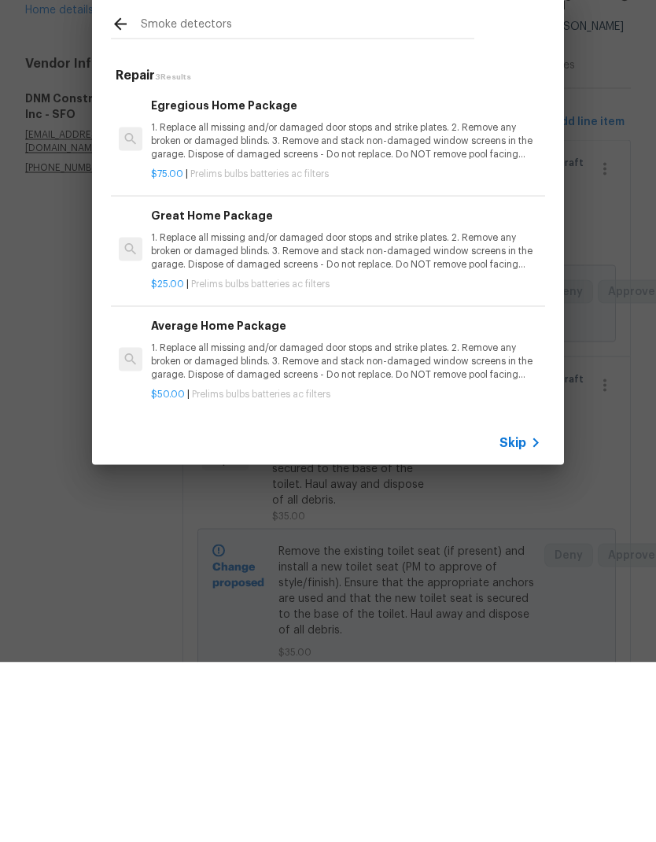
scroll to position [0, 0]
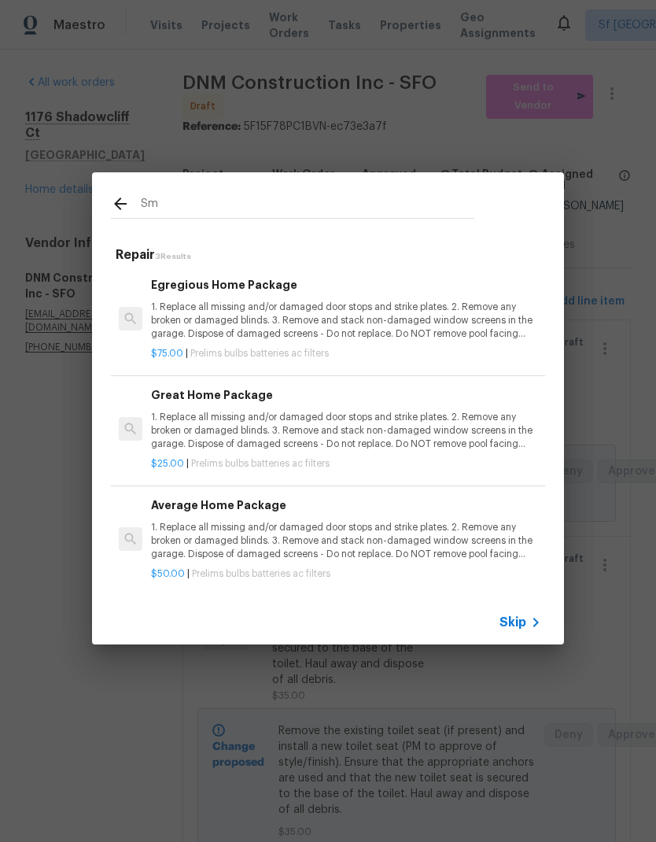
type input "S"
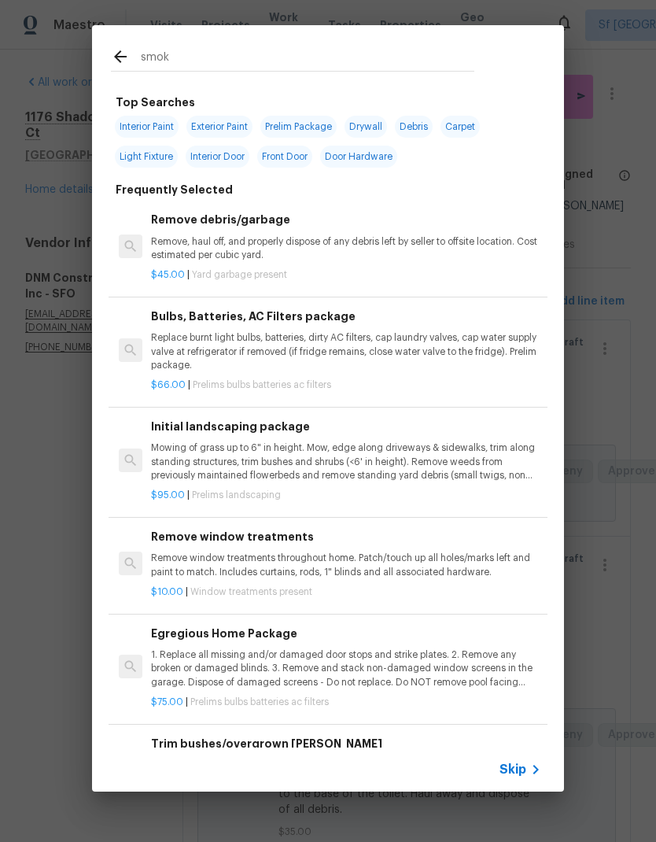
type input "smoke"
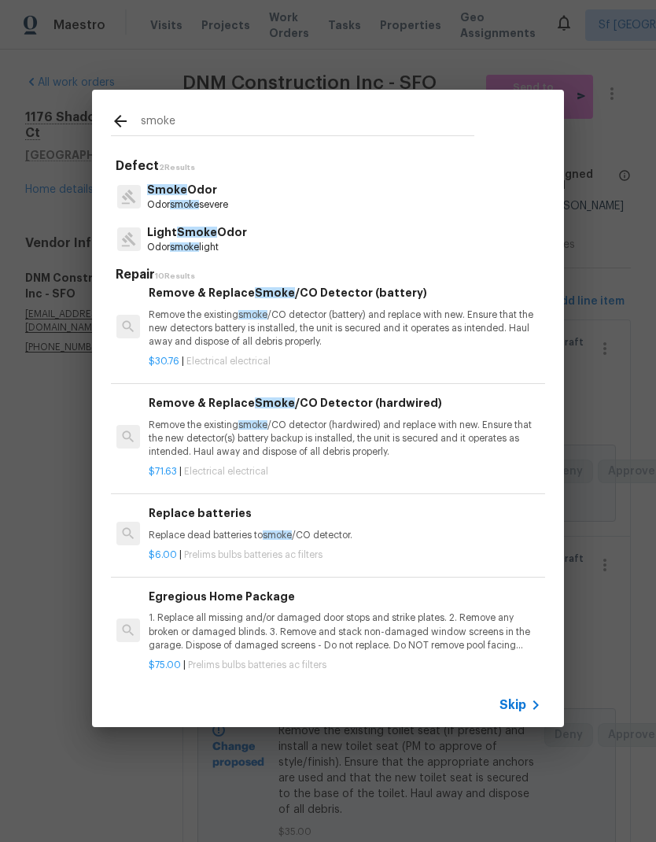
scroll to position [371, 2]
click at [322, 427] on p "Remove the existing smoke /CO detector (hardwired) and replace with new. Ensure…" at bounding box center [344, 439] width 390 height 40
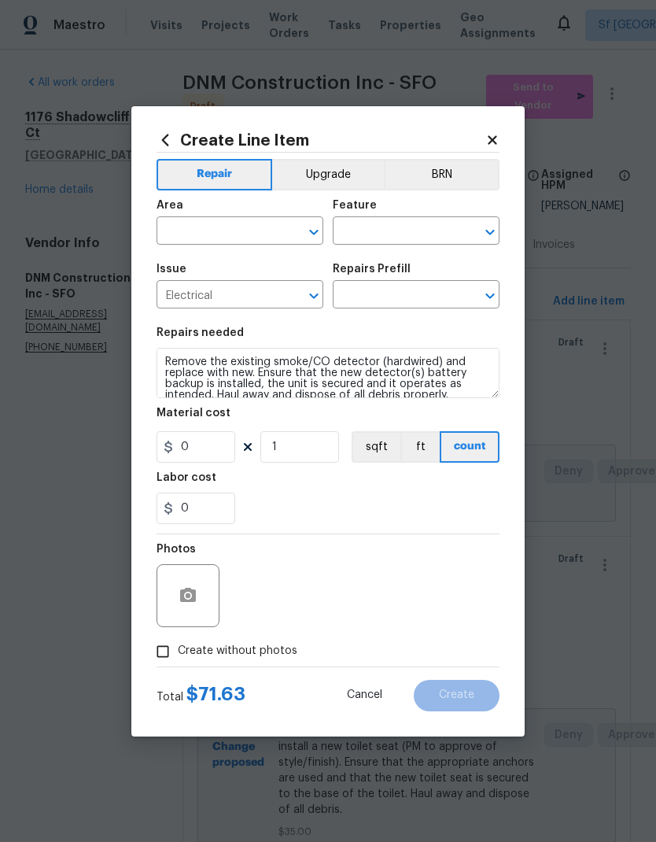
type input "Remove & Replace Smoke/CO Detector (hardwired) $71.63"
type input "71.63"
click at [207, 212] on div "Area" at bounding box center [240, 210] width 167 height 20
click at [223, 235] on input "text" at bounding box center [218, 232] width 123 height 24
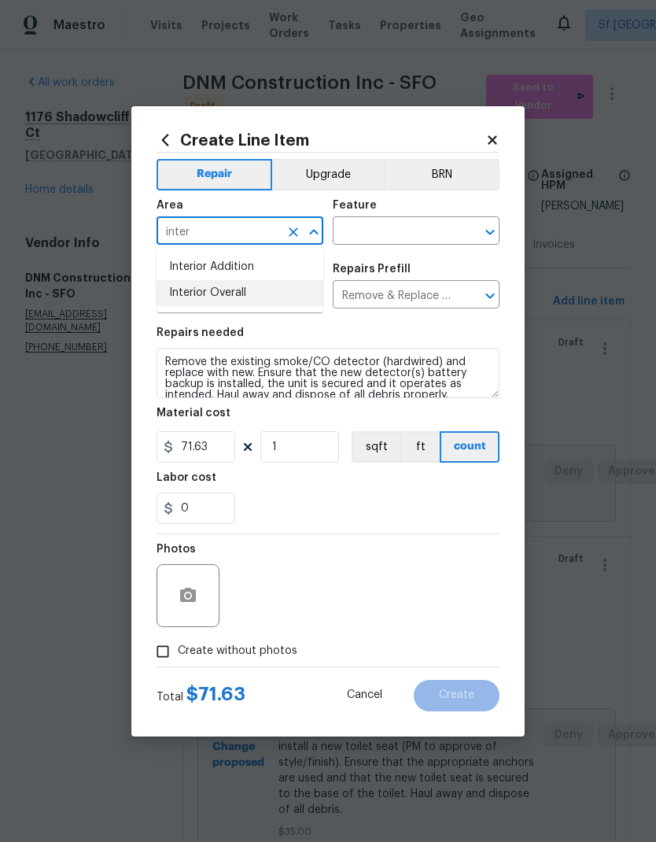
click at [248, 292] on li "Interior Overall" at bounding box center [240, 293] width 167 height 26
type input "Interior Overall"
click at [439, 224] on input "text" at bounding box center [394, 232] width 123 height 24
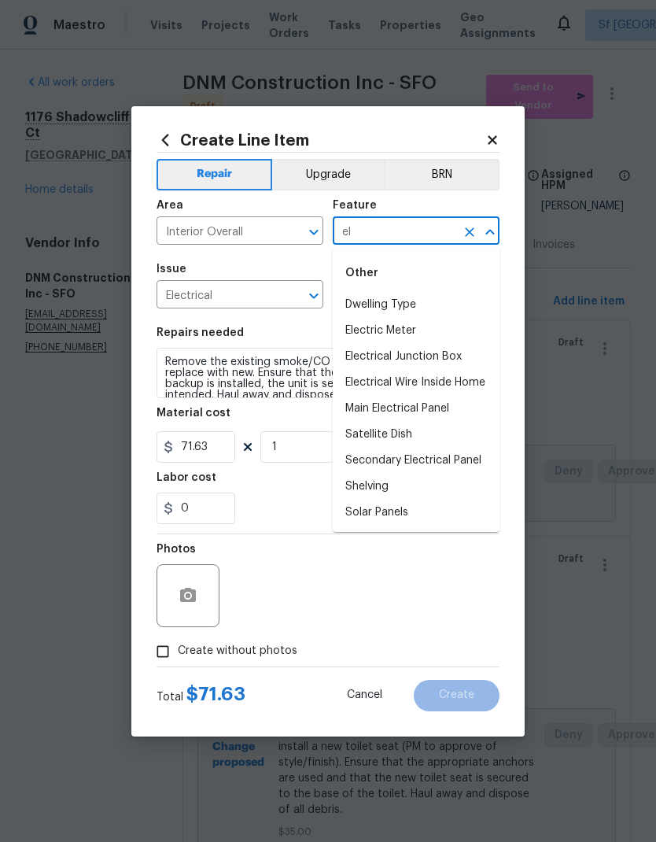
type input "e"
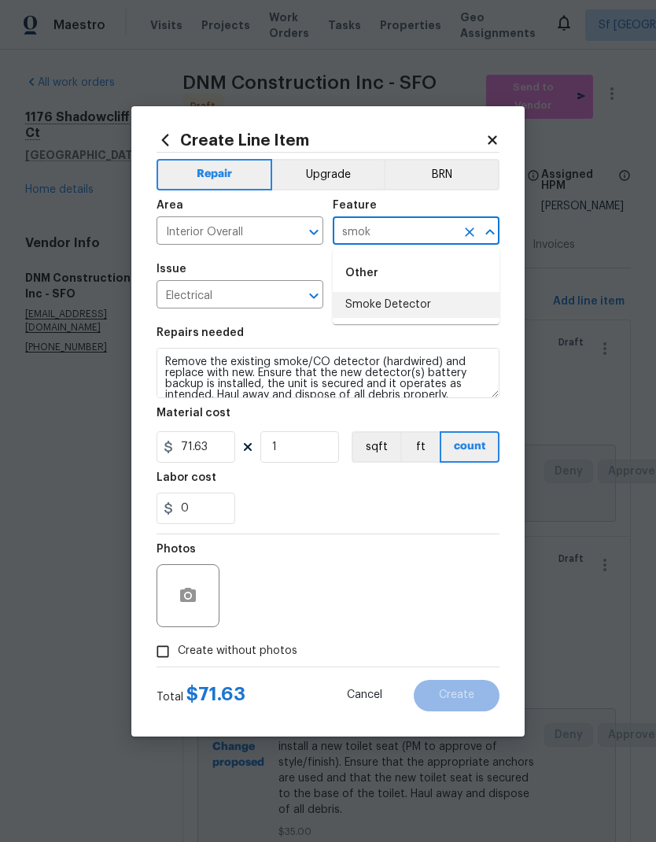
click at [407, 297] on li "Smoke Detector" at bounding box center [416, 305] width 167 height 26
type input "Smoke Detector"
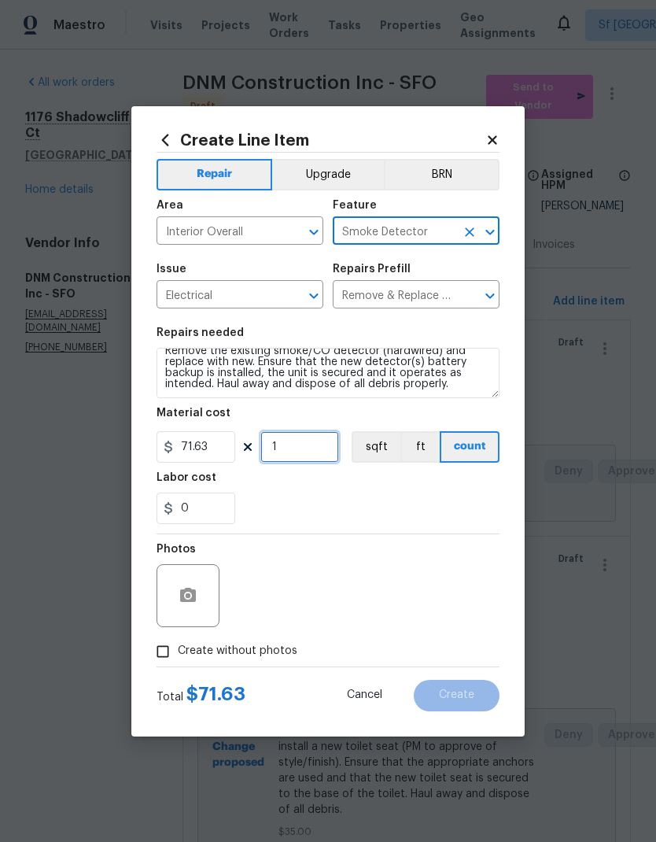
click at [328, 457] on input "1" at bounding box center [299, 446] width 79 height 31
click at [328, 456] on input "1" at bounding box center [299, 446] width 79 height 31
type input "6"
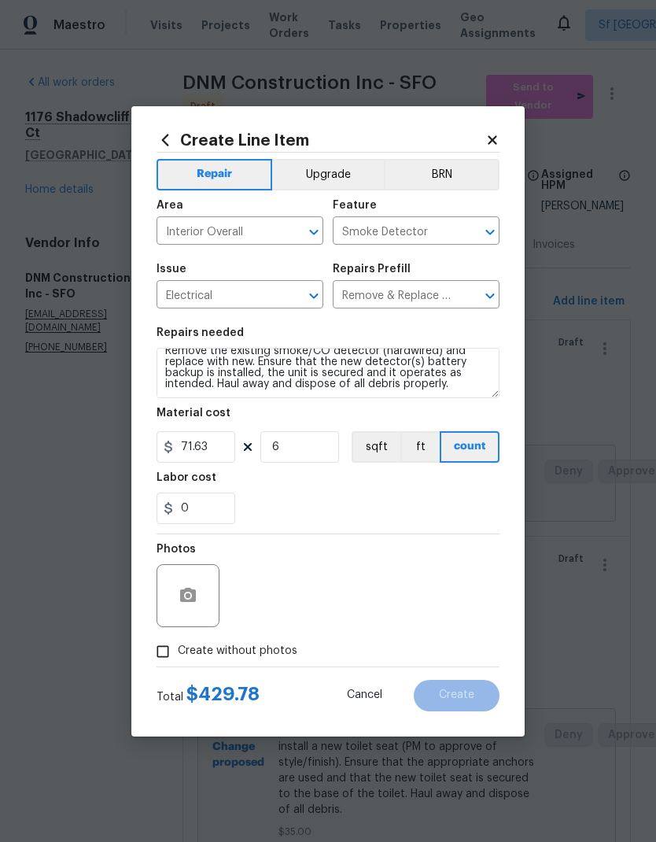
click at [384, 485] on div "Labor cost" at bounding box center [328, 482] width 343 height 20
click at [196, 607] on button "button" at bounding box center [188, 596] width 38 height 38
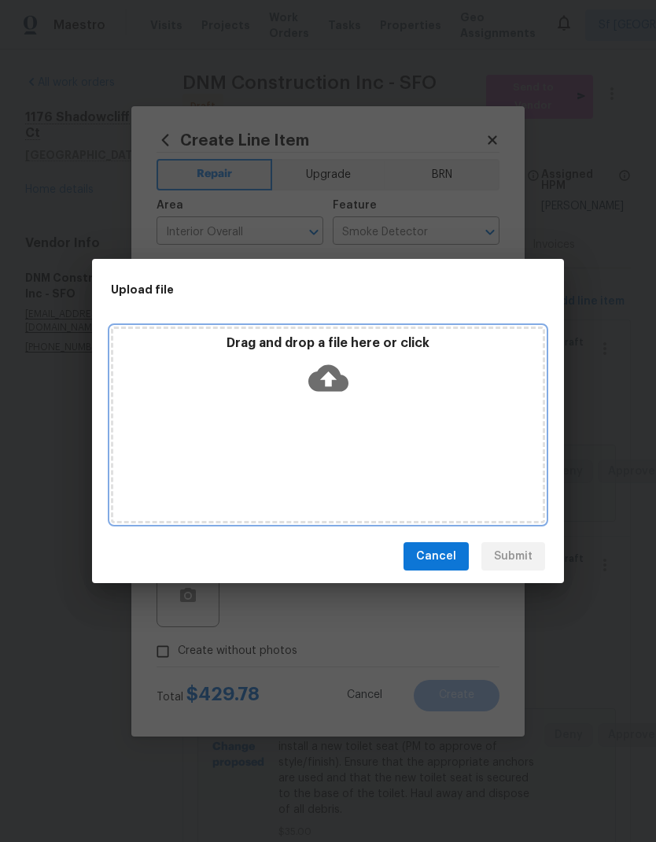
click at [334, 387] on icon at bounding box center [328, 378] width 40 height 27
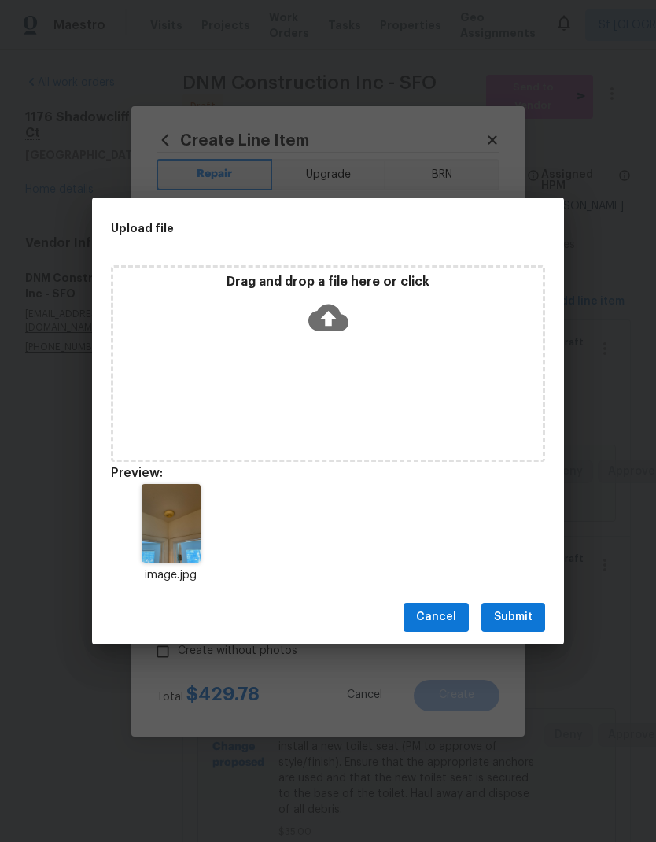
scroll to position [11, 0]
click at [335, 299] on icon at bounding box center [328, 317] width 40 height 40
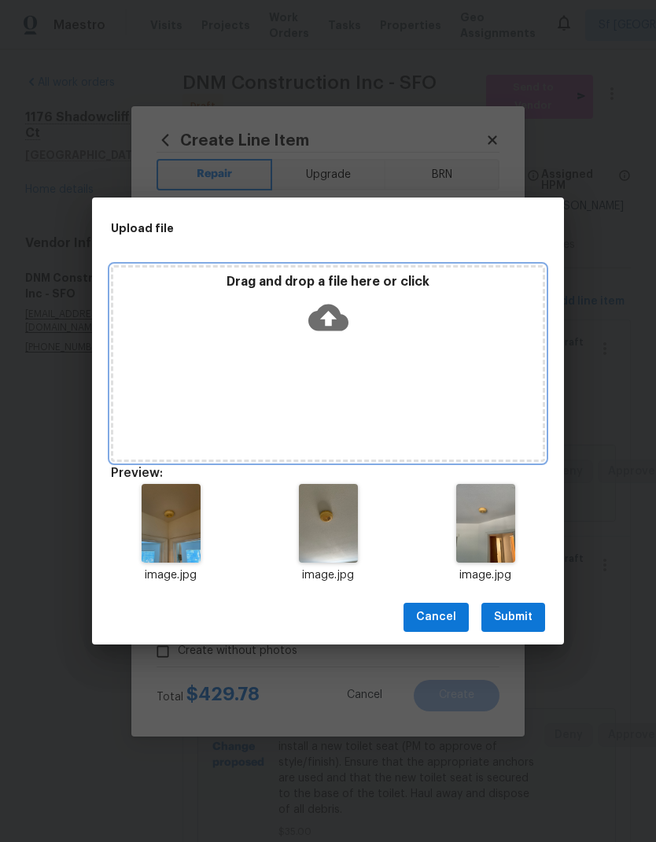
click at [327, 325] on icon at bounding box center [328, 317] width 40 height 40
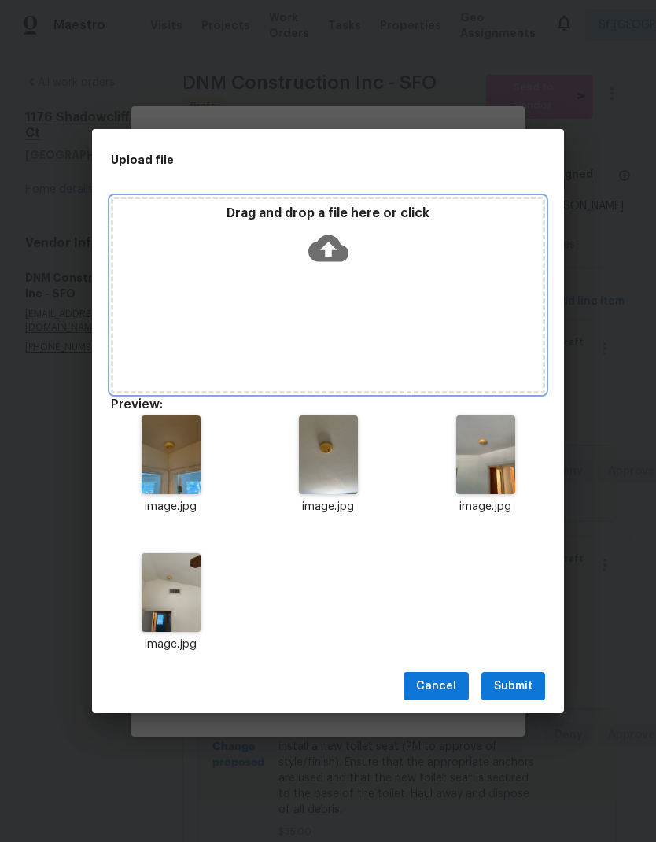
click at [332, 251] on icon at bounding box center [328, 248] width 40 height 27
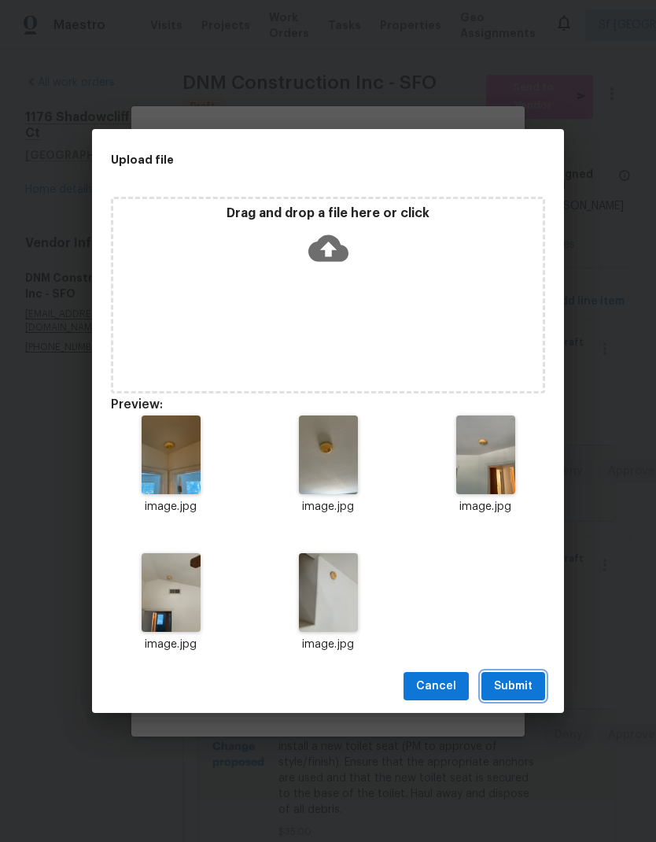
click at [517, 684] on span "Submit" at bounding box center [513, 687] width 39 height 20
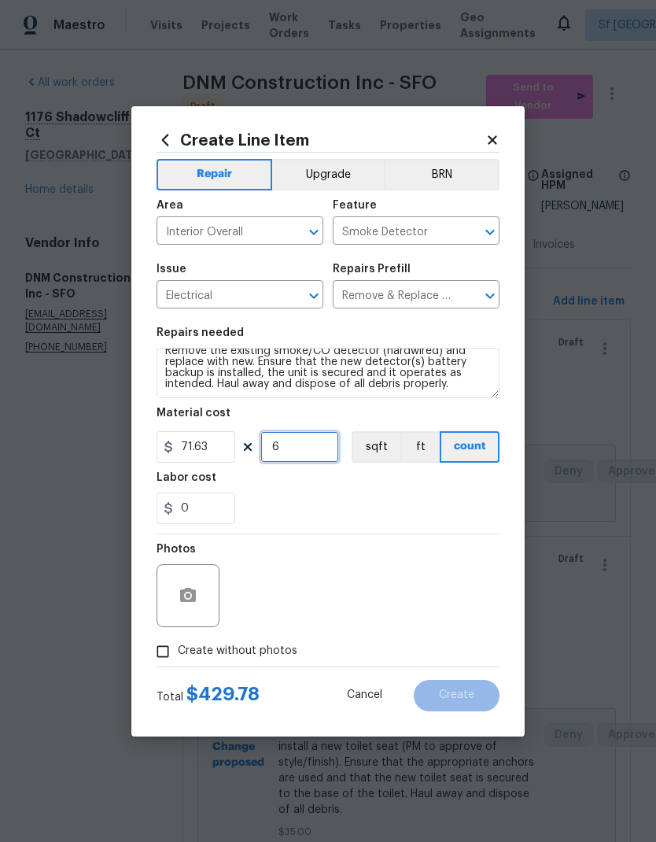
click at [307, 445] on input "6" at bounding box center [299, 446] width 79 height 31
type input "5"
click at [414, 480] on div "Labor cost" at bounding box center [328, 482] width 343 height 20
click at [194, 596] on icon "button" at bounding box center [188, 595] width 16 height 14
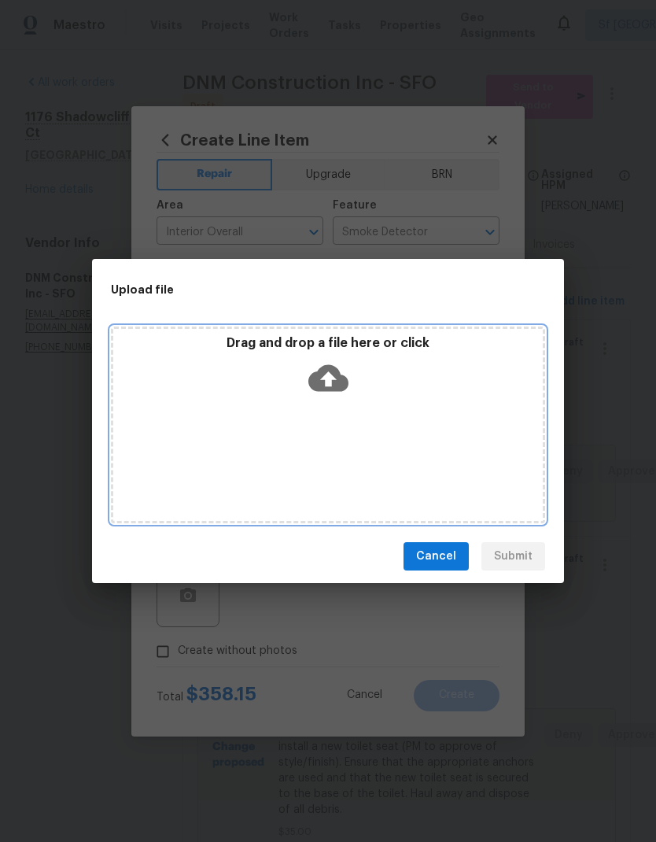
click at [329, 378] on icon at bounding box center [328, 378] width 40 height 40
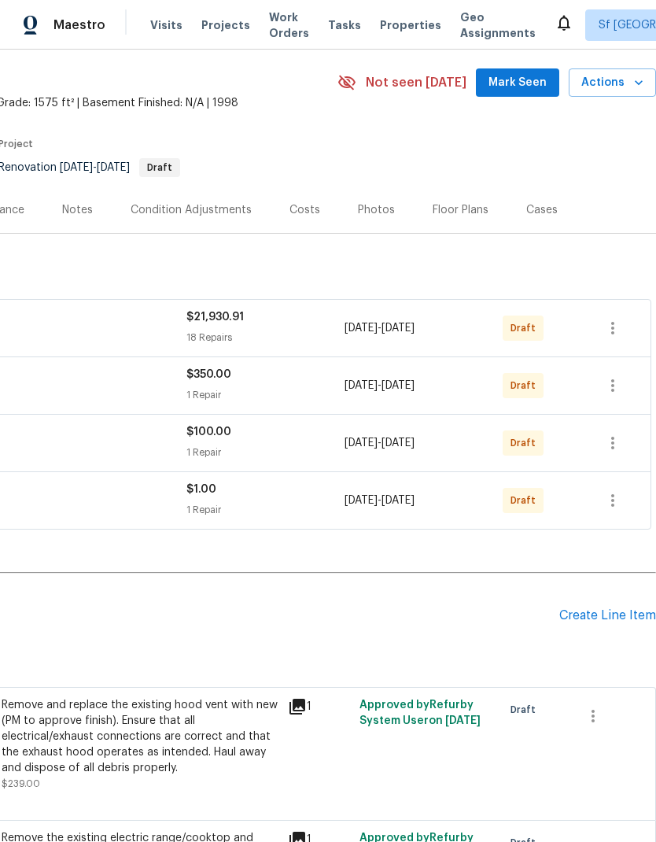
scroll to position [52, 233]
click at [616, 328] on icon "button" at bounding box center [613, 328] width 19 height 19
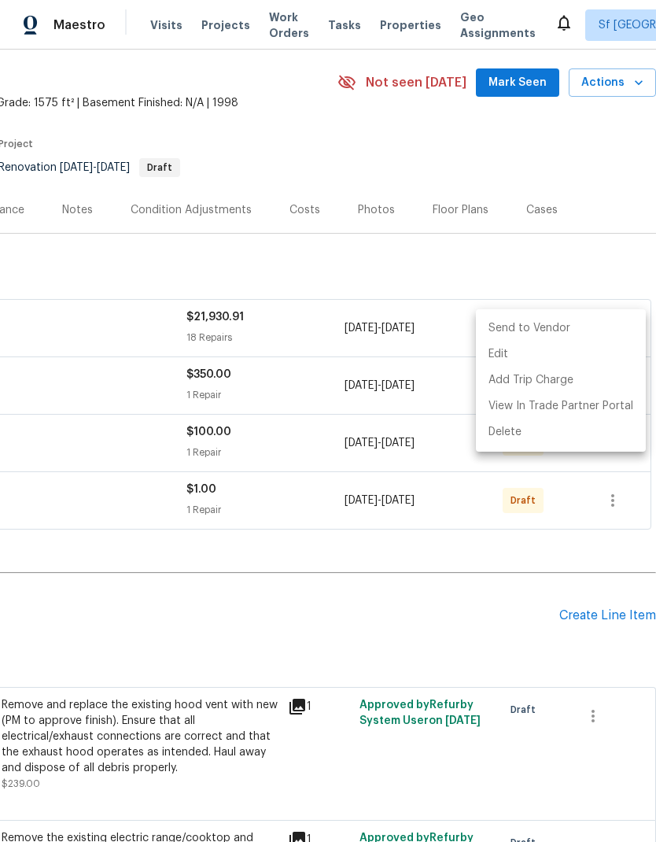
click at [563, 323] on li "Send to Vendor" at bounding box center [561, 329] width 170 height 26
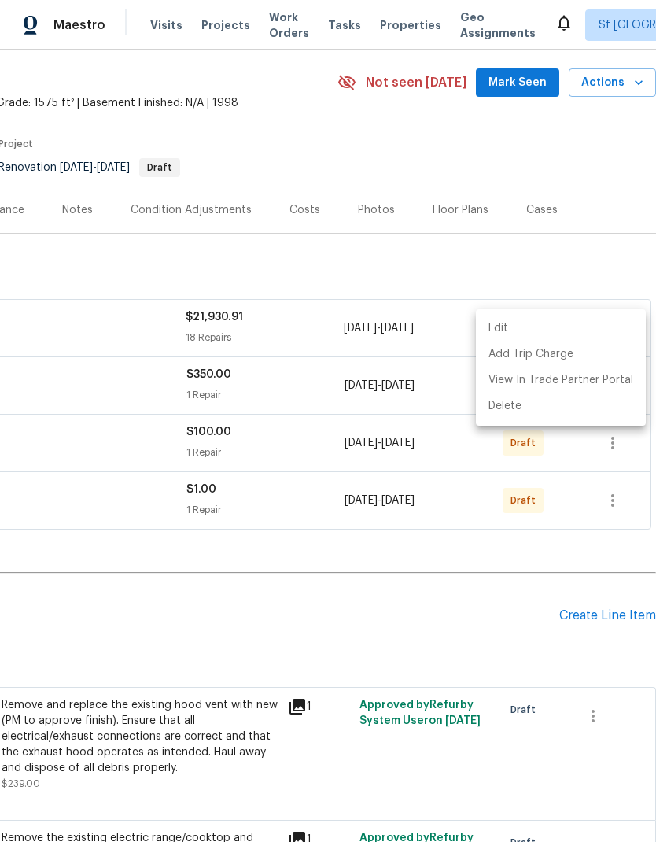
click at [595, 255] on div at bounding box center [328, 421] width 656 height 842
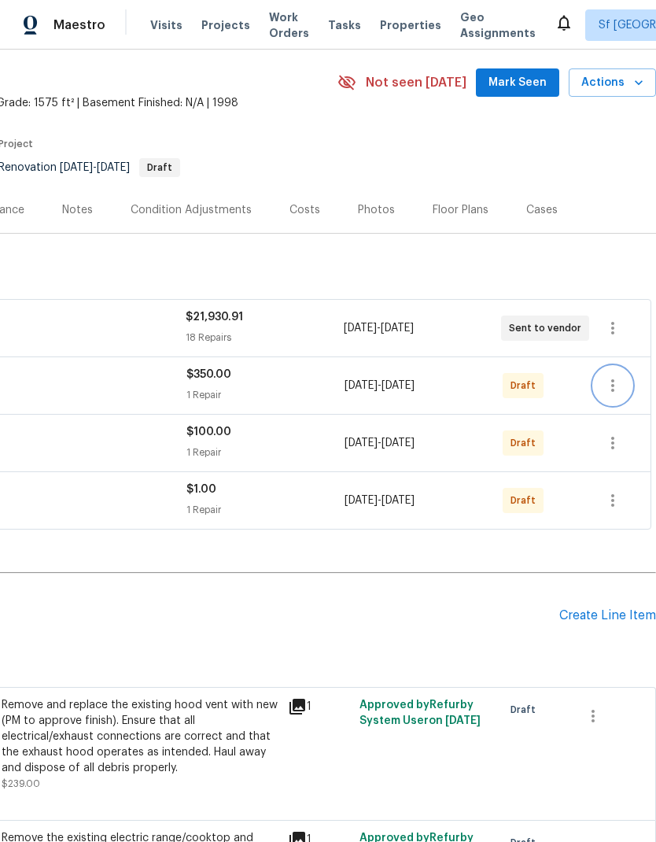
click at [620, 385] on icon "button" at bounding box center [613, 385] width 19 height 19
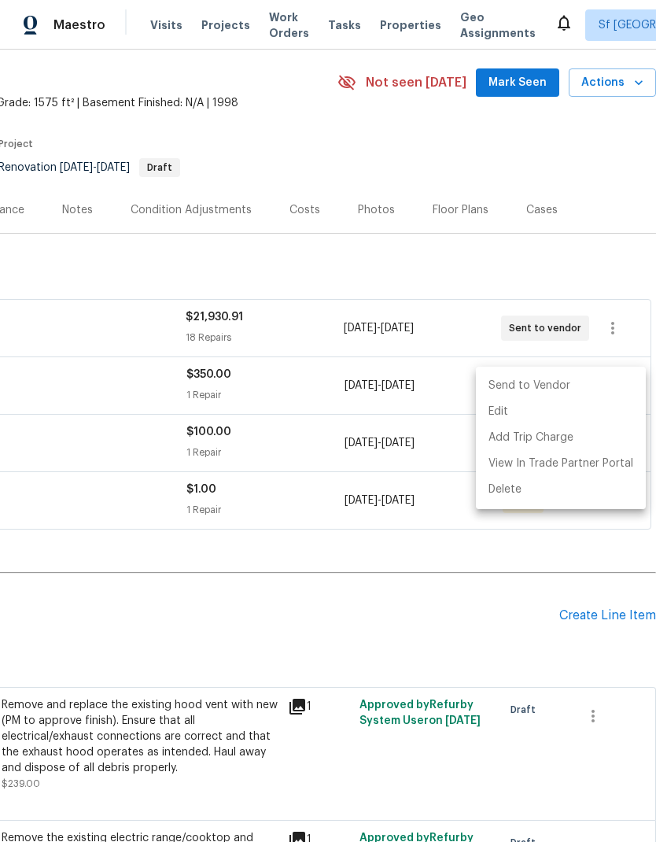
click at [567, 385] on li "Send to Vendor" at bounding box center [561, 386] width 170 height 26
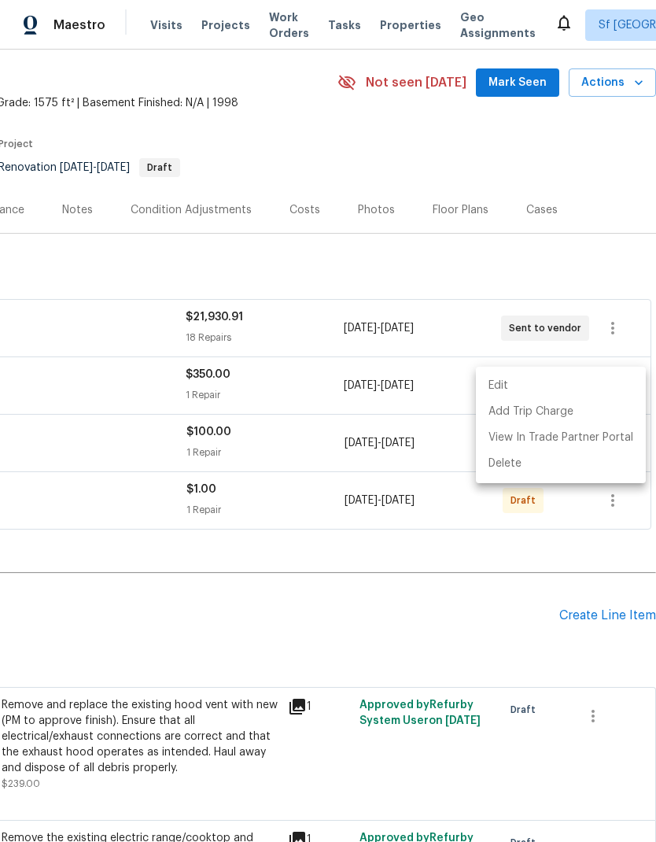
click at [539, 596] on div at bounding box center [328, 421] width 656 height 842
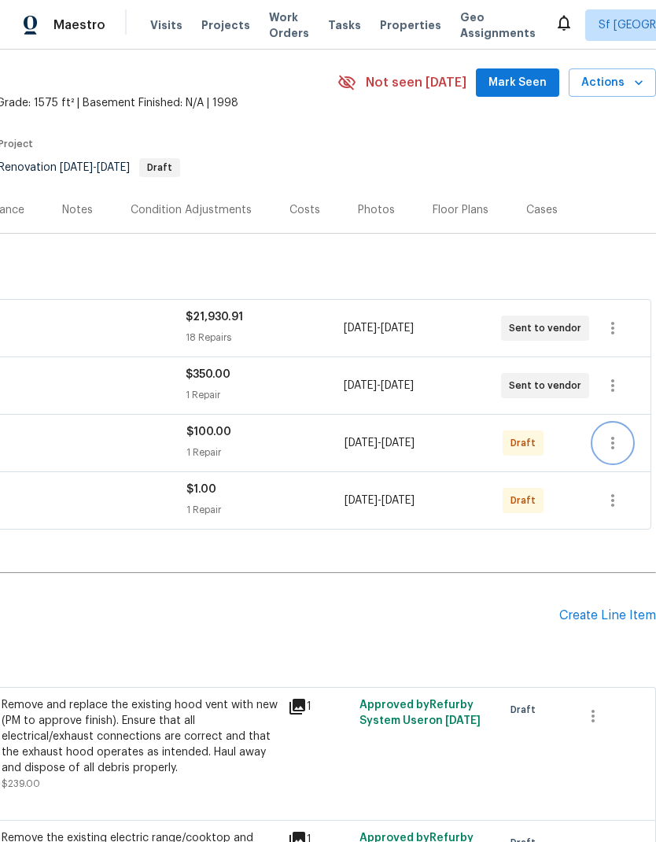
click at [621, 438] on icon "button" at bounding box center [613, 443] width 19 height 19
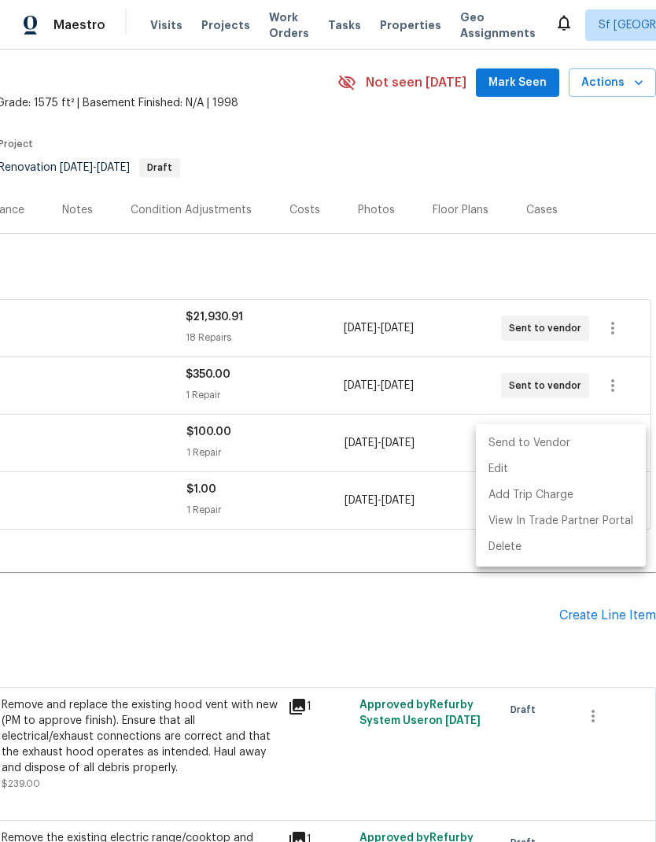
click at [582, 441] on li "Send to Vendor" at bounding box center [561, 443] width 170 height 26
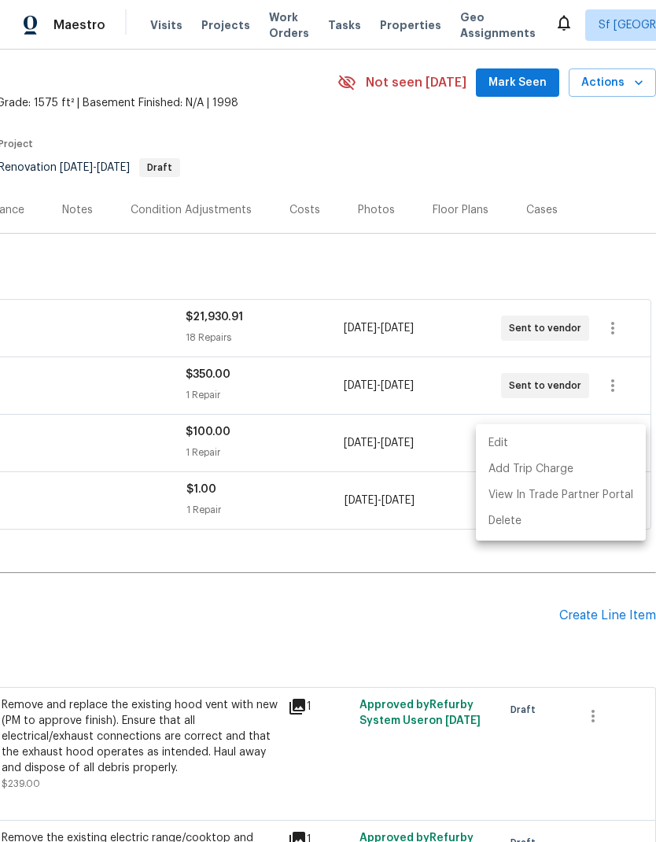
click at [558, 588] on div at bounding box center [328, 421] width 656 height 842
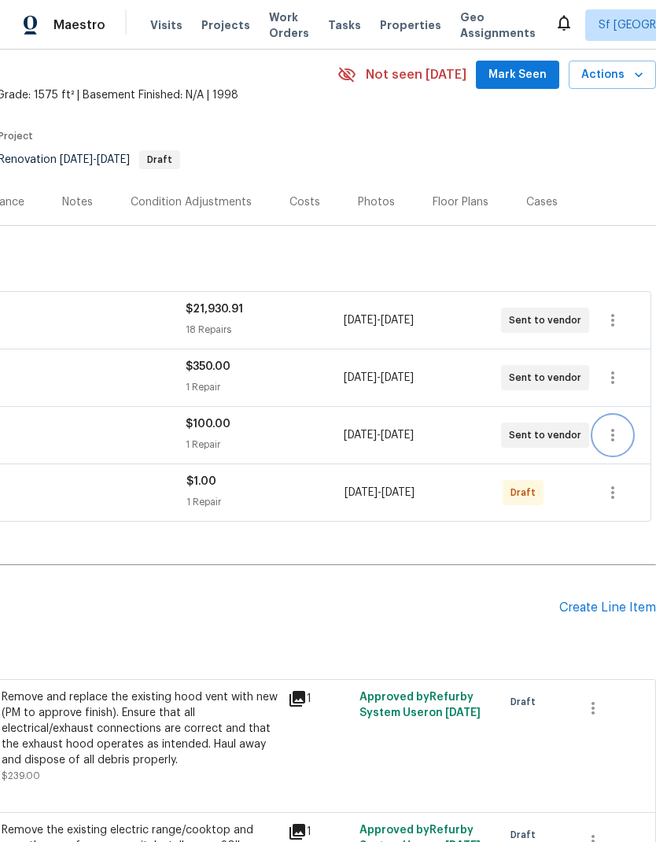
scroll to position [60, 233]
click at [609, 500] on icon "button" at bounding box center [613, 492] width 19 height 19
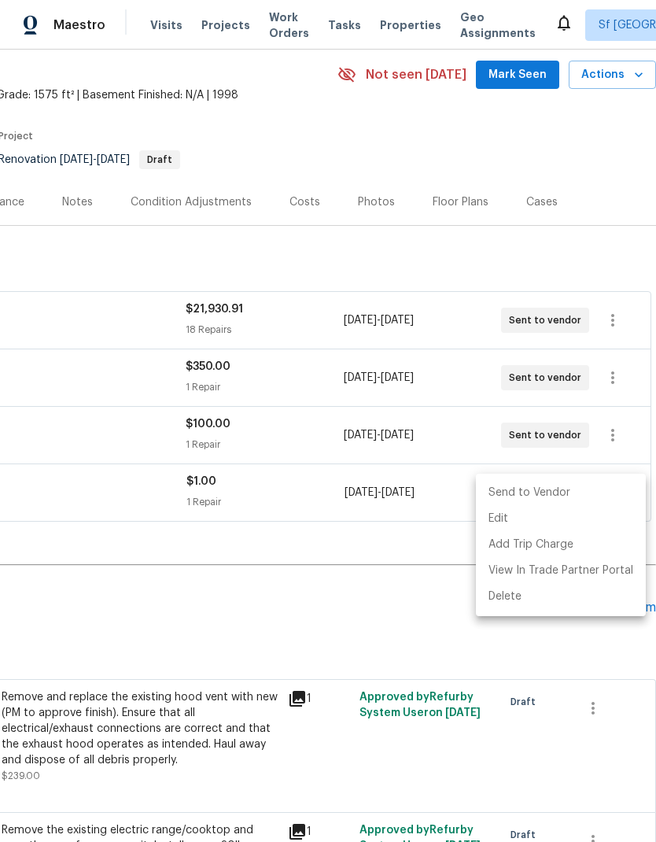
click at [550, 499] on li "Send to Vendor" at bounding box center [561, 493] width 170 height 26
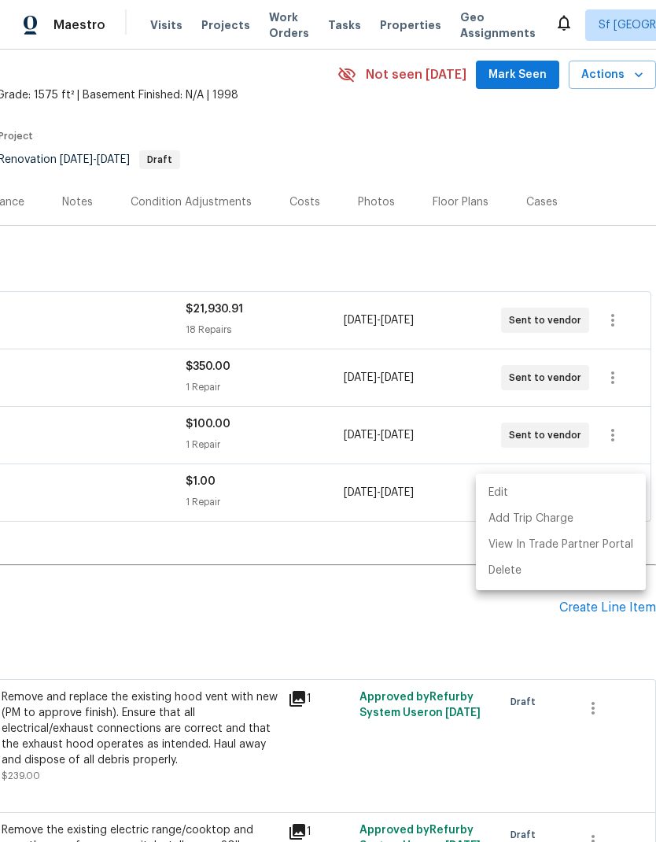
click at [423, 614] on div at bounding box center [328, 421] width 656 height 842
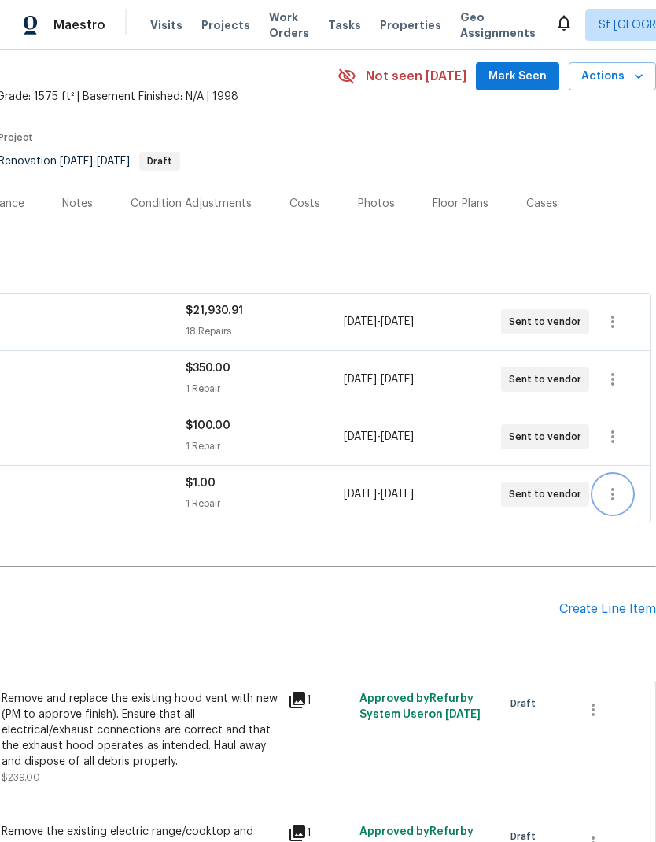
scroll to position [59, 233]
